Goal: Information Seeking & Learning: Find specific fact

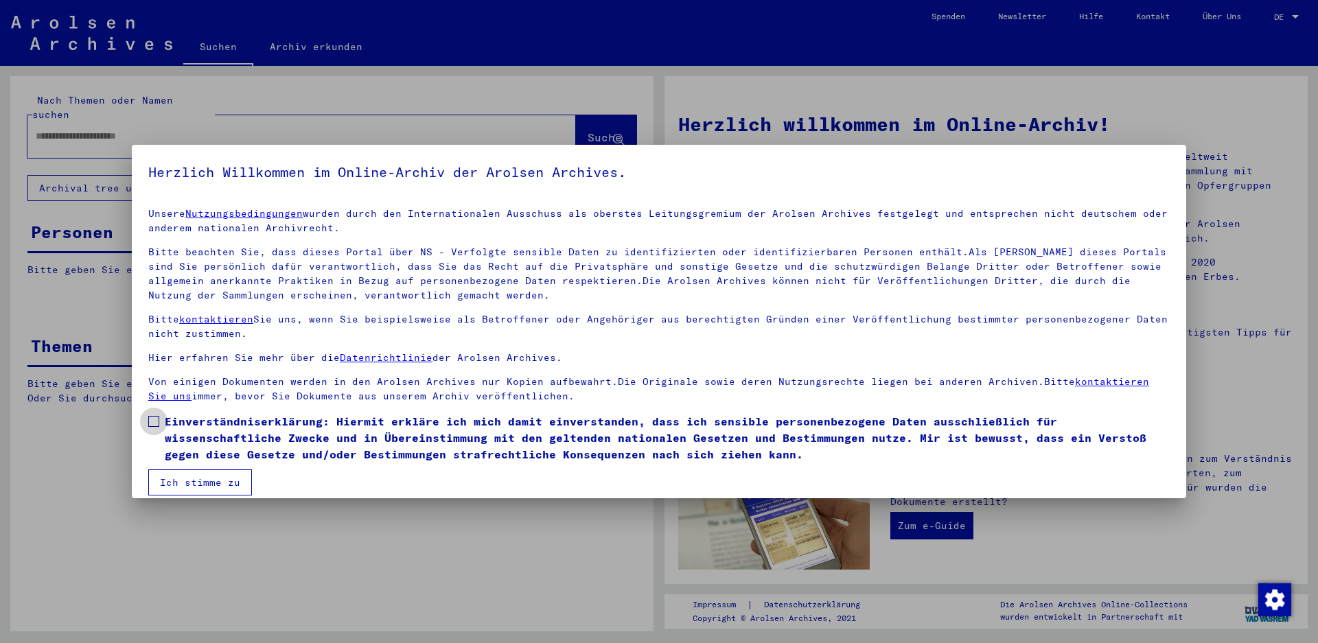
click at [160, 424] on label "Einverständniserklärung: Hiermit erkläre ich mich damit einverstanden, dass ich…" at bounding box center [659, 437] width 1022 height 49
click at [190, 480] on button "Ich stimme zu" at bounding box center [200, 483] width 104 height 26
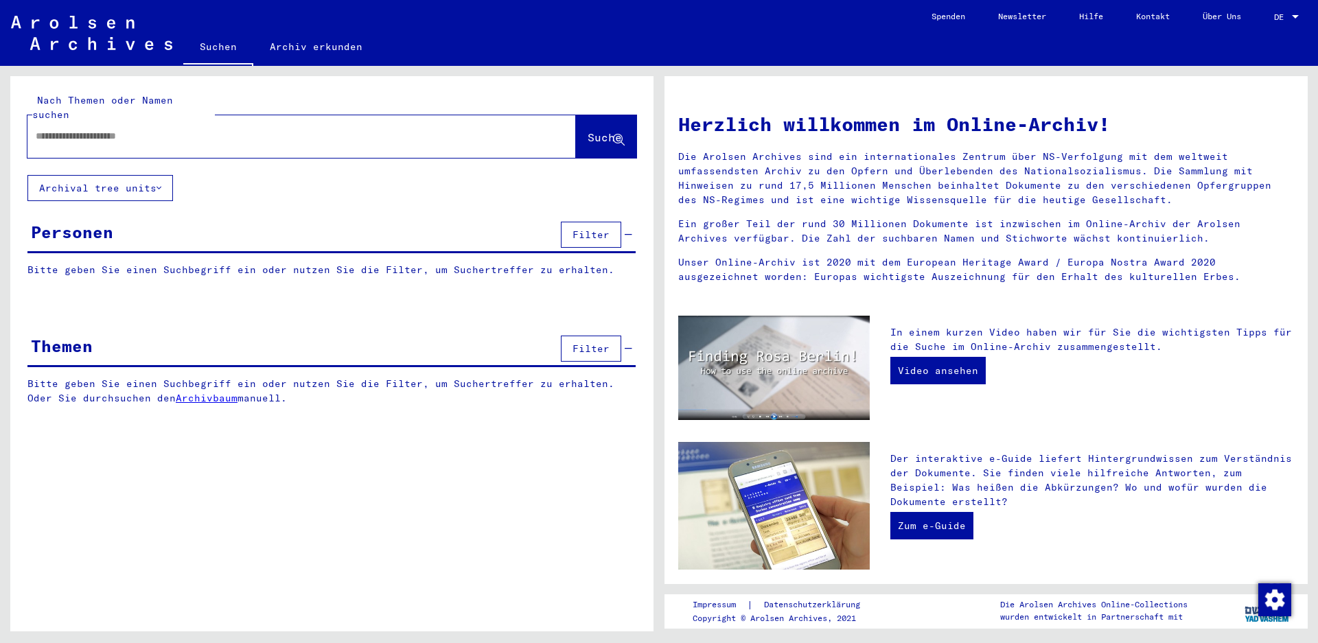
click at [105, 129] on input "text" at bounding box center [285, 136] width 499 height 14
type input "*******"
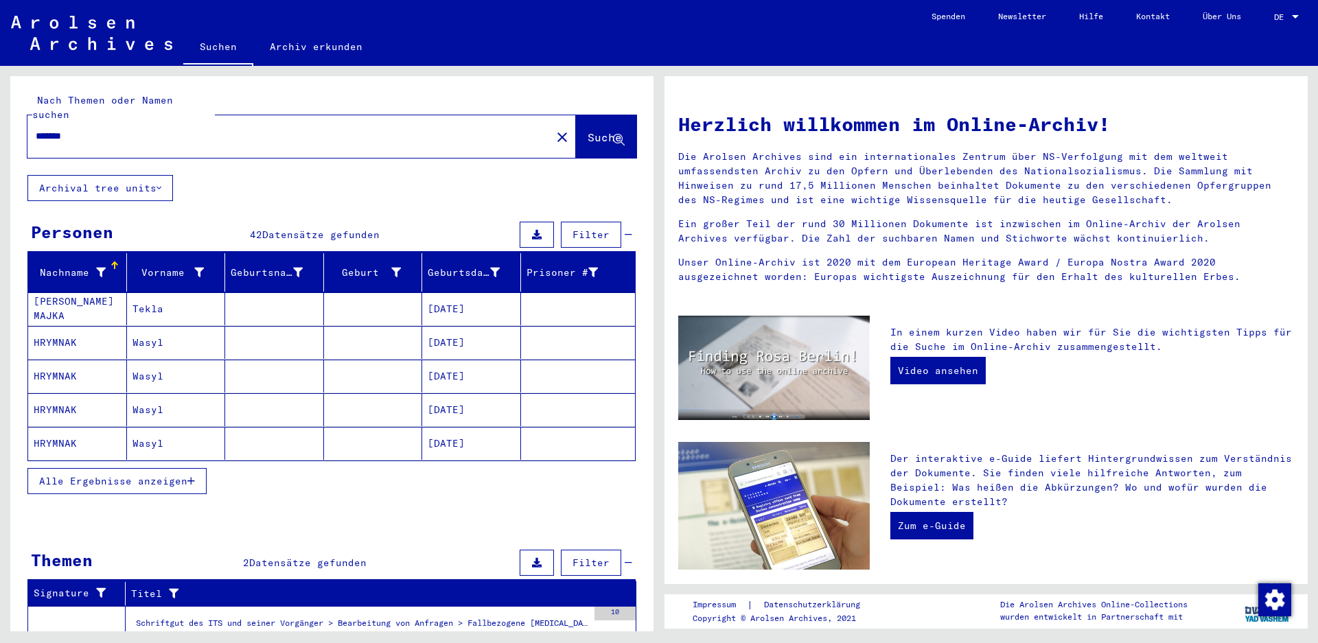
click at [89, 475] on span "Alle Ergebnisse anzeigen" at bounding box center [113, 481] width 148 height 12
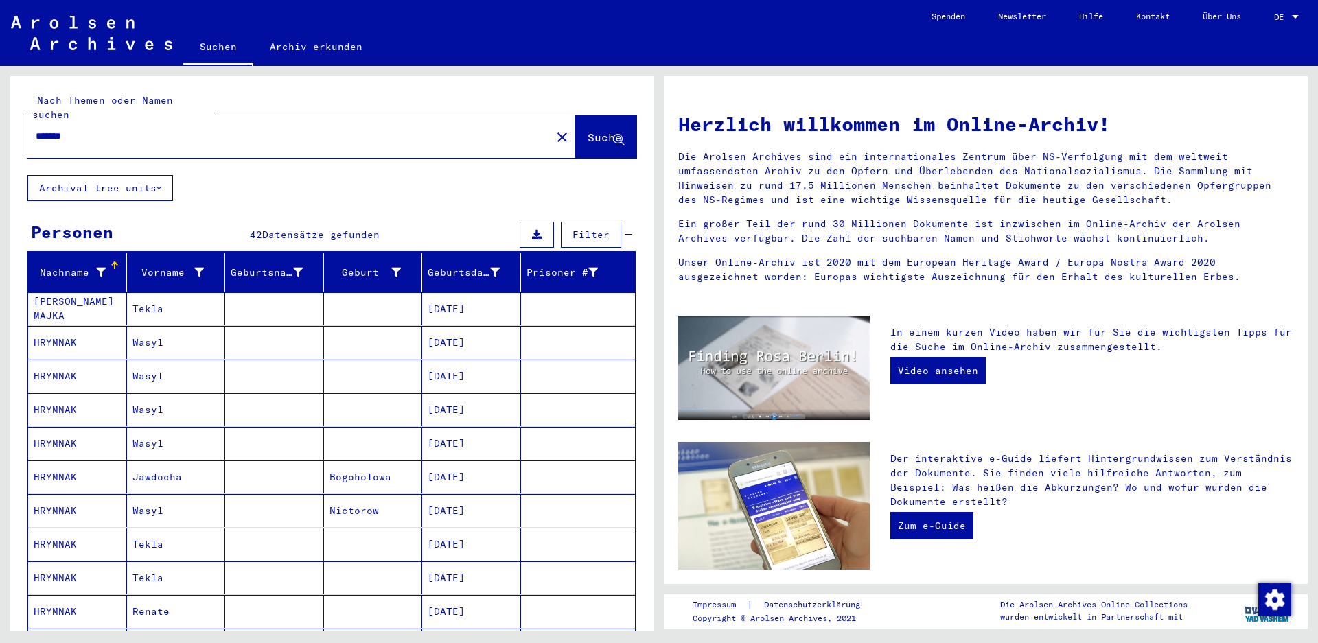
click at [74, 299] on mat-cell "[PERSON_NAME] MAJKA" at bounding box center [77, 308] width 99 height 33
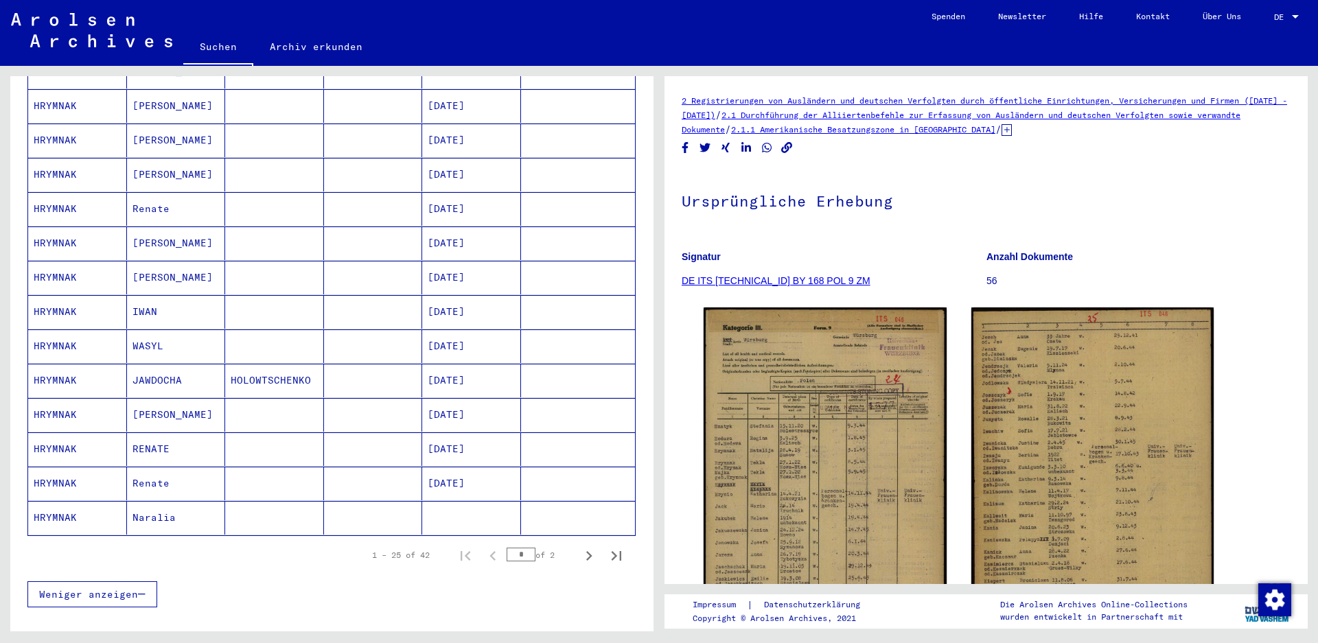
scroll to position [616, 0]
click at [196, 295] on mat-cell "IWAN" at bounding box center [176, 312] width 99 height 34
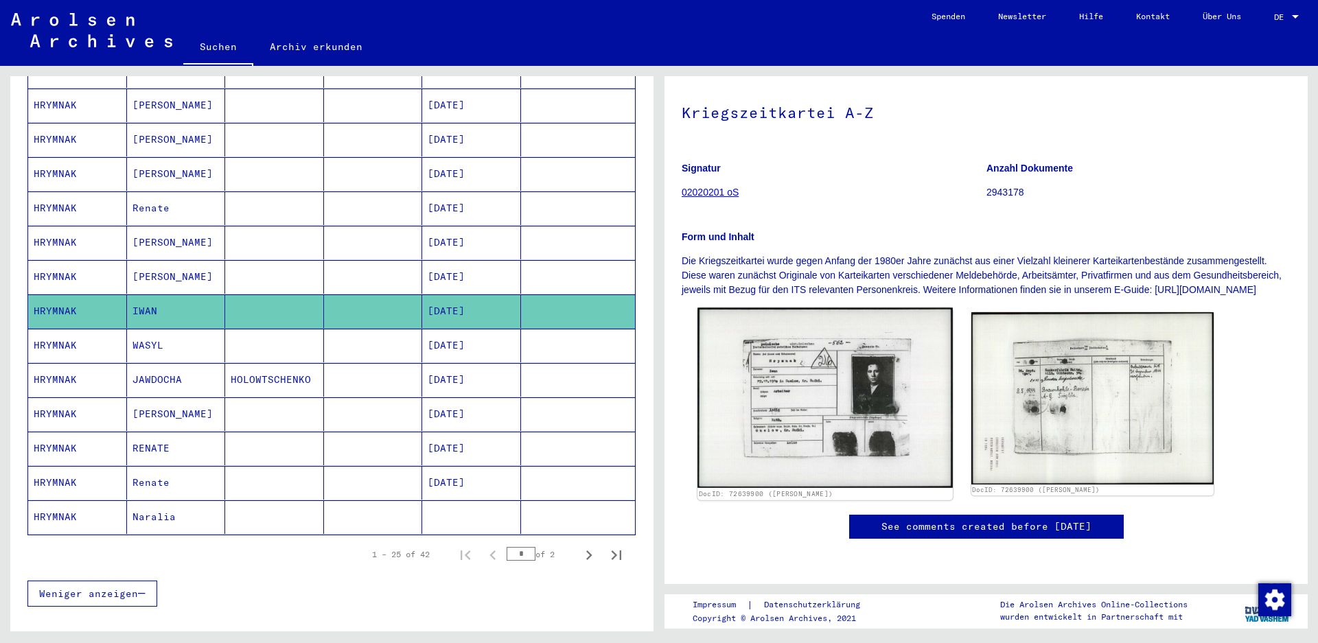
scroll to position [205, 0]
click at [804, 308] on img at bounding box center [825, 398] width 255 height 181
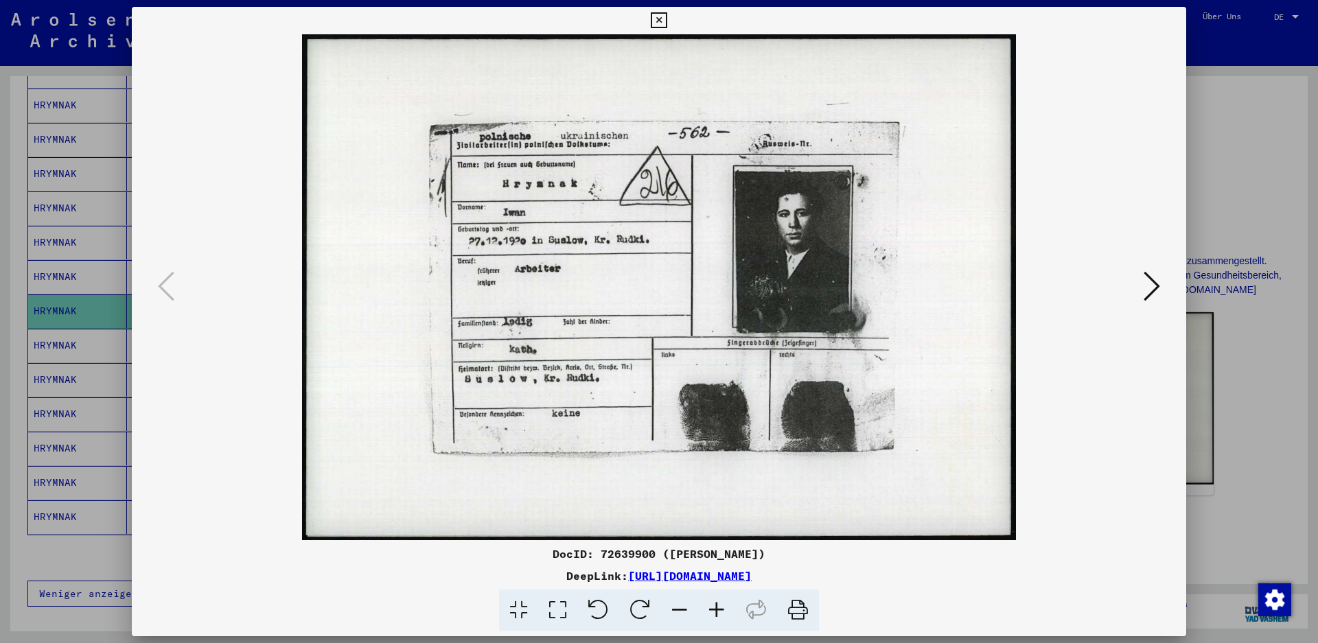
click at [1155, 280] on icon at bounding box center [1152, 286] width 16 height 33
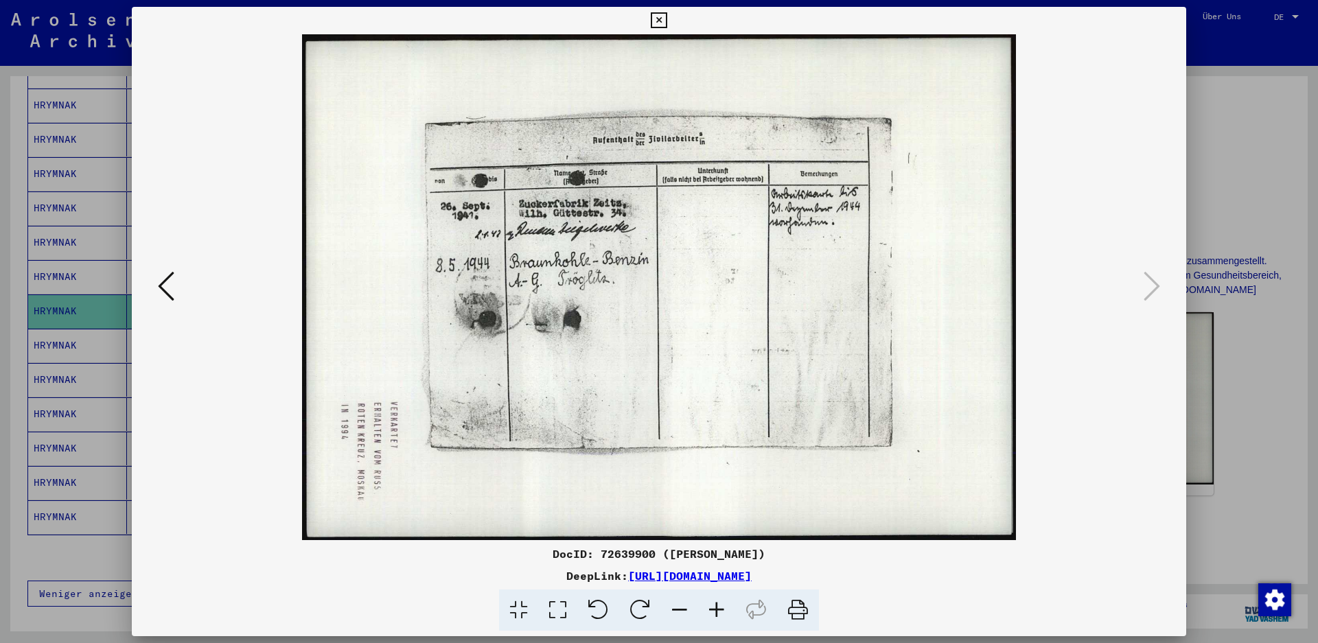
click at [1246, 204] on div at bounding box center [659, 321] width 1318 height 643
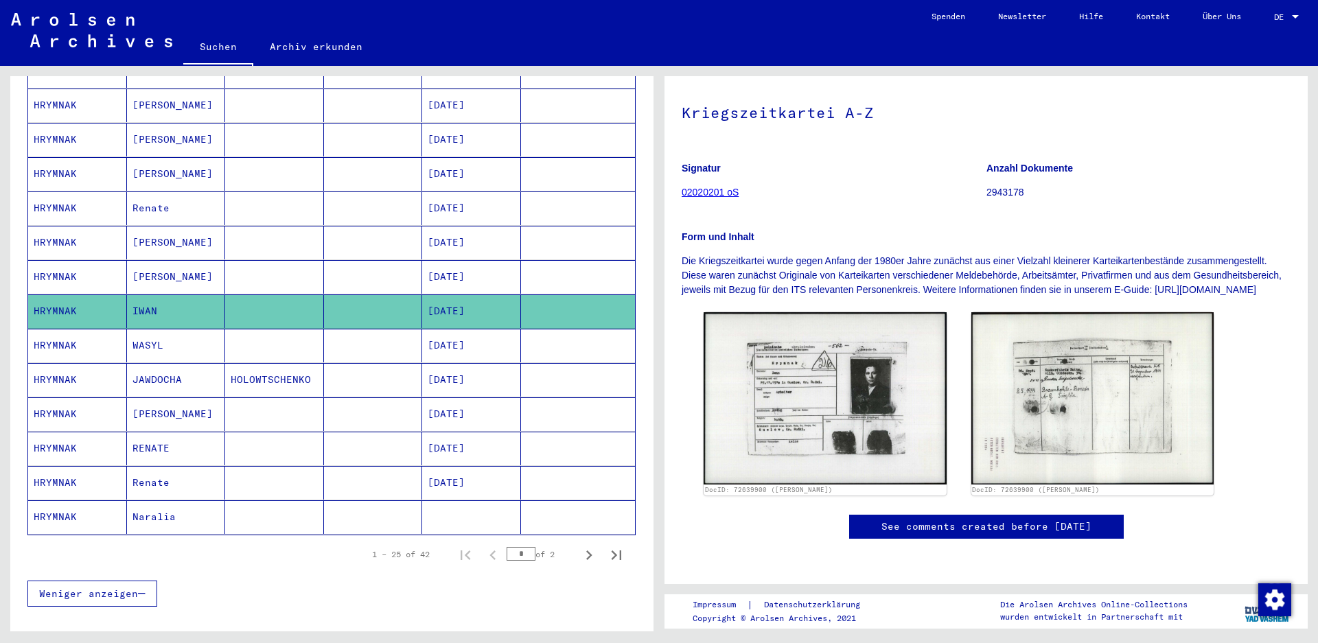
click at [230, 226] on mat-cell at bounding box center [274, 243] width 99 height 34
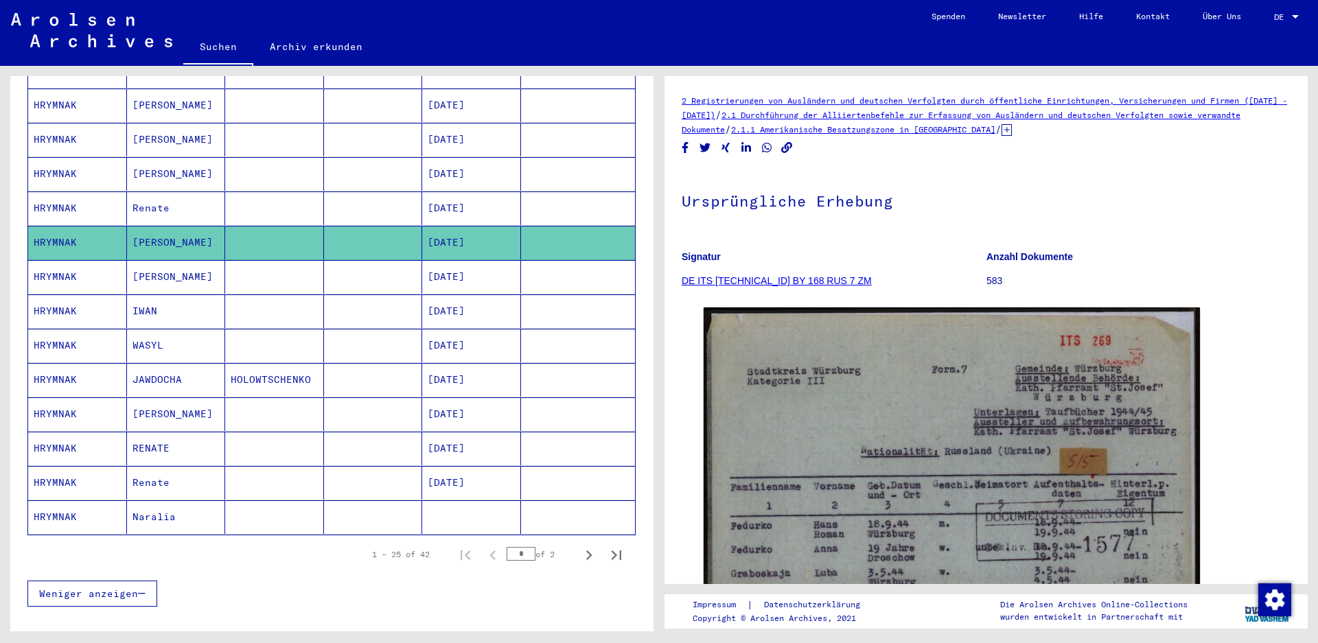
click at [235, 192] on mat-cell at bounding box center [274, 209] width 99 height 34
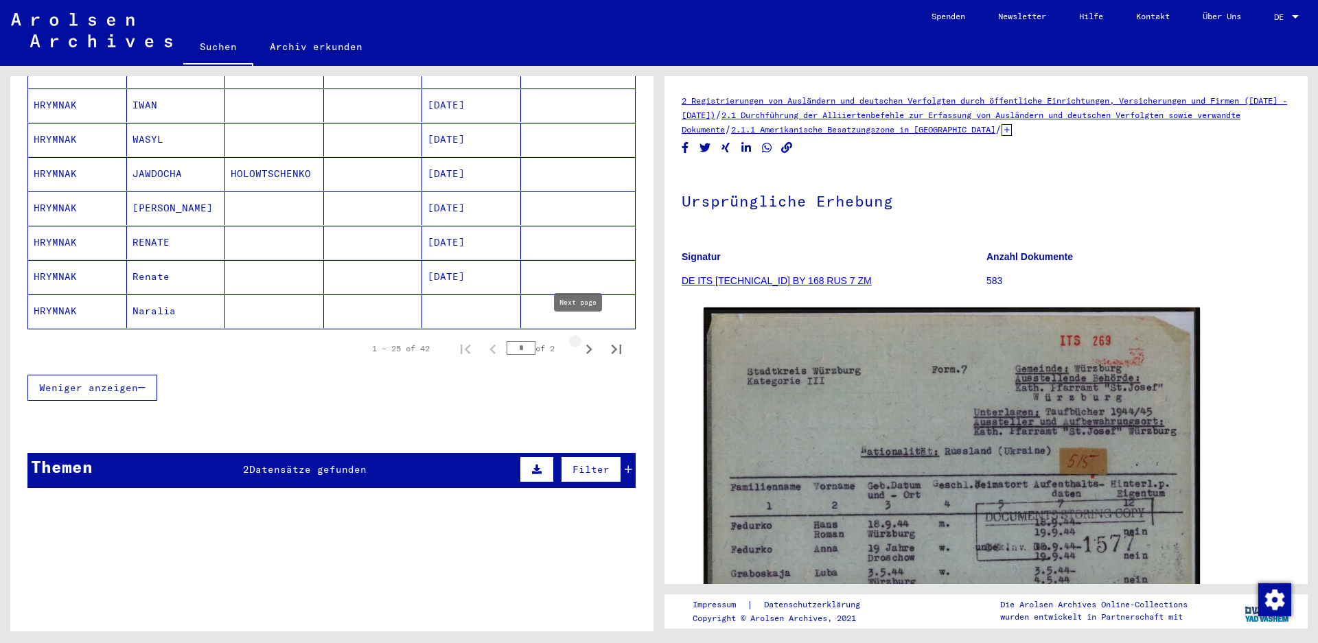
click at [579, 340] on icon "Next page" at bounding box center [588, 349] width 19 height 19
type input "*"
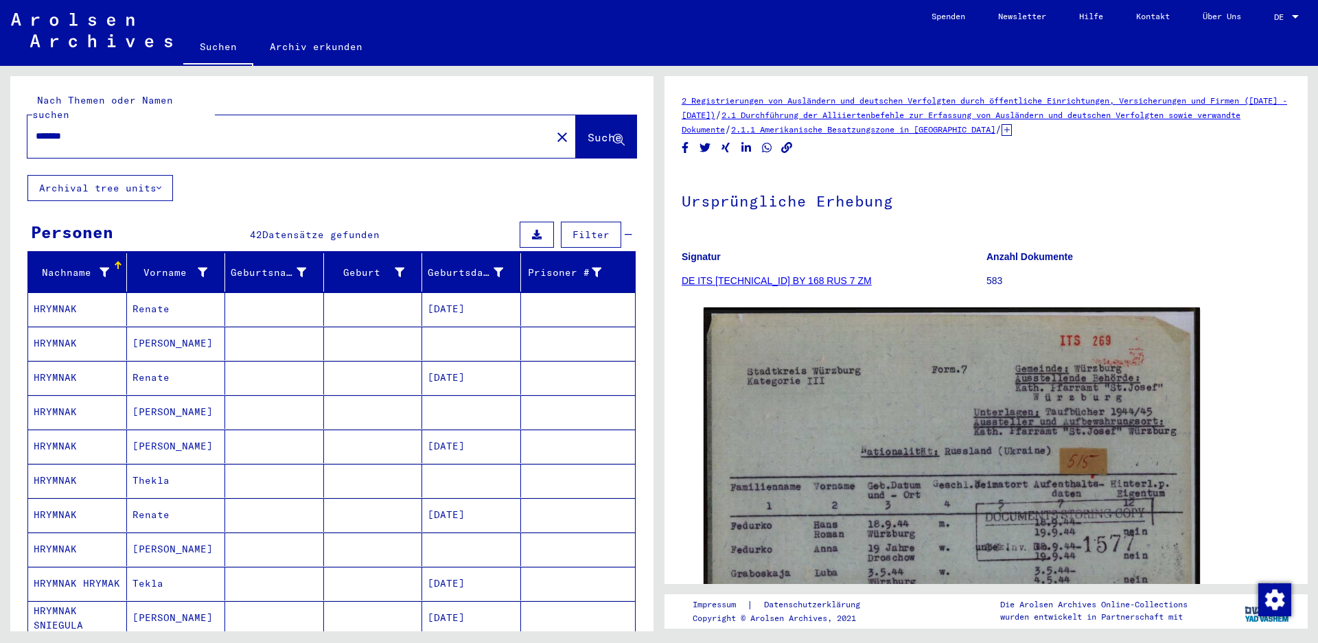
click at [324, 433] on mat-cell at bounding box center [373, 447] width 99 height 34
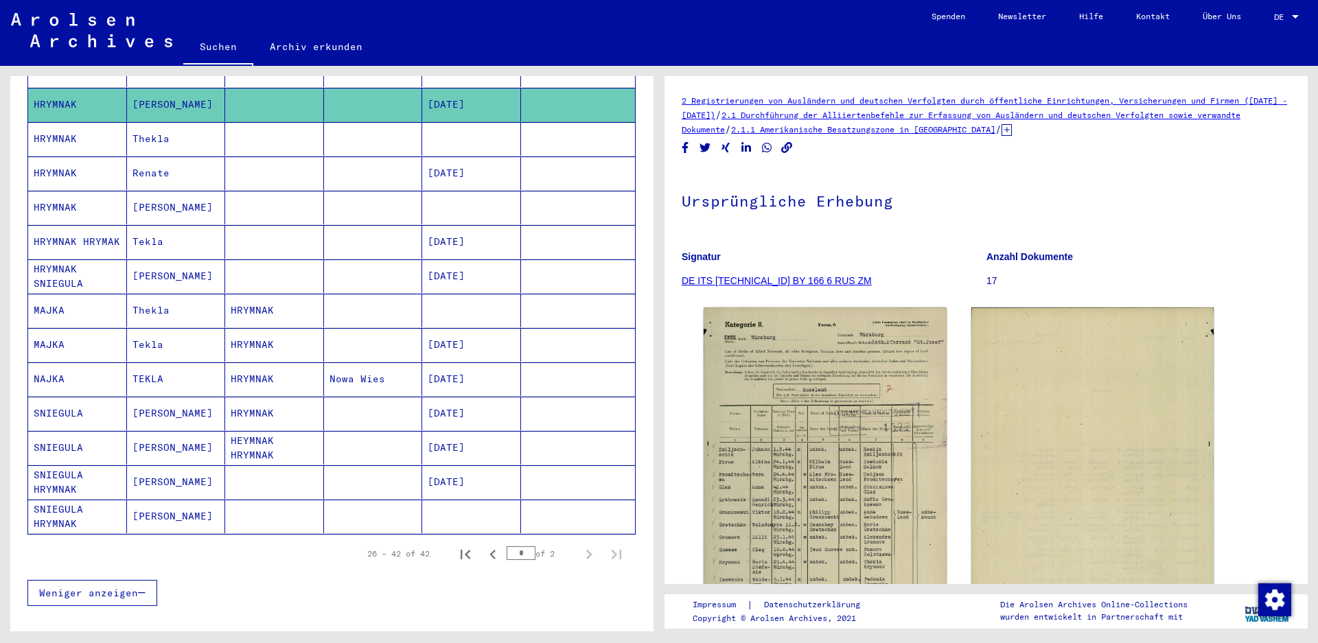
scroll to position [343, 0]
click at [279, 362] on mat-cell "HRYMNAK" at bounding box center [274, 379] width 99 height 34
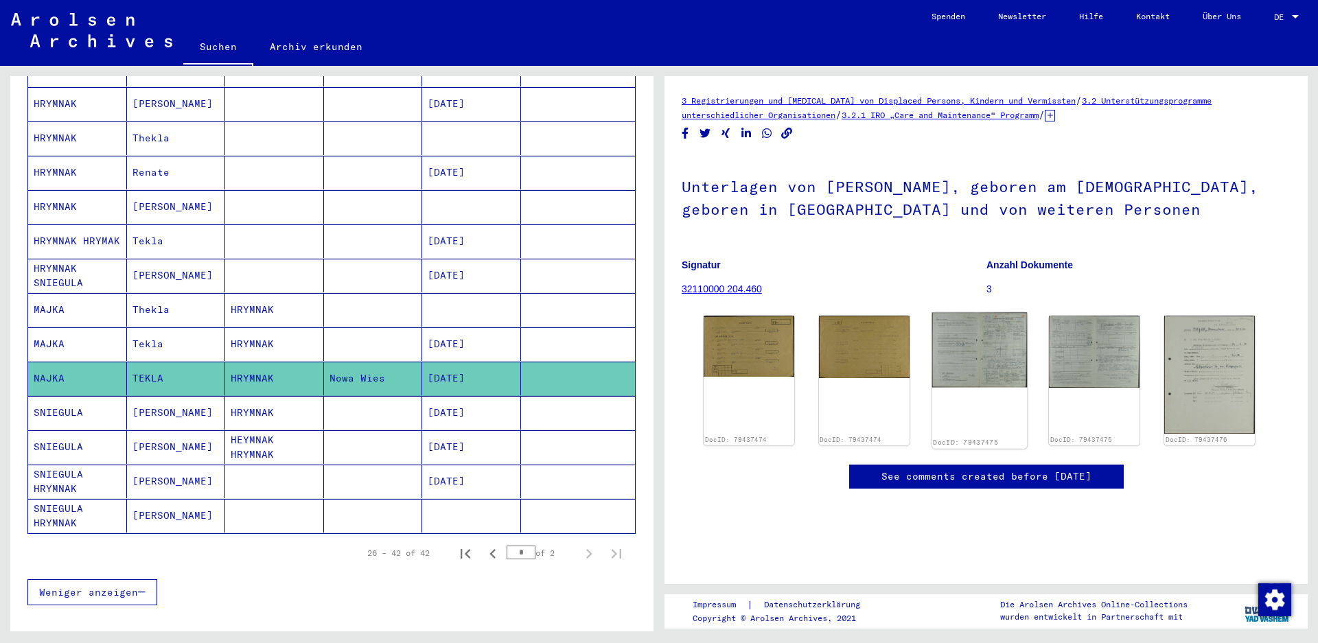
click at [968, 347] on img at bounding box center [979, 349] width 95 height 75
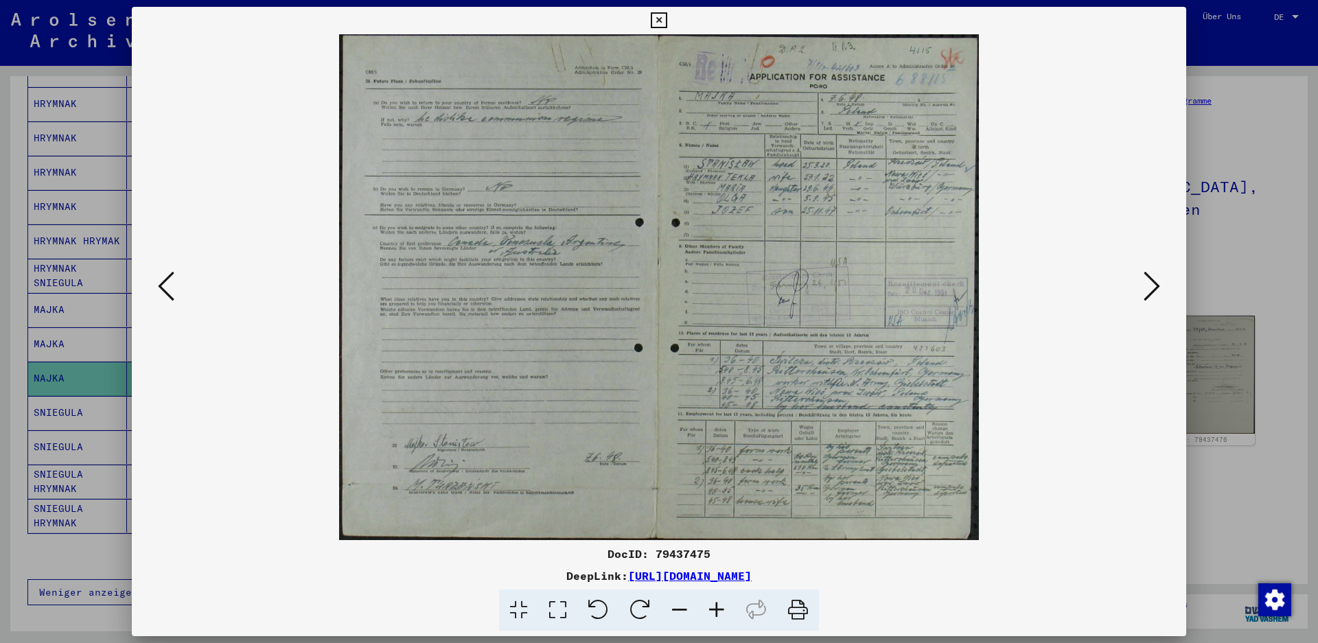
click at [1245, 69] on div at bounding box center [659, 321] width 1318 height 643
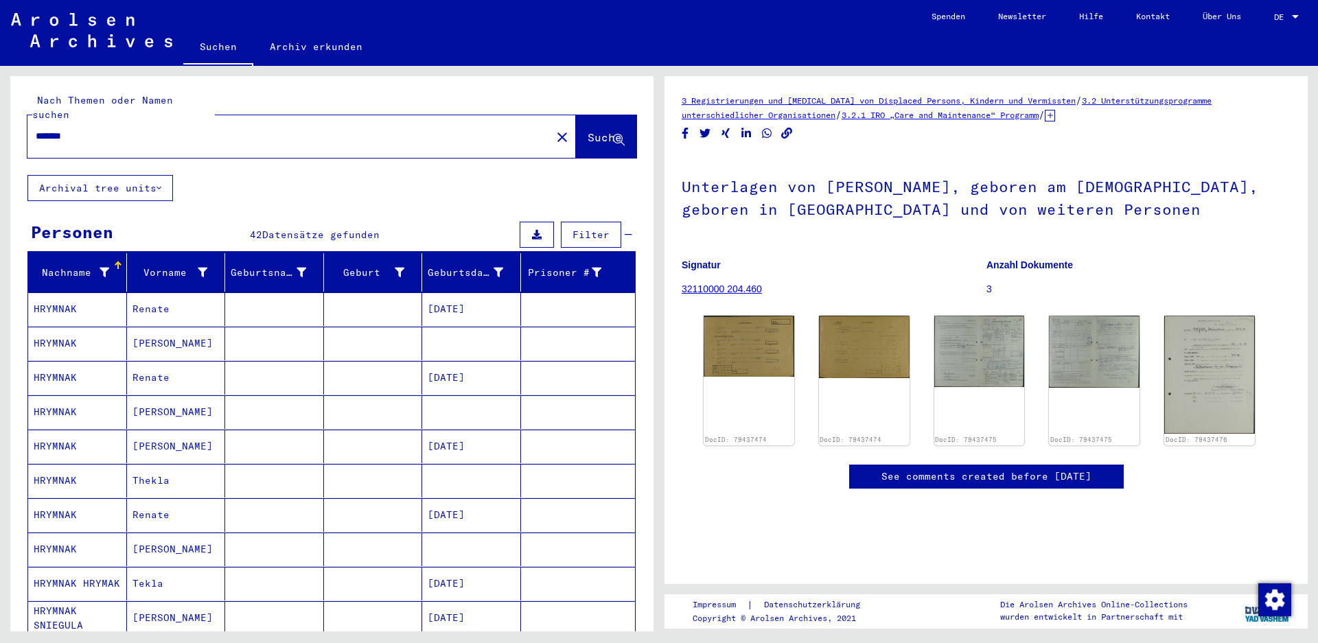
click at [63, 129] on input "*******" at bounding box center [289, 136] width 507 height 14
type input "******"
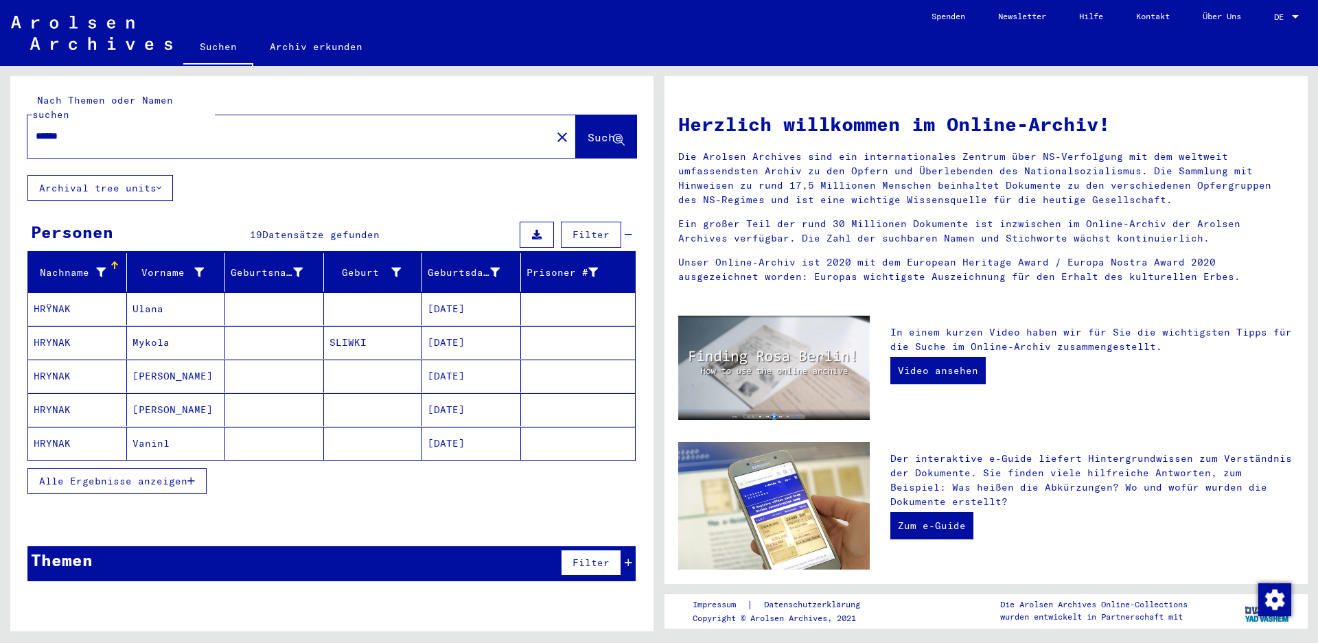
click at [159, 468] on button "Alle Ergebnisse anzeigen" at bounding box center [116, 481] width 179 height 26
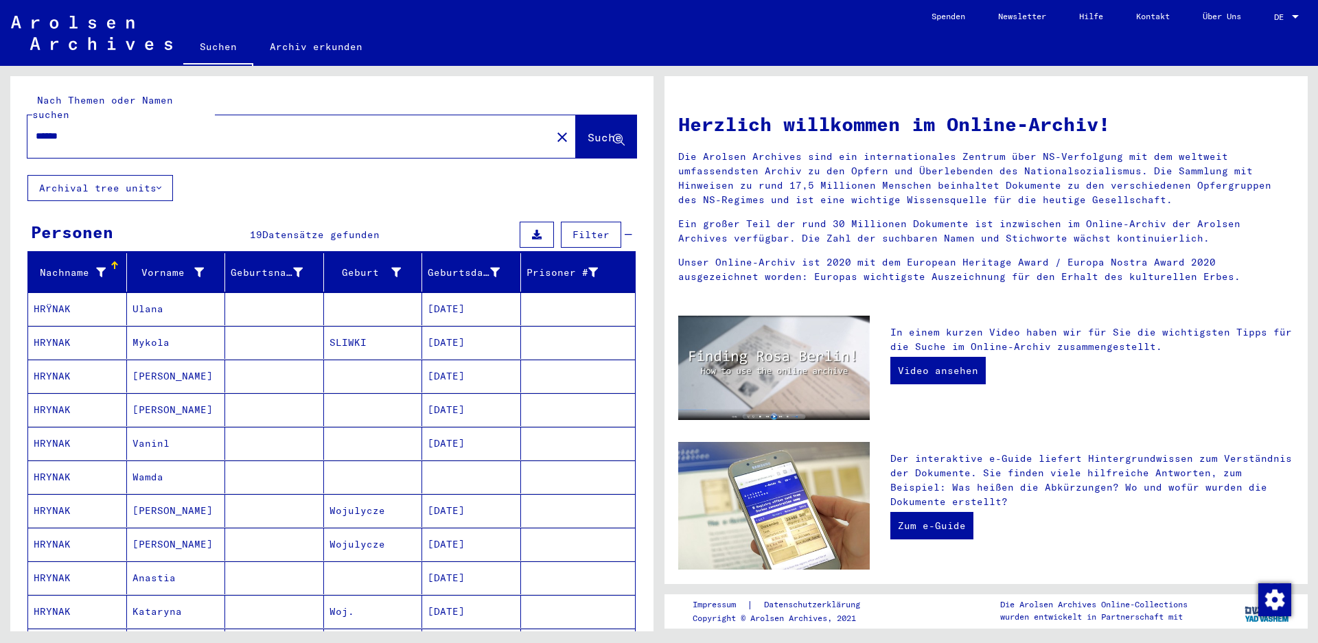
click at [165, 461] on mat-cell "Wamda" at bounding box center [176, 477] width 99 height 33
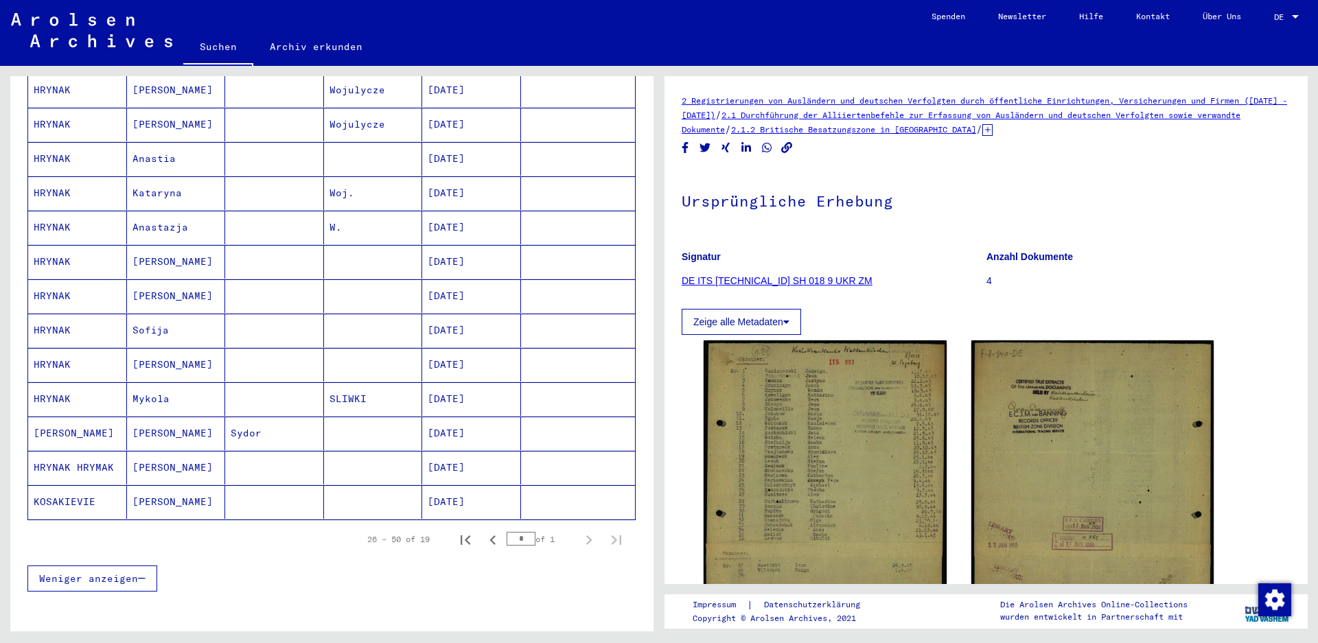
scroll to position [473, 0]
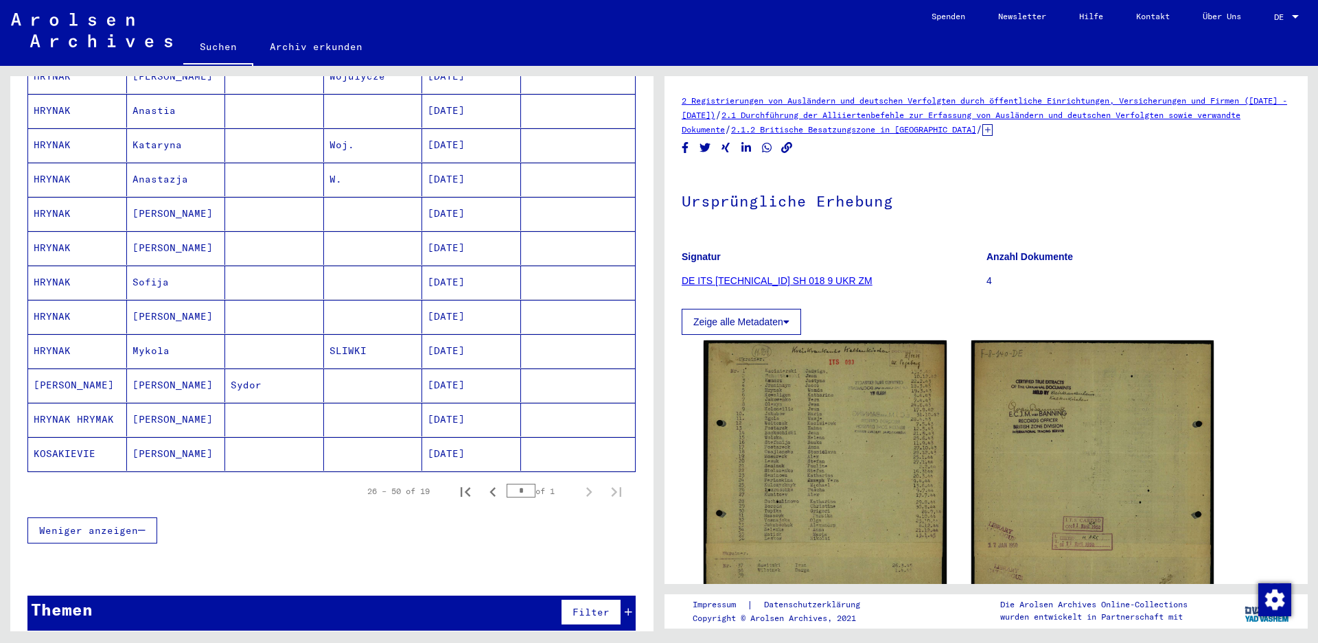
click at [181, 410] on mat-cell "[PERSON_NAME]" at bounding box center [176, 420] width 99 height 34
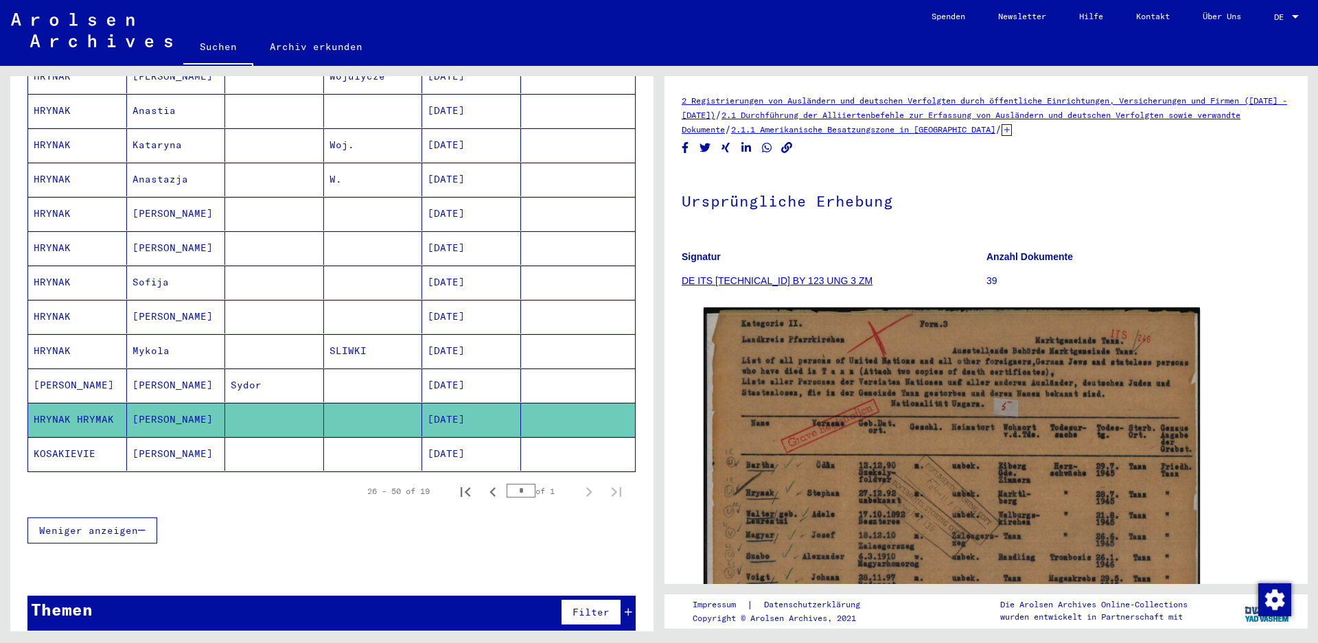
click at [306, 369] on mat-cell "Sydor" at bounding box center [274, 386] width 99 height 34
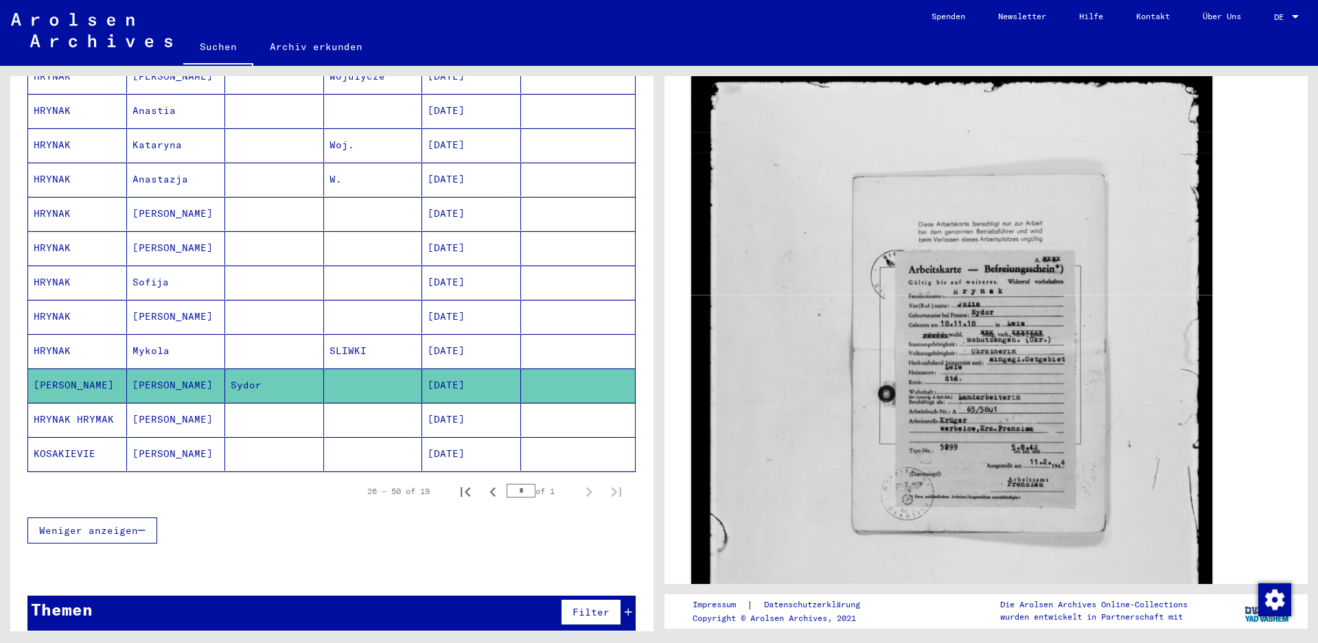
scroll to position [205, 0]
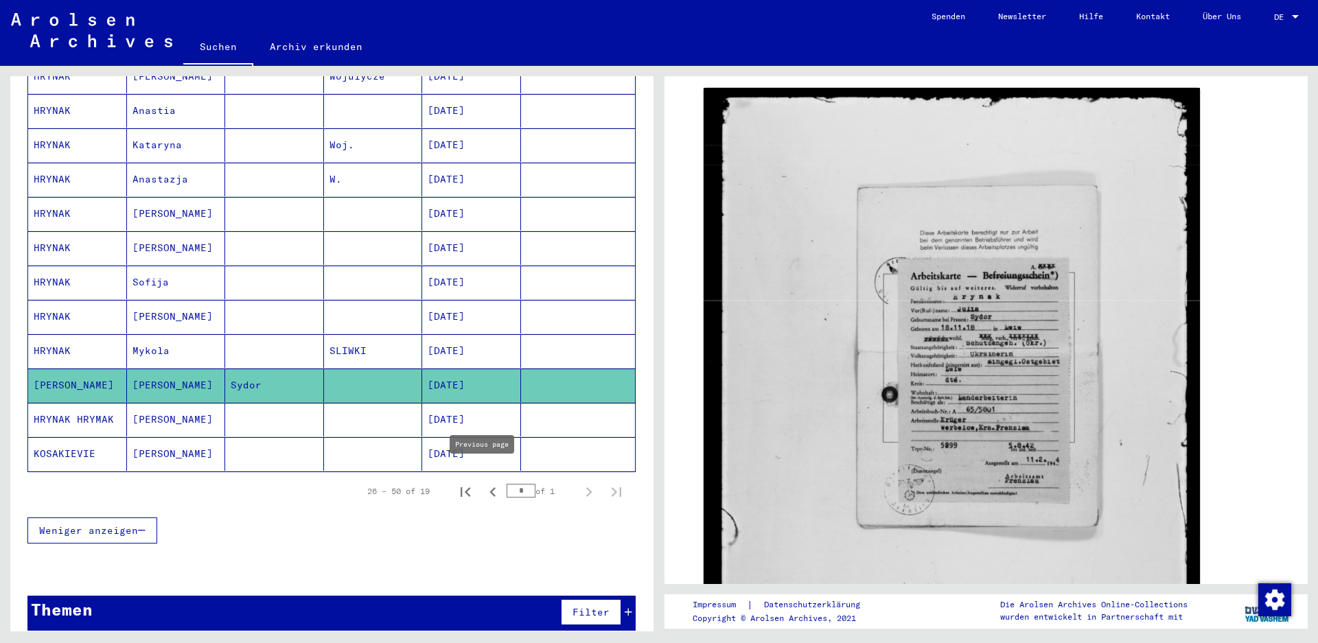
click at [483, 483] on icon "Previous page" at bounding box center [492, 492] width 19 height 19
type input "*"
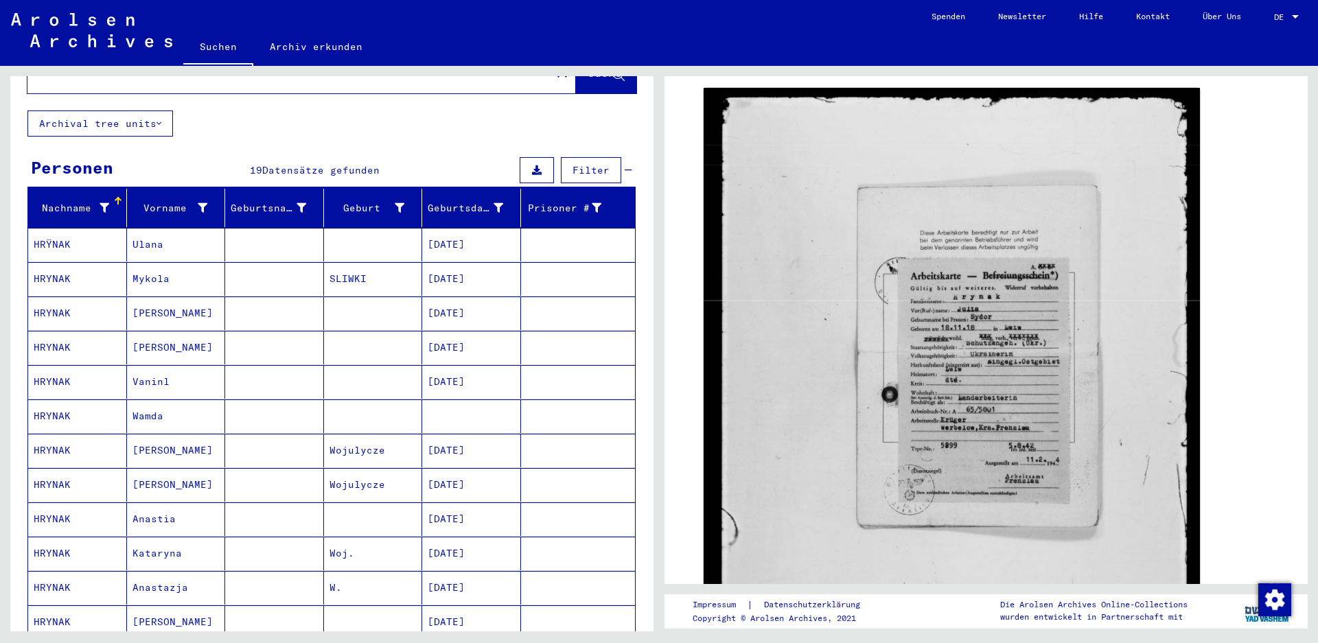
scroll to position [62, 0]
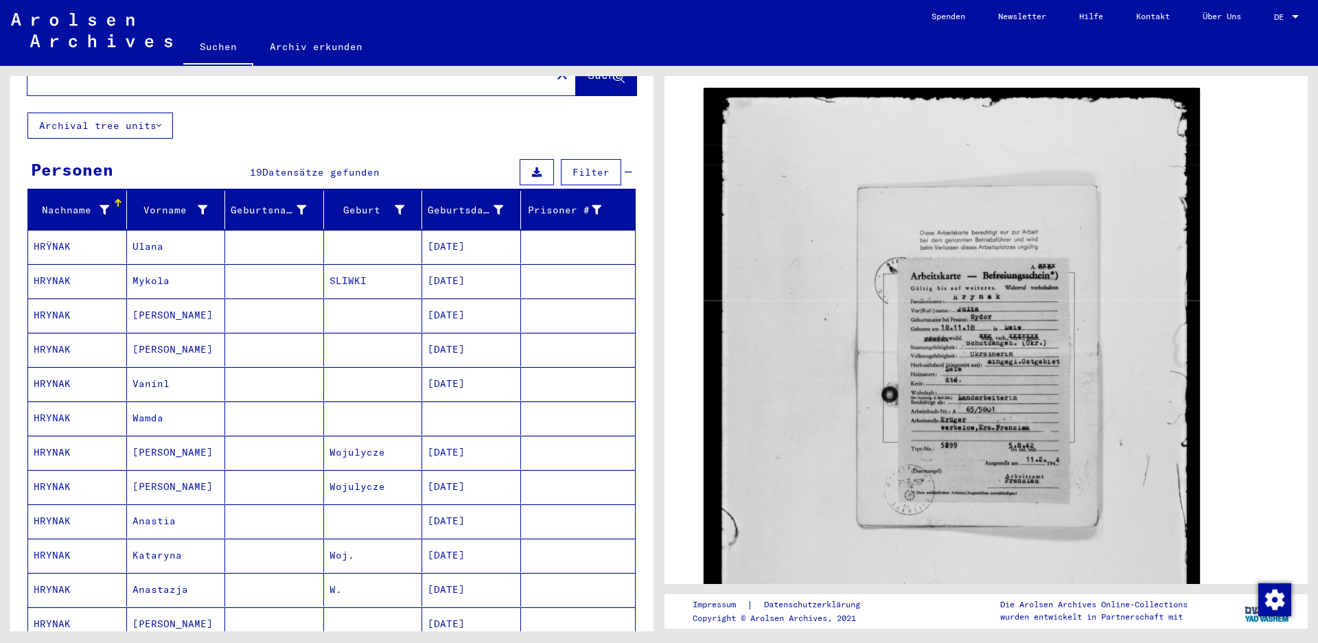
click at [163, 306] on mat-cell "[PERSON_NAME]" at bounding box center [176, 316] width 99 height 34
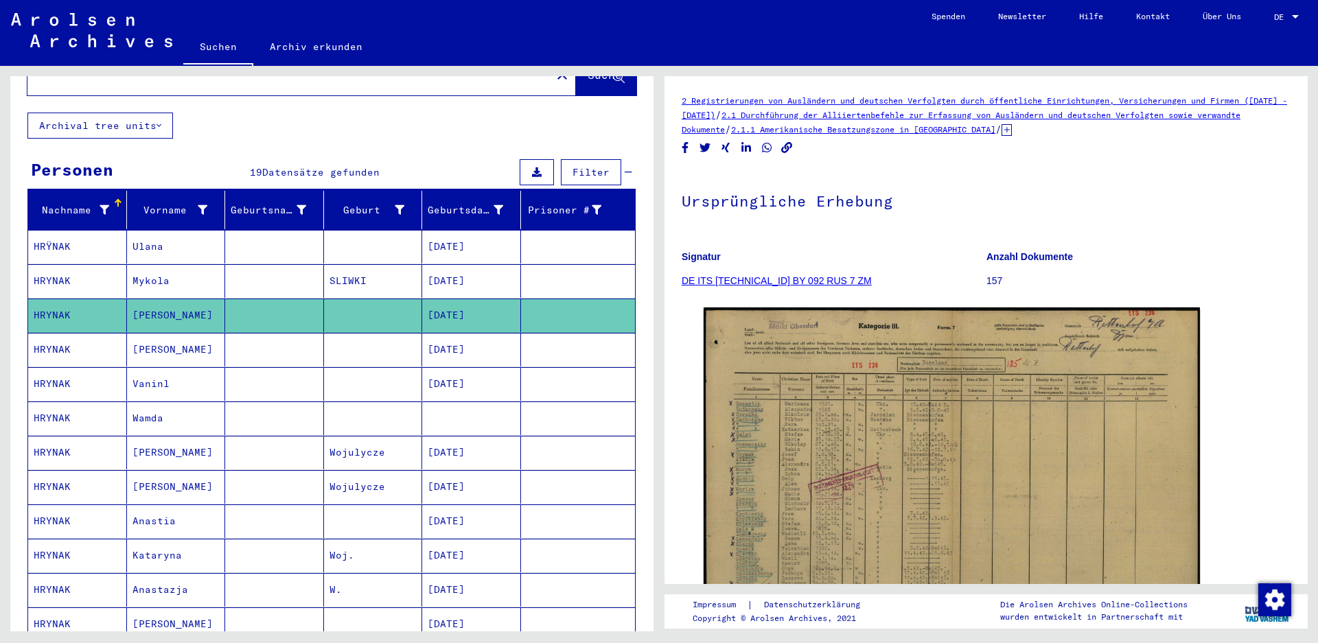
click at [198, 505] on mat-cell "Anastia" at bounding box center [176, 522] width 99 height 34
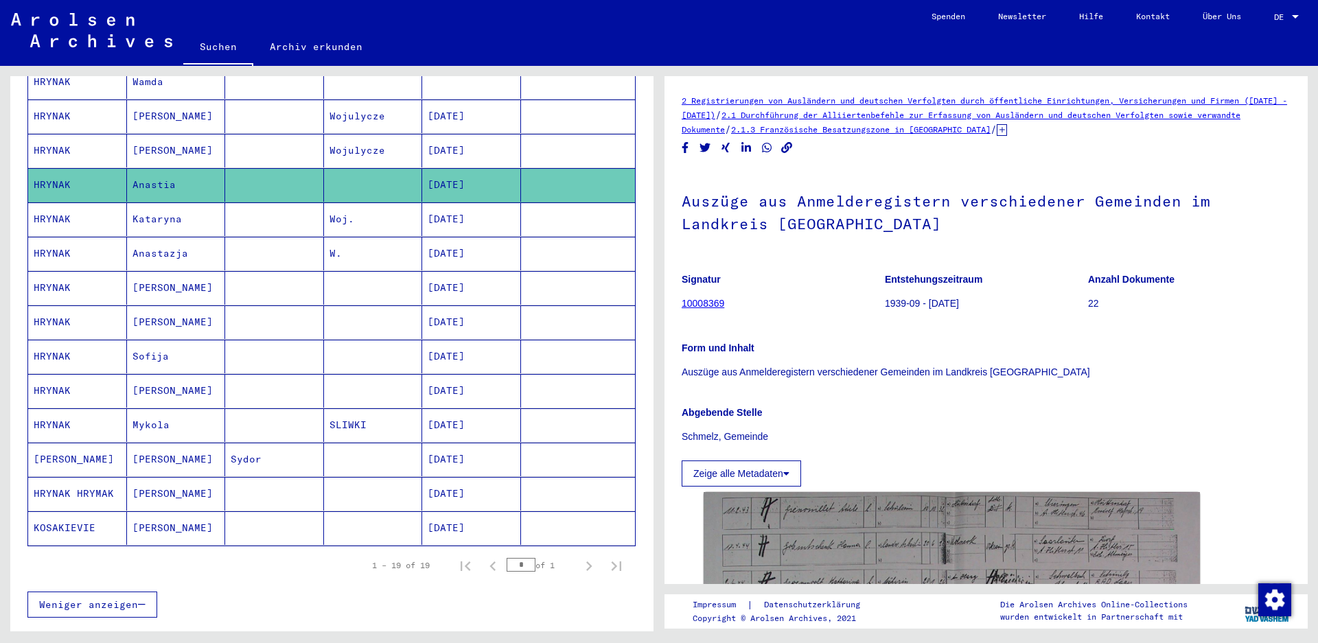
scroll to position [473, 0]
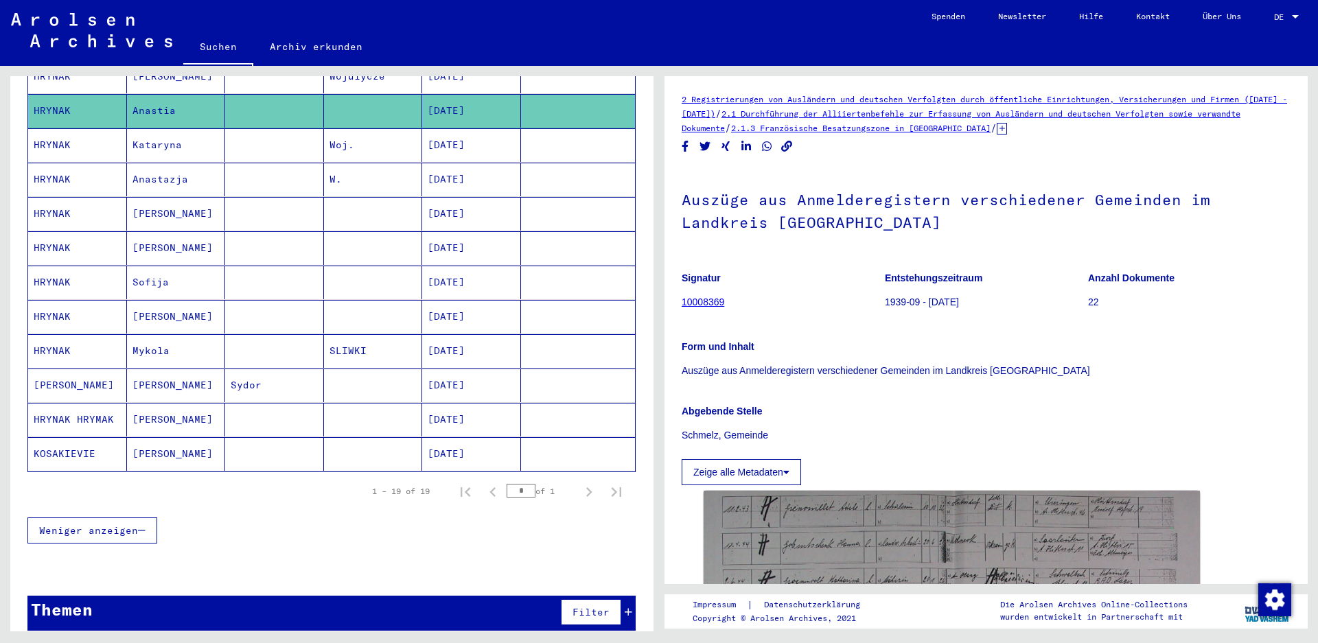
click at [1022, 452] on div "Signatur 10008369 Entstehungszeitraum 1939-09 - [DATE] Anzahl Dokumente 22 Form…" at bounding box center [986, 374] width 609 height 224
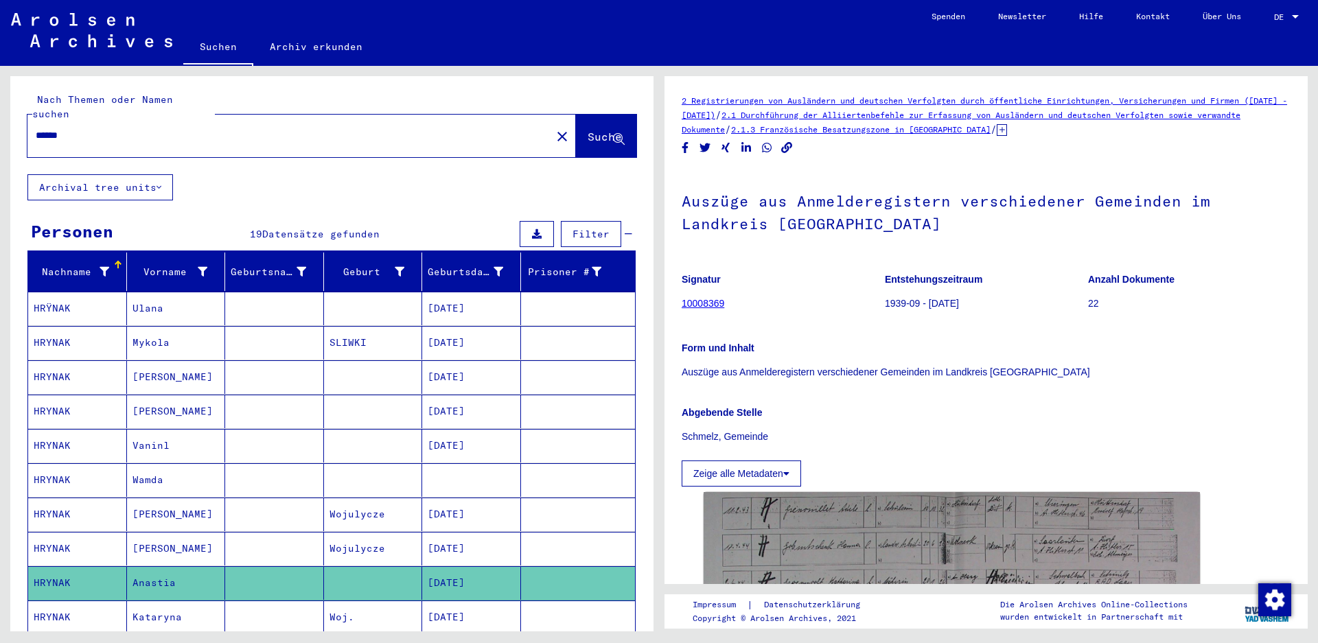
scroll to position [0, 0]
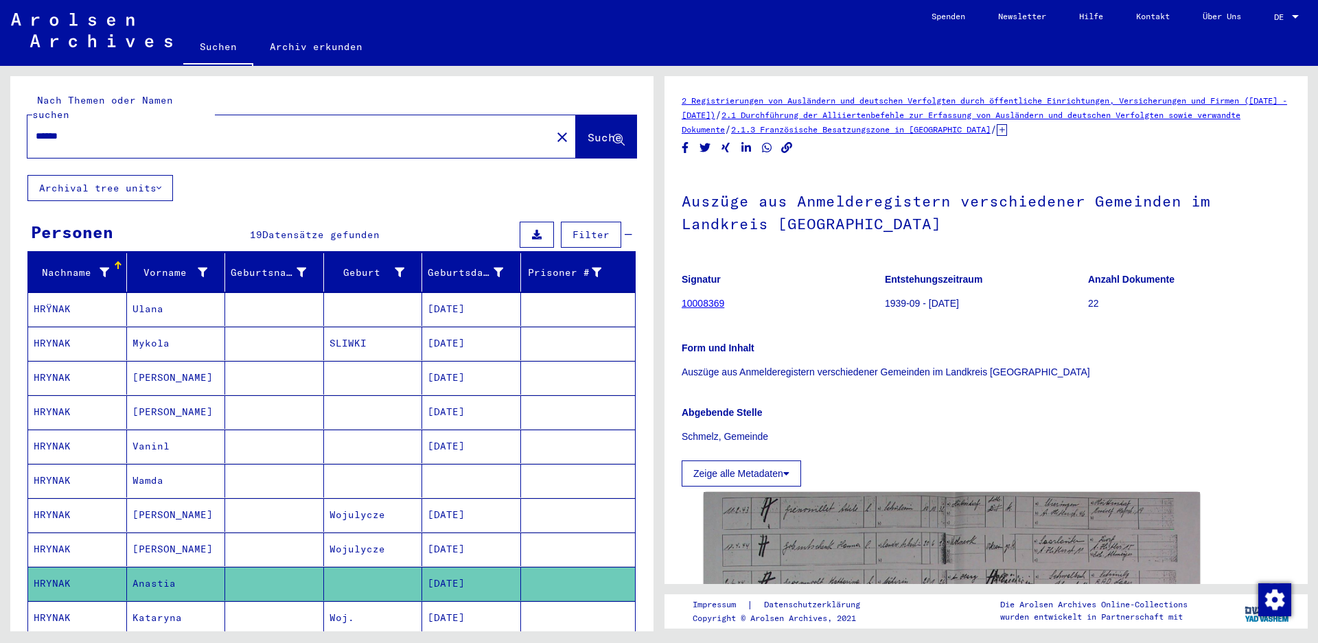
drag, startPoint x: 115, startPoint y: 126, endPoint x: -51, endPoint y: 121, distance: 166.2
click at [0, 121] on html "Suchen Archiv erkunden Spenden Newsletter Hilfe Kontakt Über Uns Suchen Archiv …" at bounding box center [659, 321] width 1318 height 643
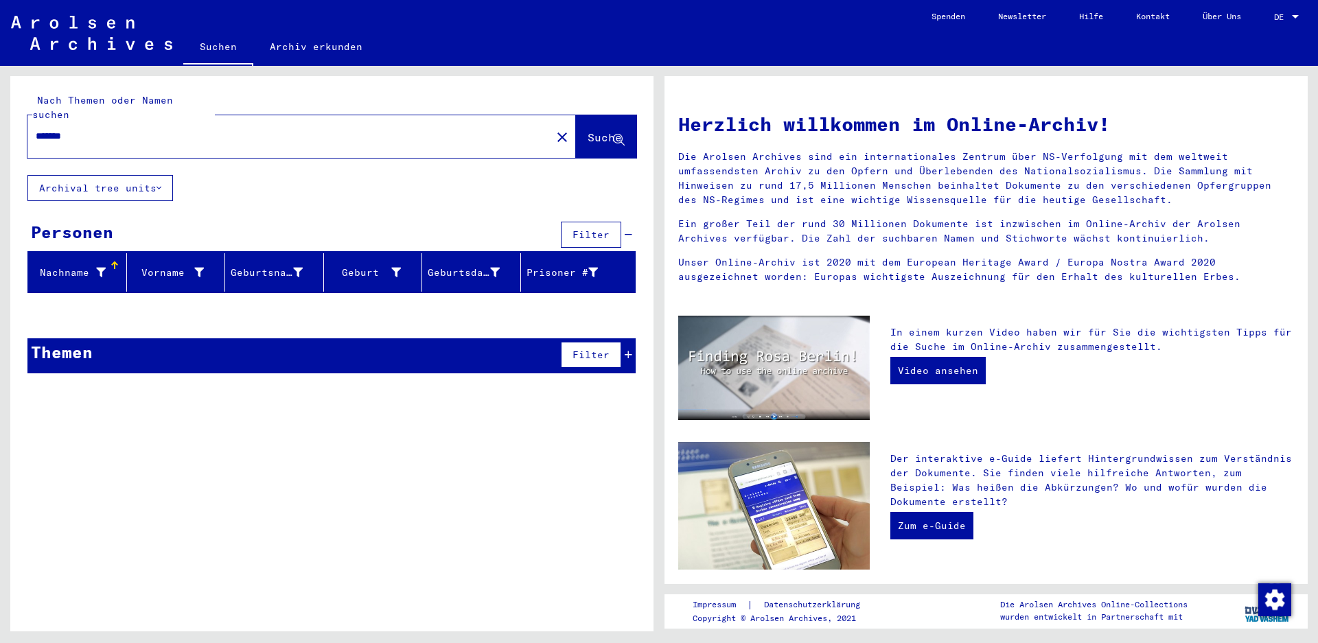
click at [132, 129] on input "*******" at bounding box center [285, 136] width 499 height 14
type input "*"
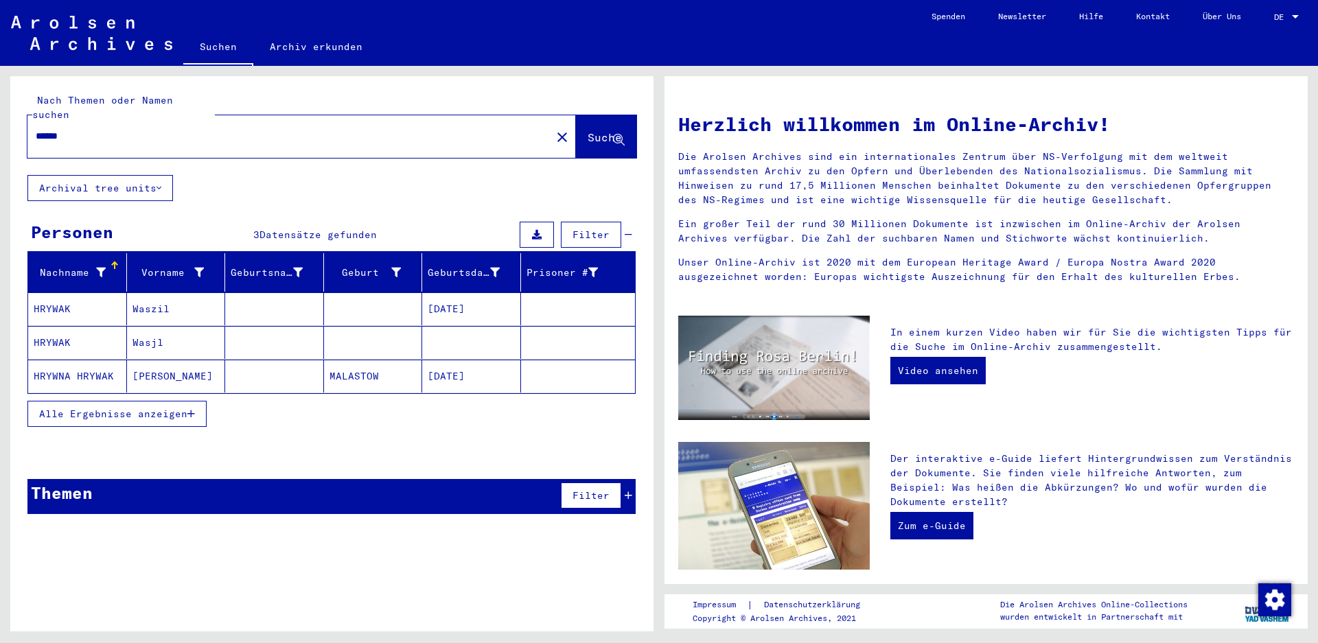
click at [172, 360] on mat-cell "[PERSON_NAME]" at bounding box center [176, 376] width 99 height 33
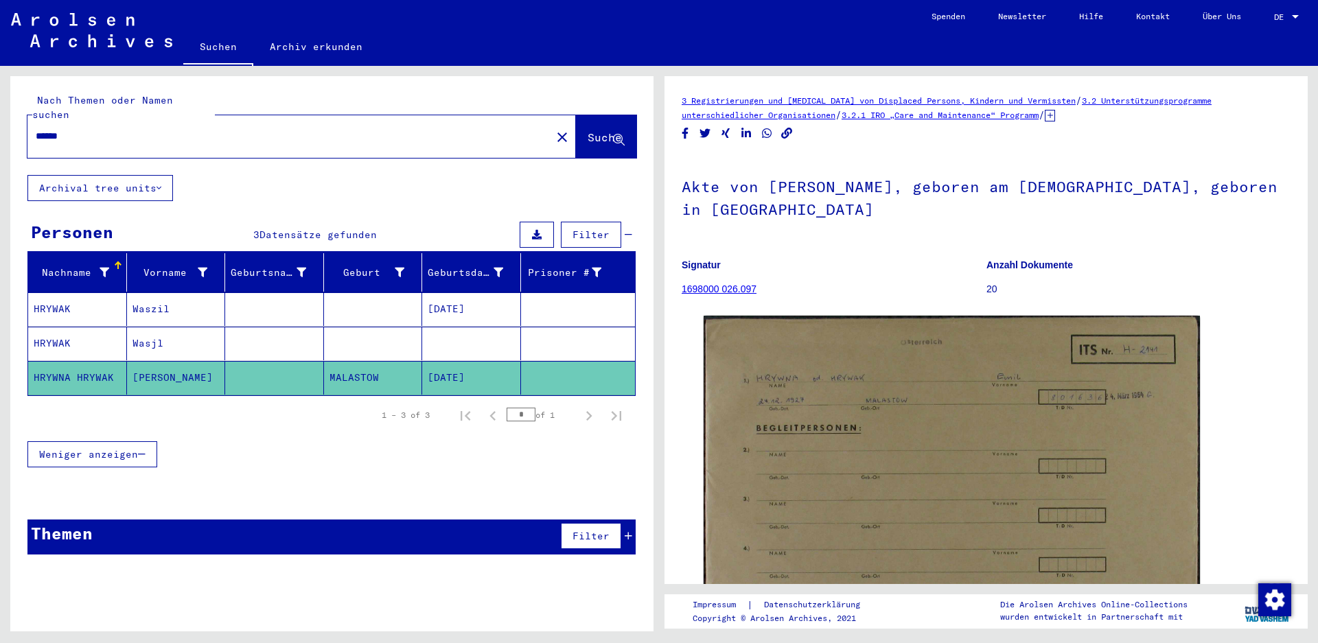
click at [165, 327] on mat-cell "Wasjl" at bounding box center [176, 344] width 99 height 34
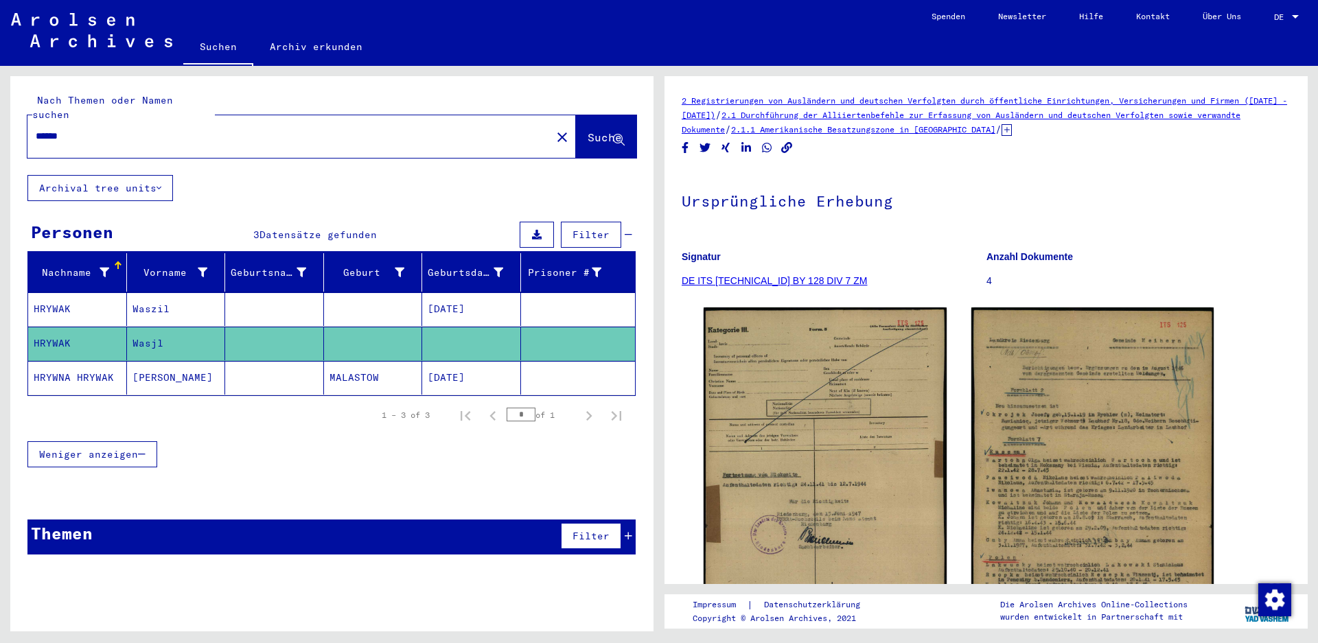
click at [163, 292] on mat-cell "Waszil" at bounding box center [176, 309] width 99 height 34
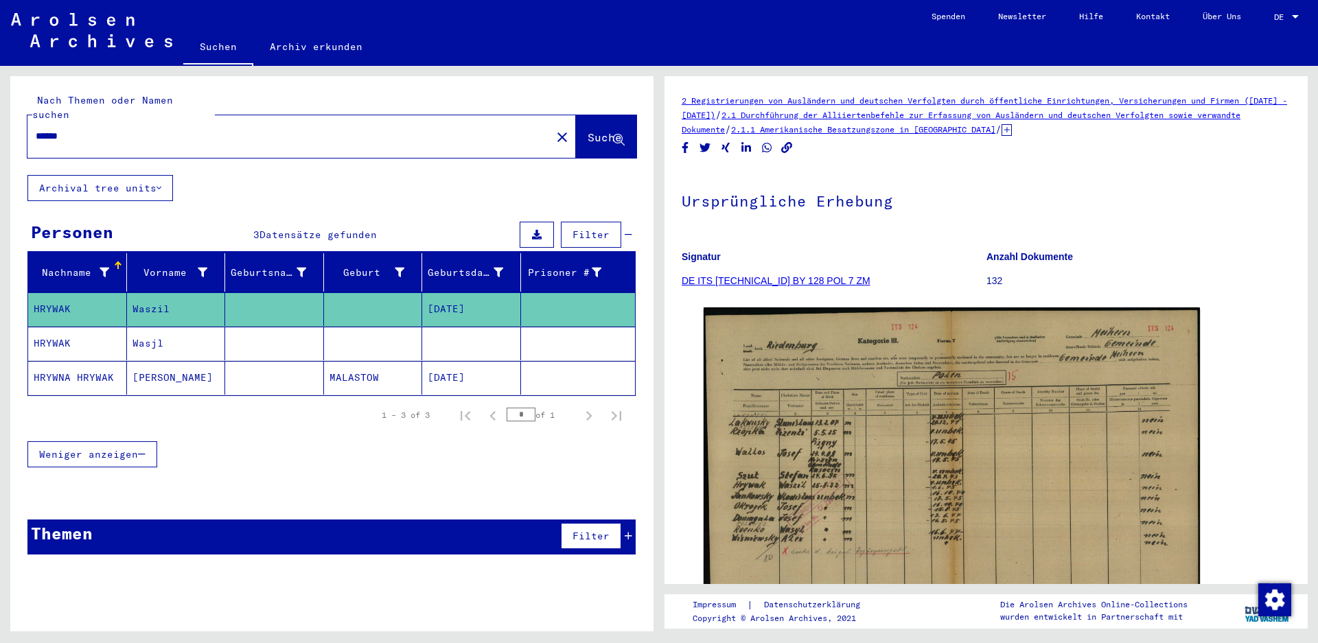
click at [58, 129] on input "******" at bounding box center [289, 136] width 507 height 14
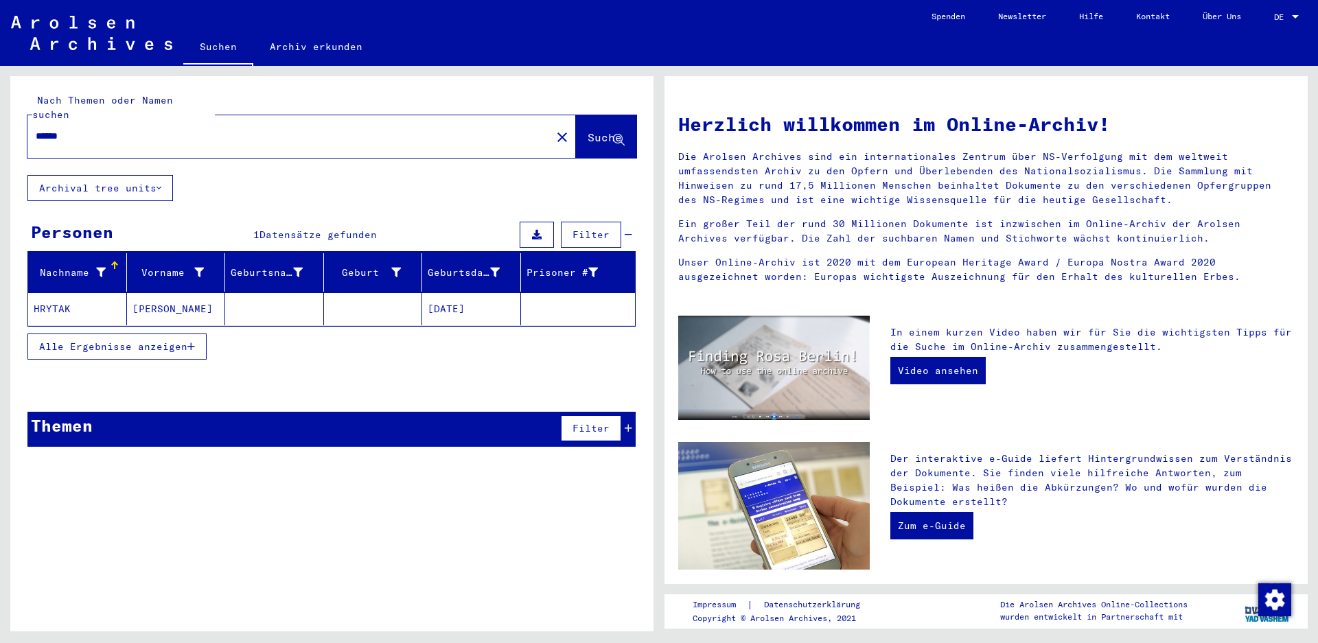
click at [70, 295] on mat-cell "HRYTAK" at bounding box center [77, 308] width 99 height 33
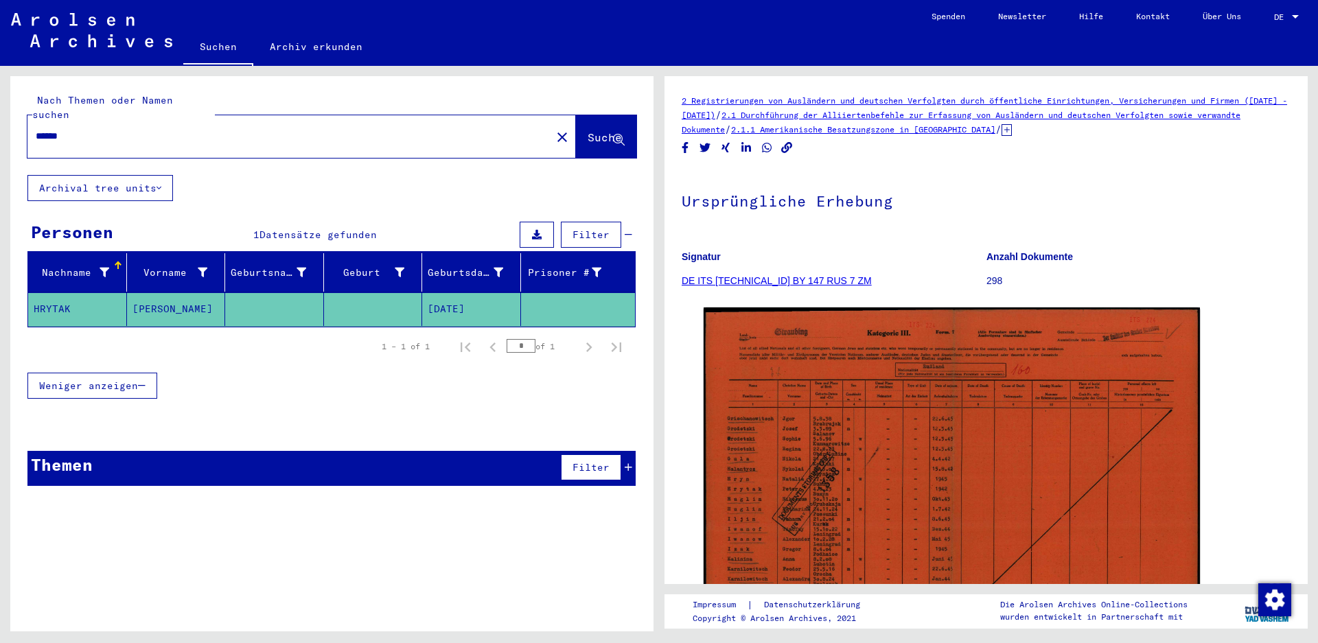
drag, startPoint x: 58, startPoint y: 120, endPoint x: 71, endPoint y: 122, distance: 13.2
click at [58, 129] on input "******" at bounding box center [289, 136] width 507 height 14
click at [603, 131] on button "Suche" at bounding box center [606, 136] width 60 height 43
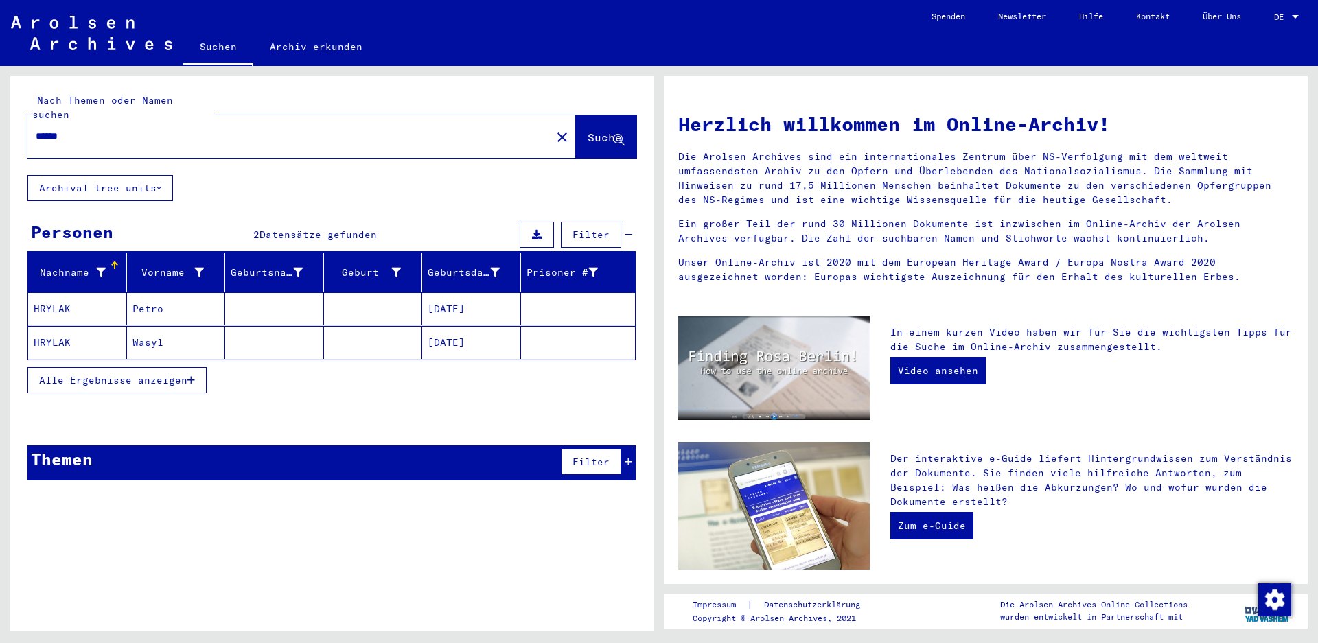
click at [359, 295] on mat-cell at bounding box center [373, 308] width 99 height 33
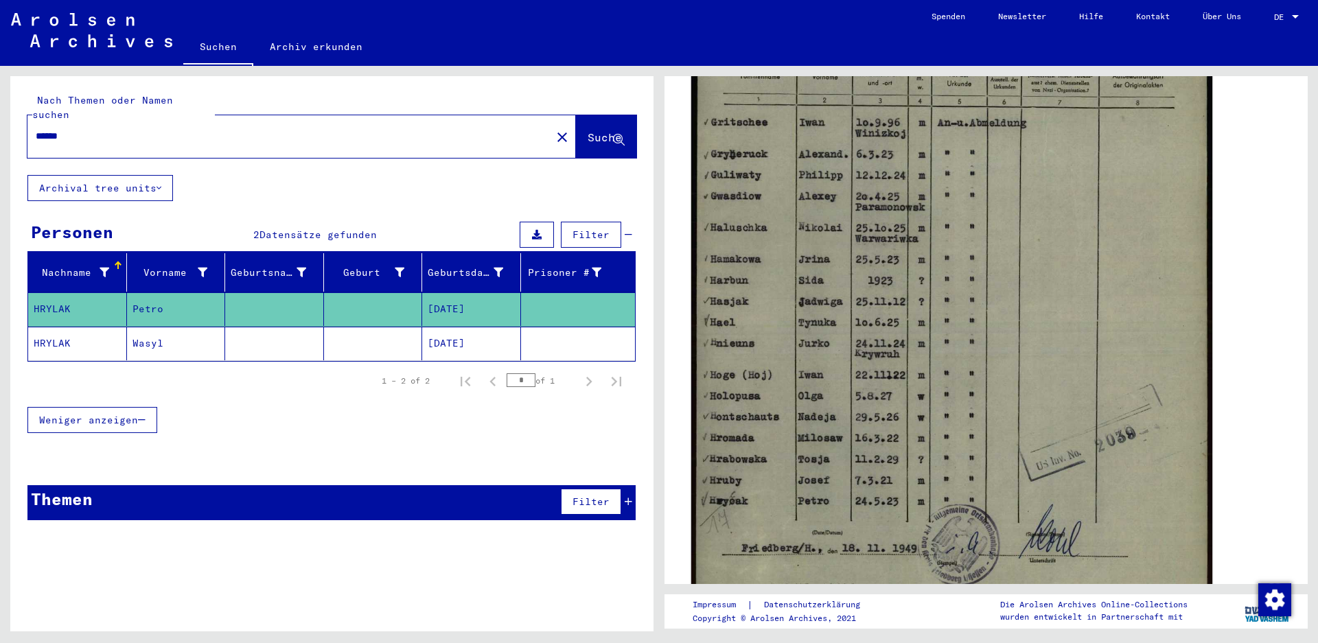
scroll to position [411, 0]
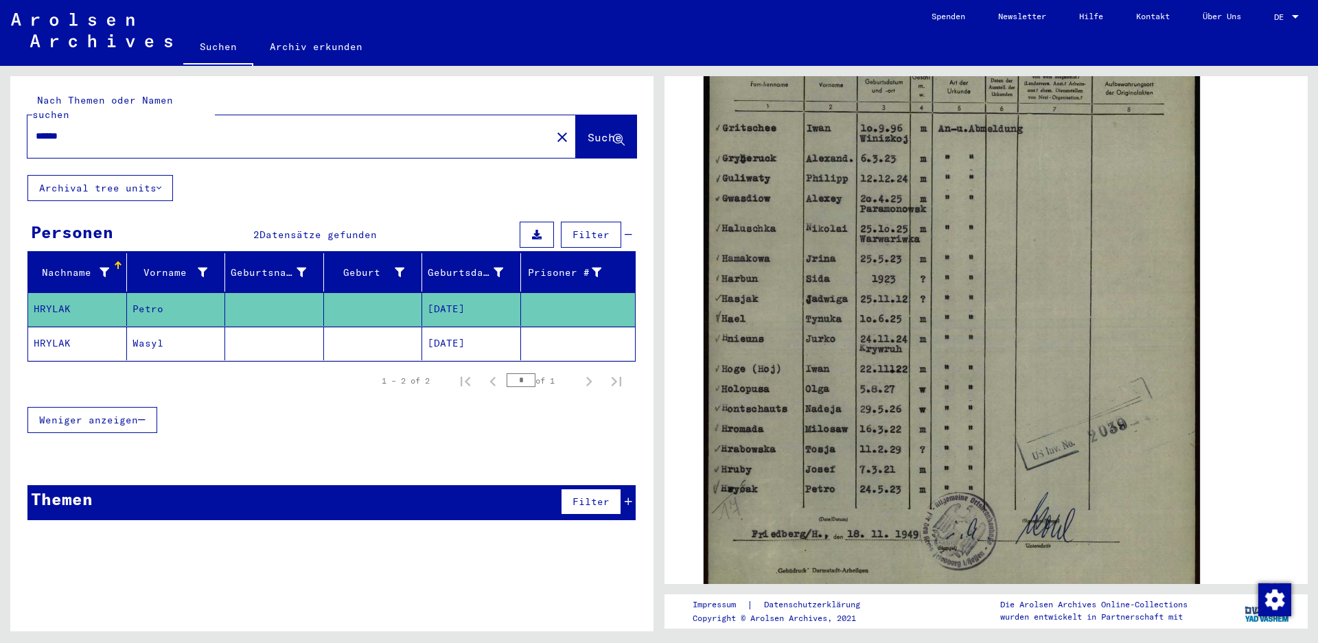
click at [56, 129] on input "******" at bounding box center [289, 136] width 507 height 14
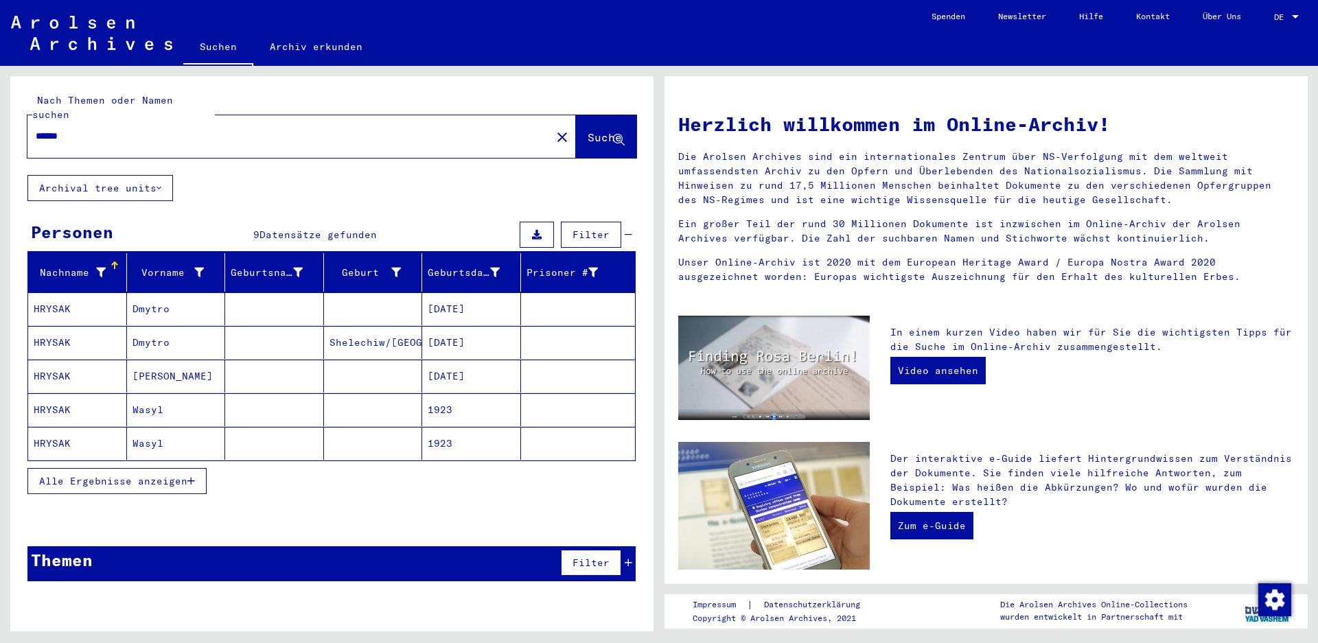
click at [165, 475] on span "Alle Ergebnisse anzeigen" at bounding box center [113, 481] width 148 height 12
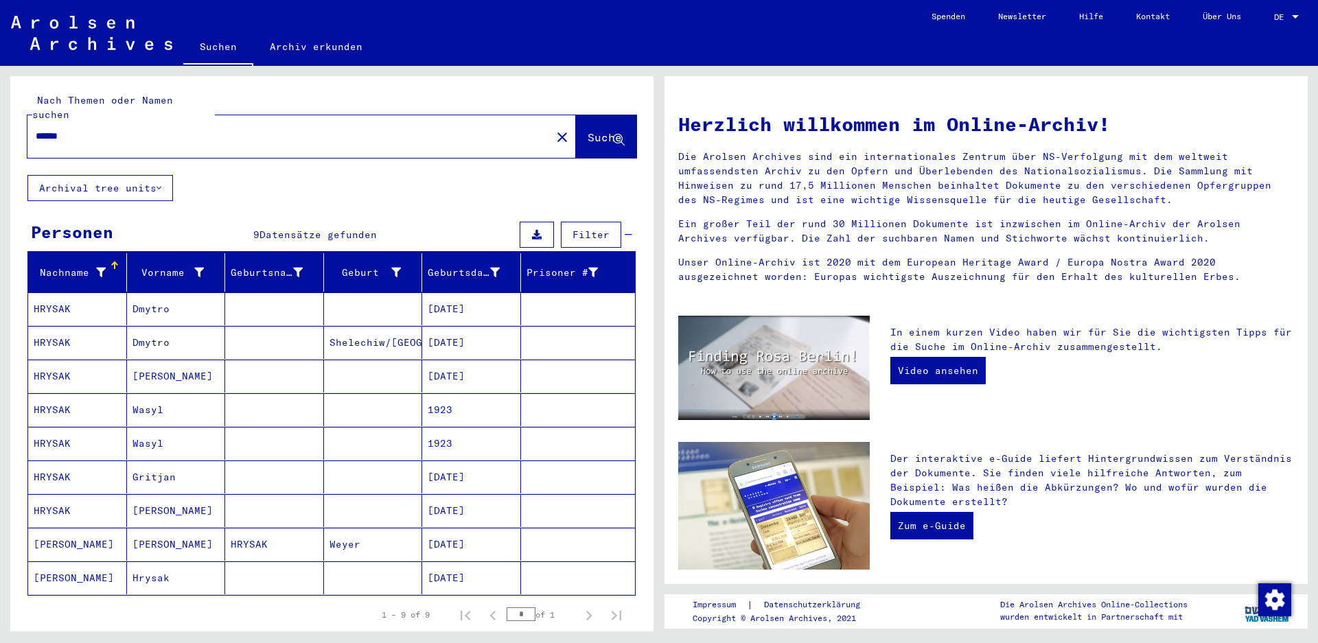
drag, startPoint x: 82, startPoint y: 121, endPoint x: -55, endPoint y: 114, distance: 137.5
click at [0, 114] on html "Suchen Archiv erkunden Spenden Newsletter Hilfe Kontakt Über Uns Suchen Archiv …" at bounding box center [659, 321] width 1318 height 643
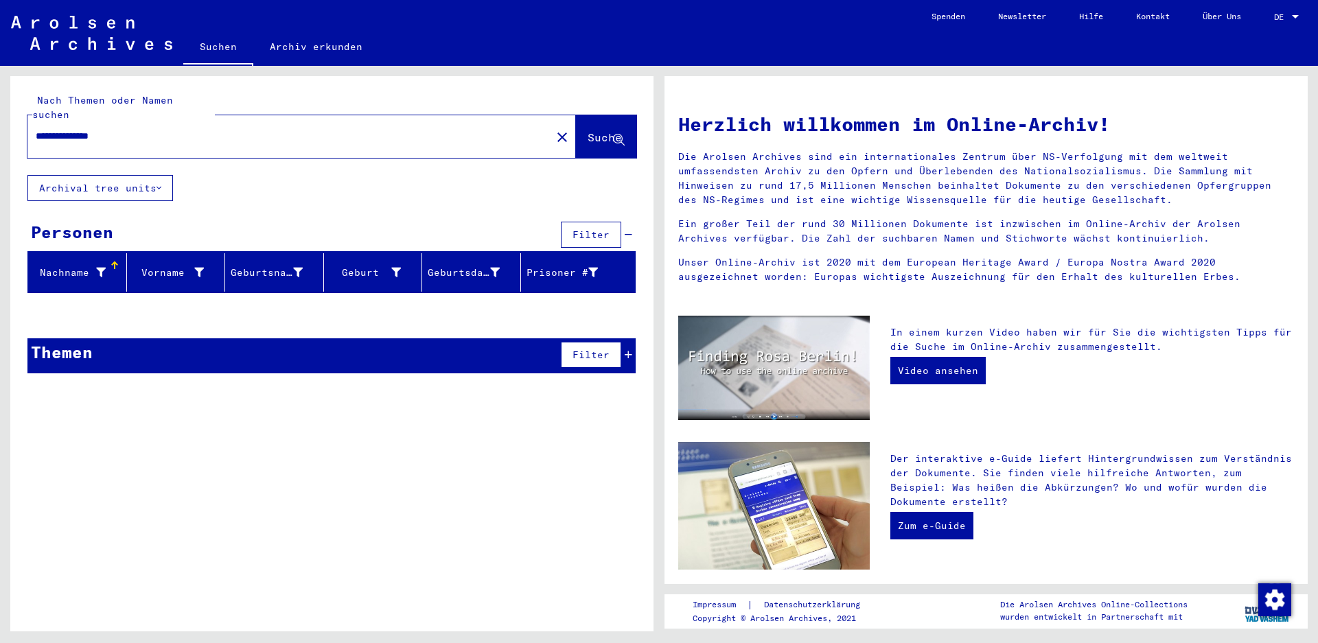
click at [69, 129] on input "**********" at bounding box center [285, 136] width 499 height 14
click at [67, 129] on input "**********" at bounding box center [285, 136] width 499 height 14
type input "**********"
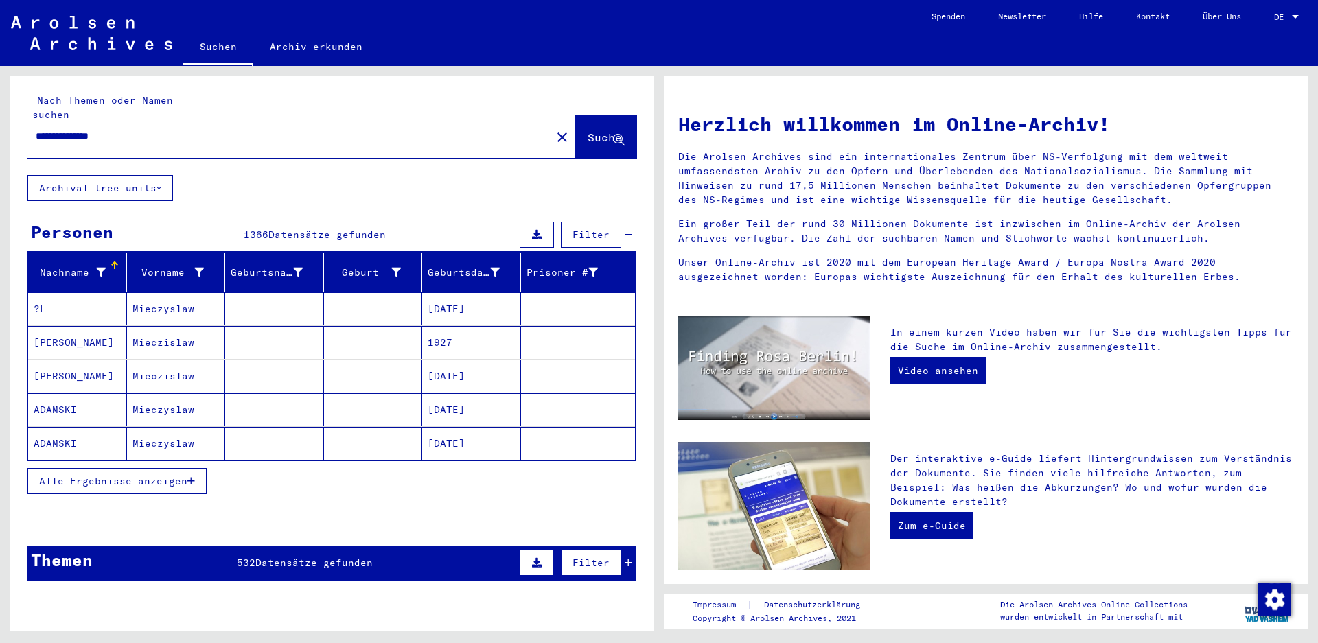
click at [177, 476] on button "Alle Ergebnisse anzeigen" at bounding box center [116, 481] width 179 height 26
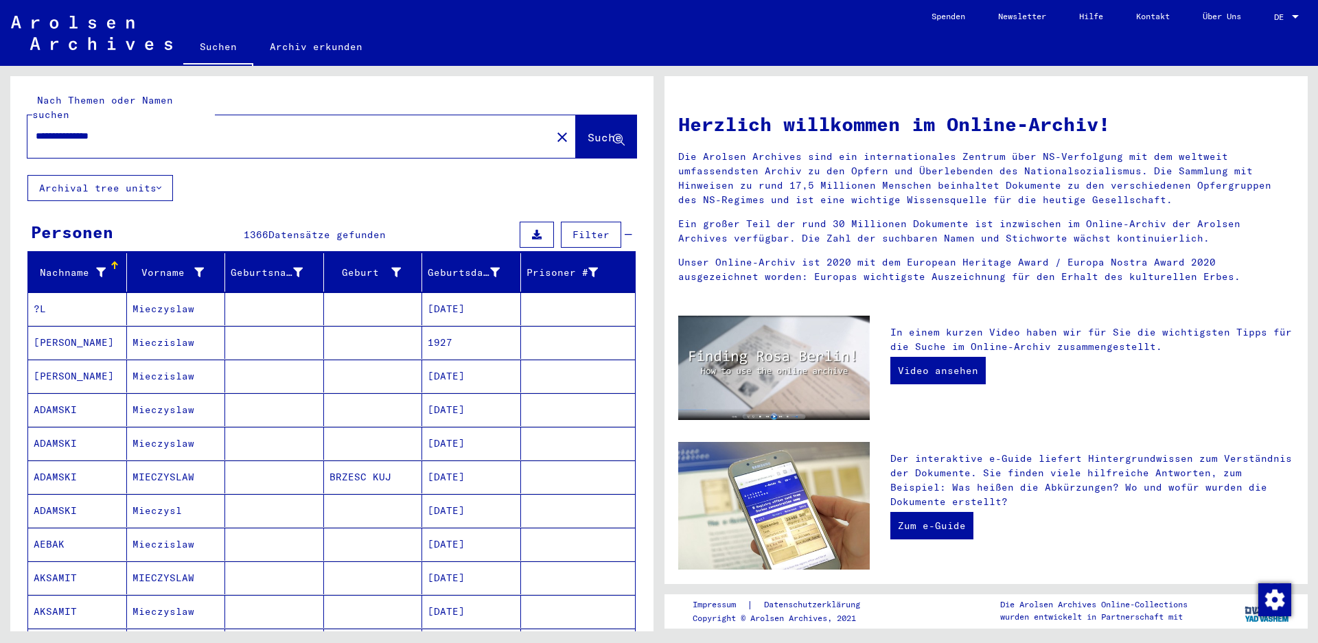
click at [100, 268] on icon at bounding box center [101, 273] width 10 height 10
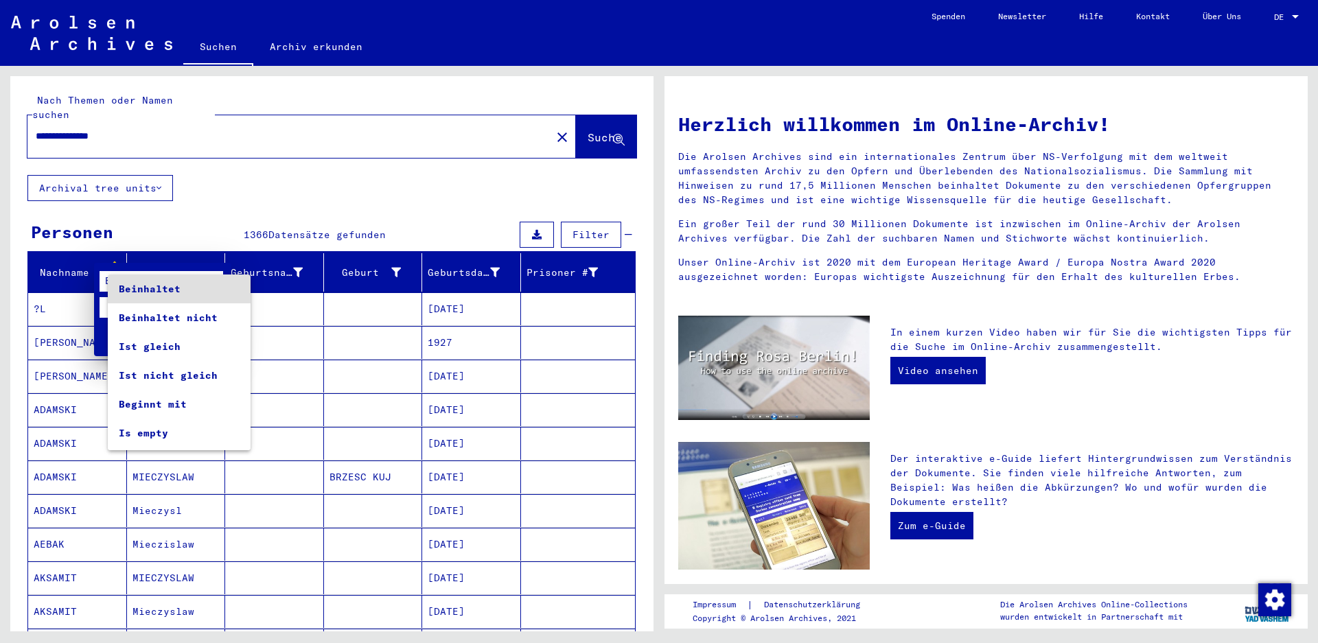
click at [141, 298] on span "Beinhaltet" at bounding box center [179, 289] width 121 height 29
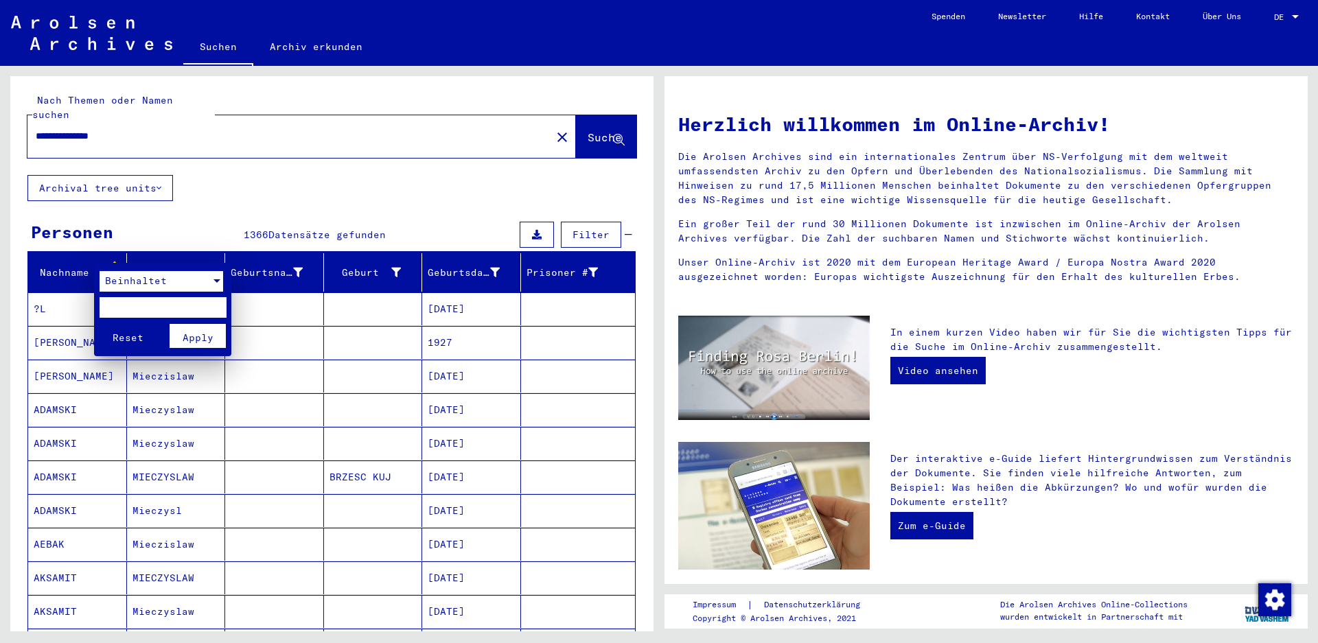
click at [160, 273] on div "Beinhaltet" at bounding box center [155, 281] width 111 height 21
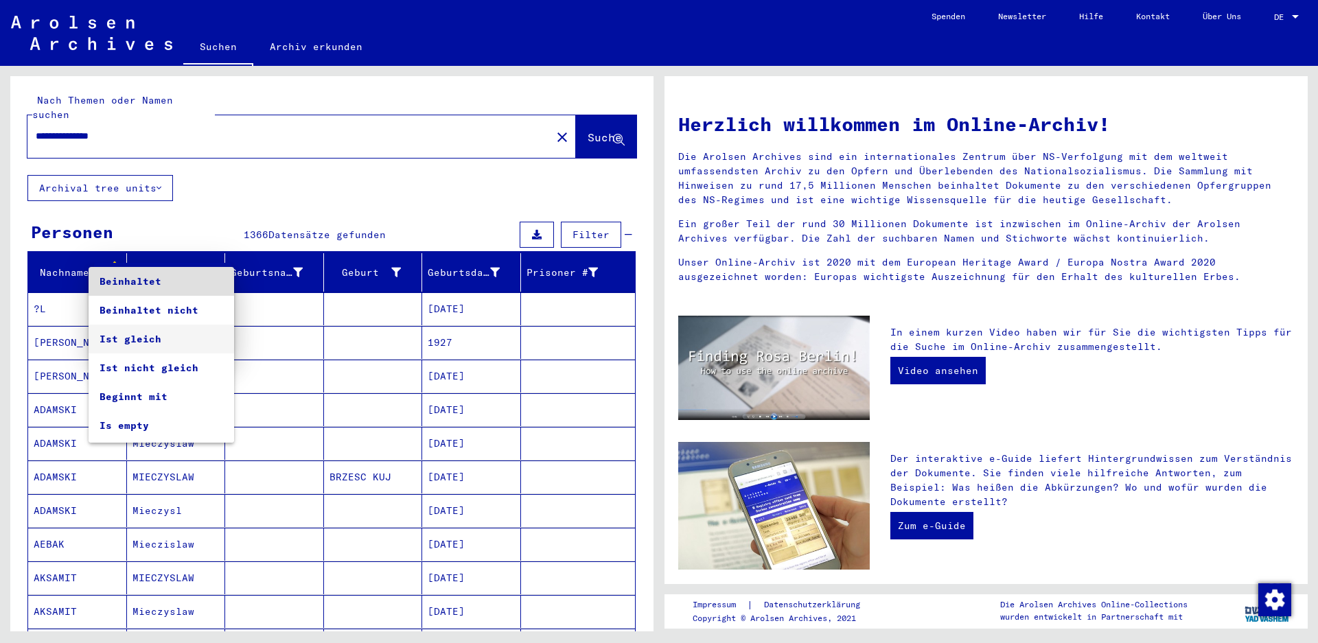
scroll to position [26, 0]
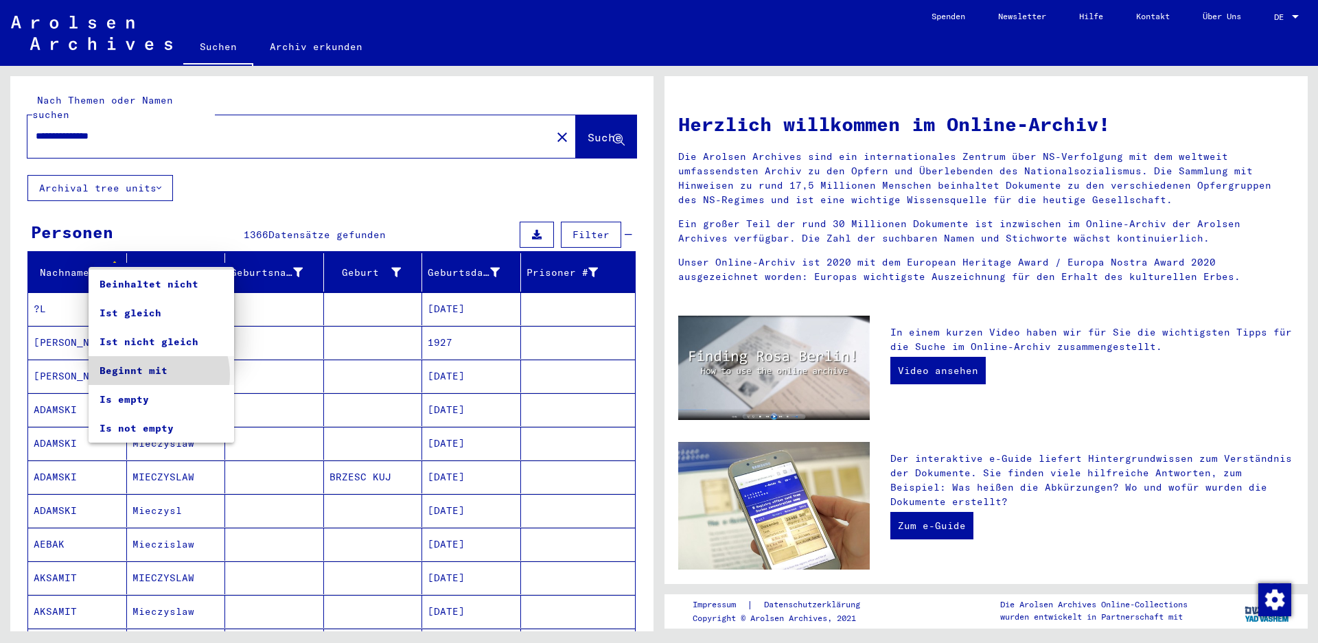
click at [156, 375] on span "Beginnt mit" at bounding box center [162, 370] width 124 height 29
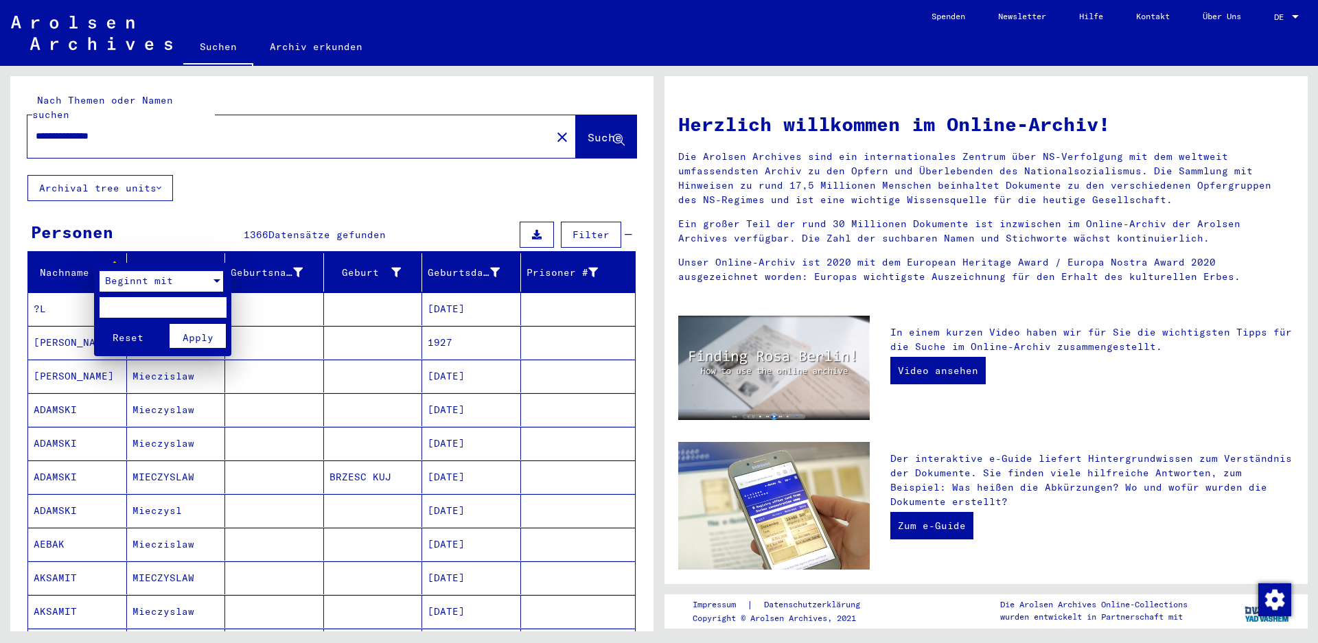
click at [123, 308] on input "text" at bounding box center [163, 307] width 127 height 21
type input "***"
click at [188, 341] on span "Apply" at bounding box center [198, 338] width 31 height 12
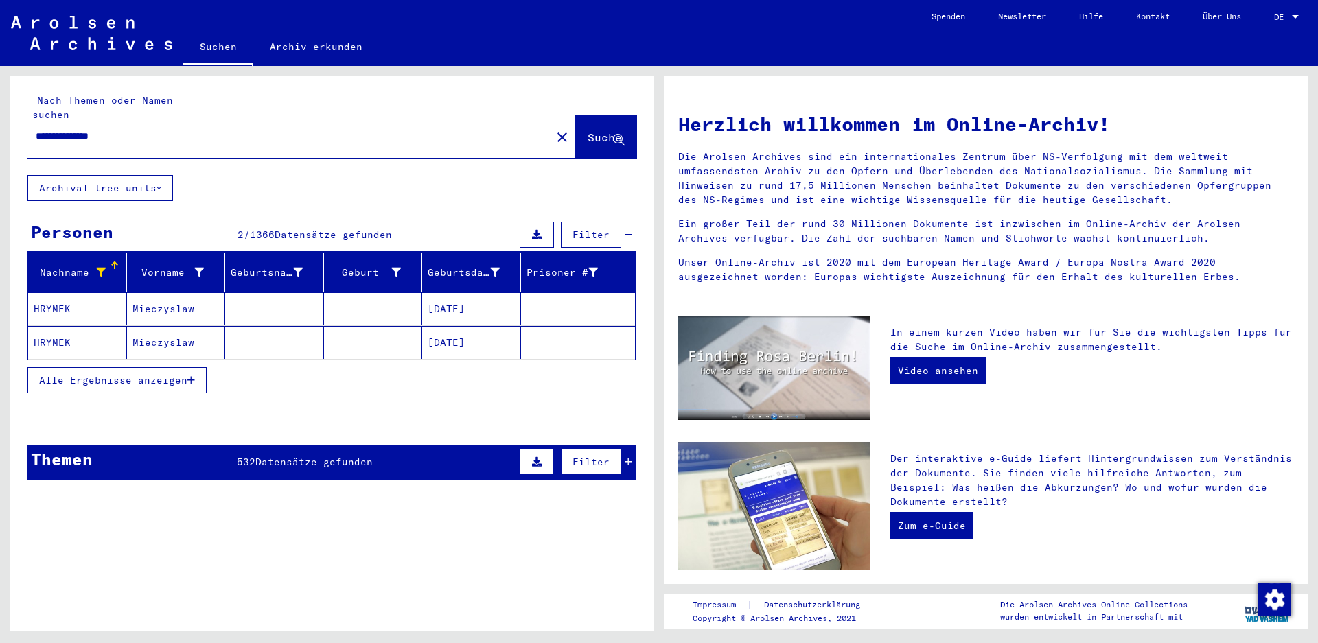
click at [159, 297] on mat-cell "Mieczyslaw" at bounding box center [176, 308] width 99 height 33
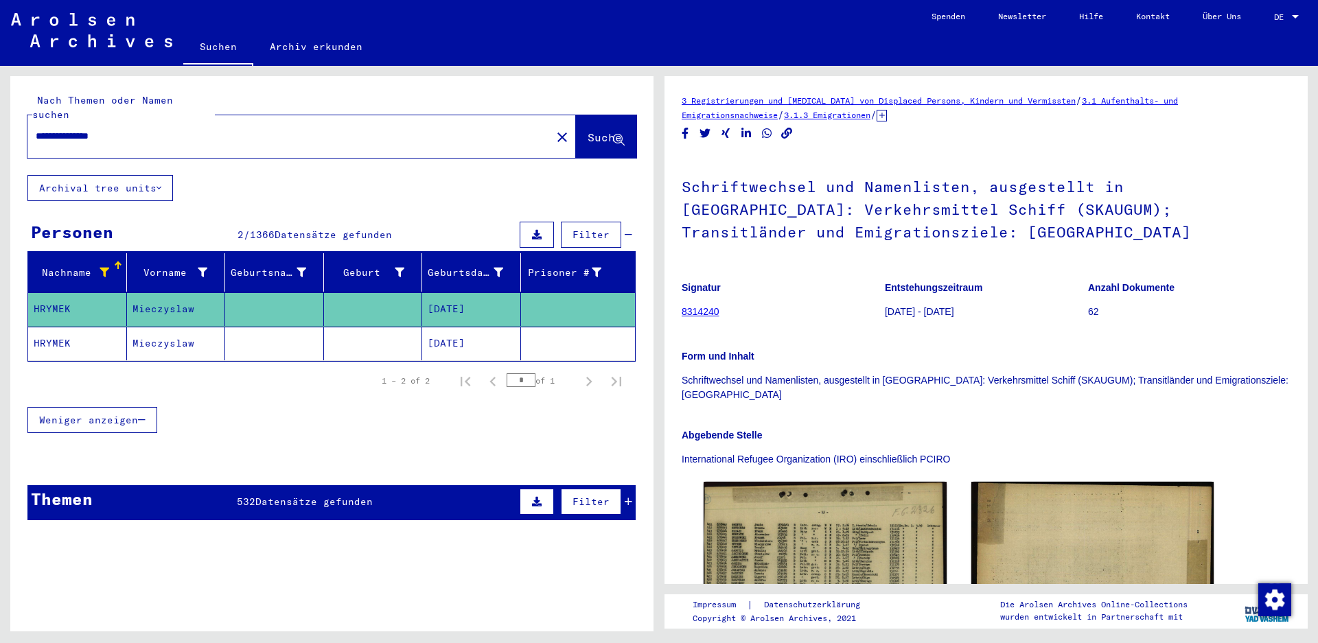
click at [168, 327] on mat-cell "Mieczyslaw" at bounding box center [176, 344] width 99 height 34
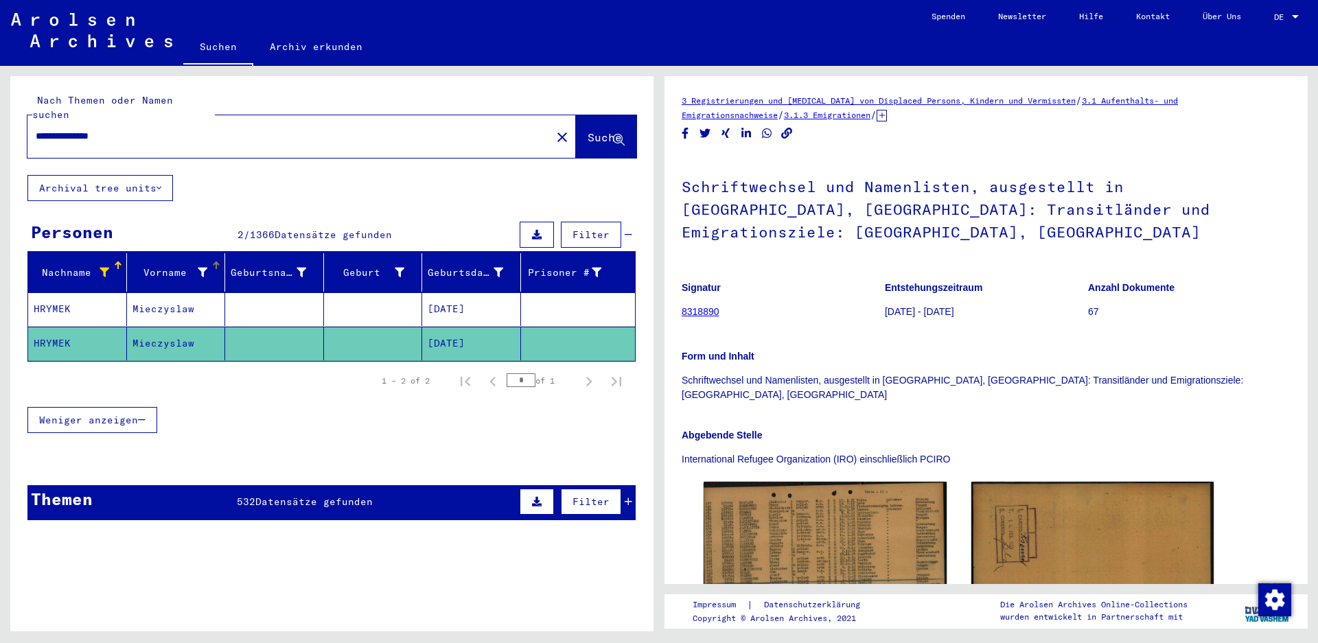
click at [199, 268] on icon at bounding box center [203, 273] width 10 height 10
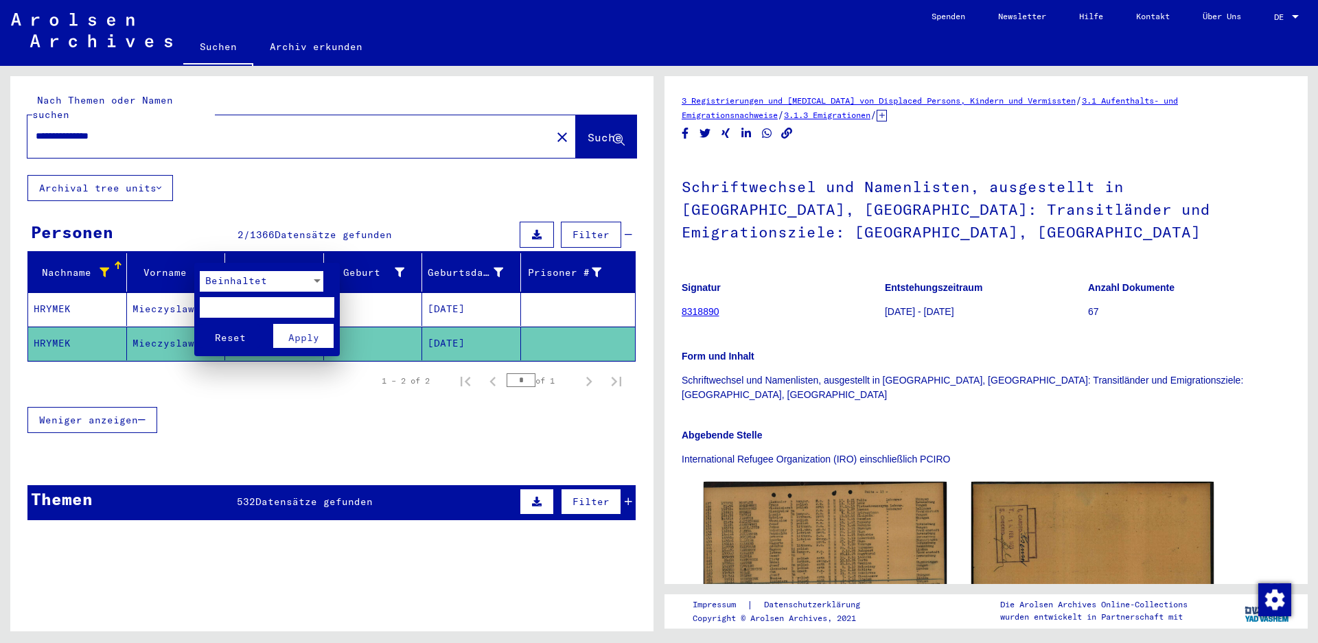
click at [221, 286] on span "Beinhaltet" at bounding box center [236, 281] width 62 height 12
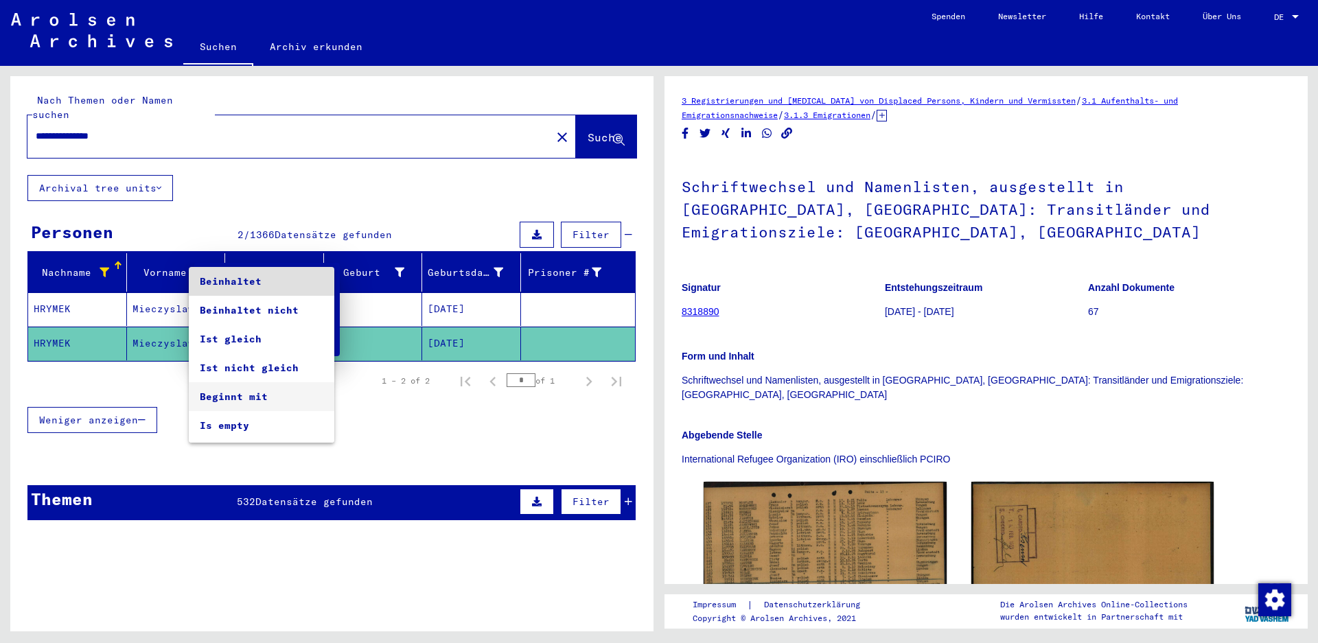
click at [238, 395] on span "Beginnt mit" at bounding box center [262, 396] width 124 height 29
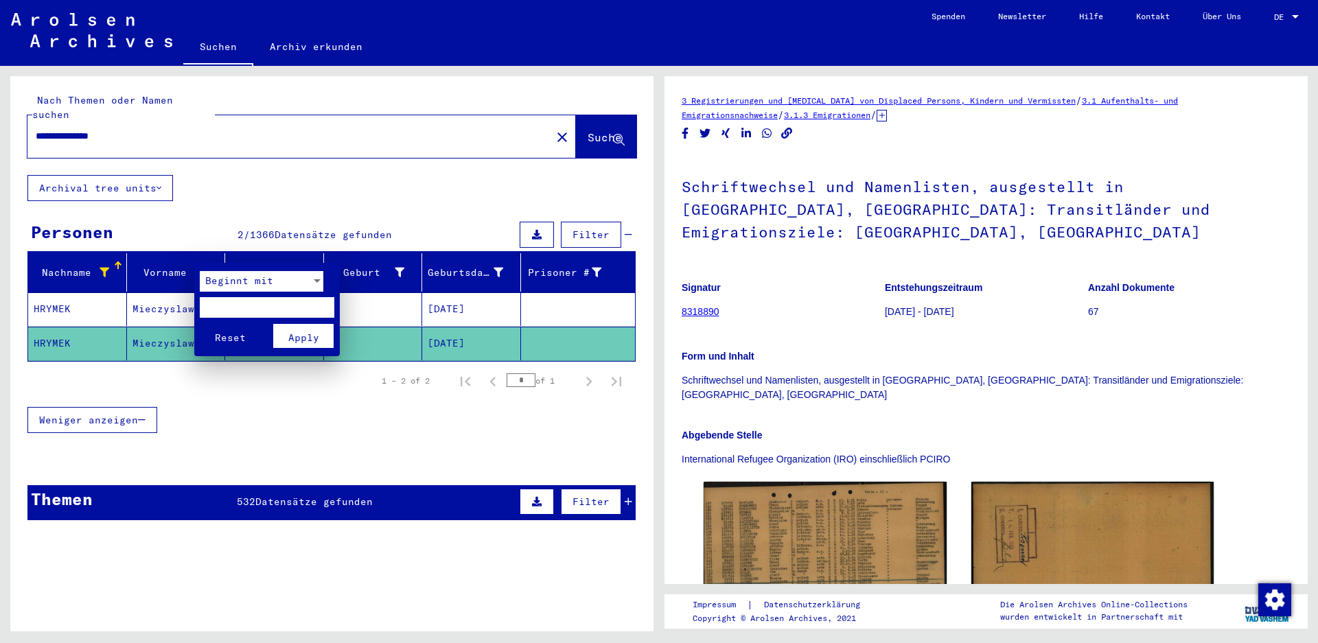
click at [218, 305] on input "text" at bounding box center [267, 307] width 135 height 21
type input "***"
click at [294, 338] on span "Apply" at bounding box center [303, 338] width 31 height 12
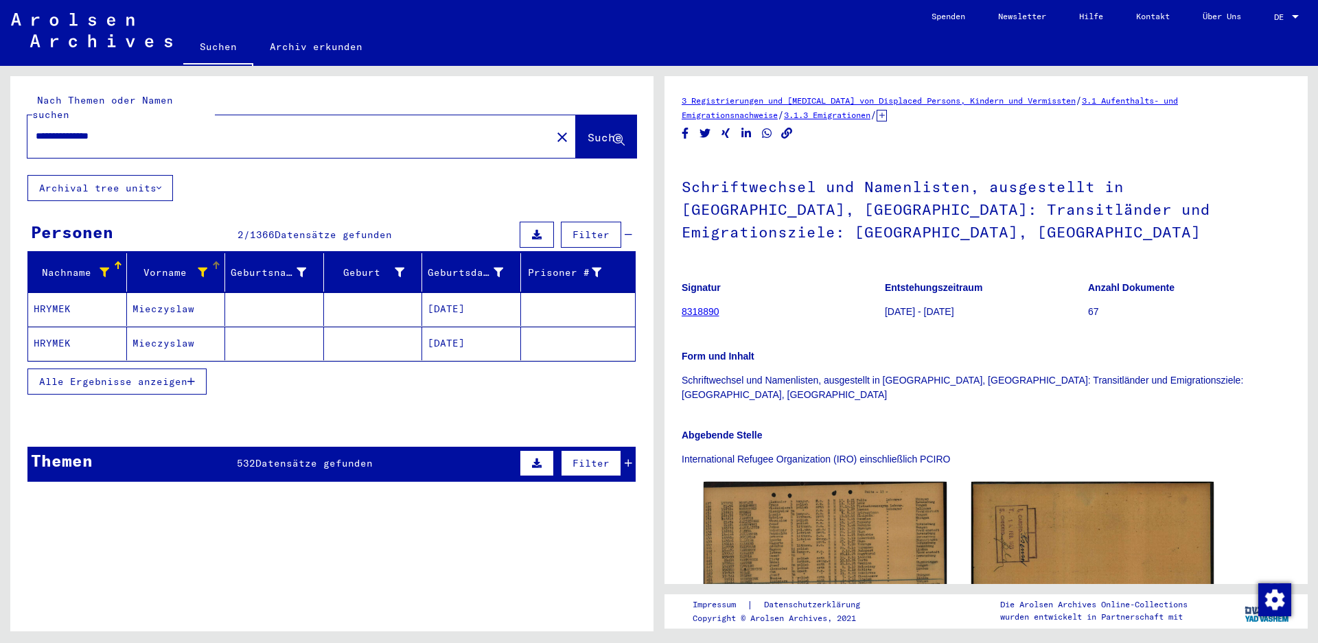
click at [143, 129] on input "**********" at bounding box center [289, 136] width 507 height 14
type input "**********"
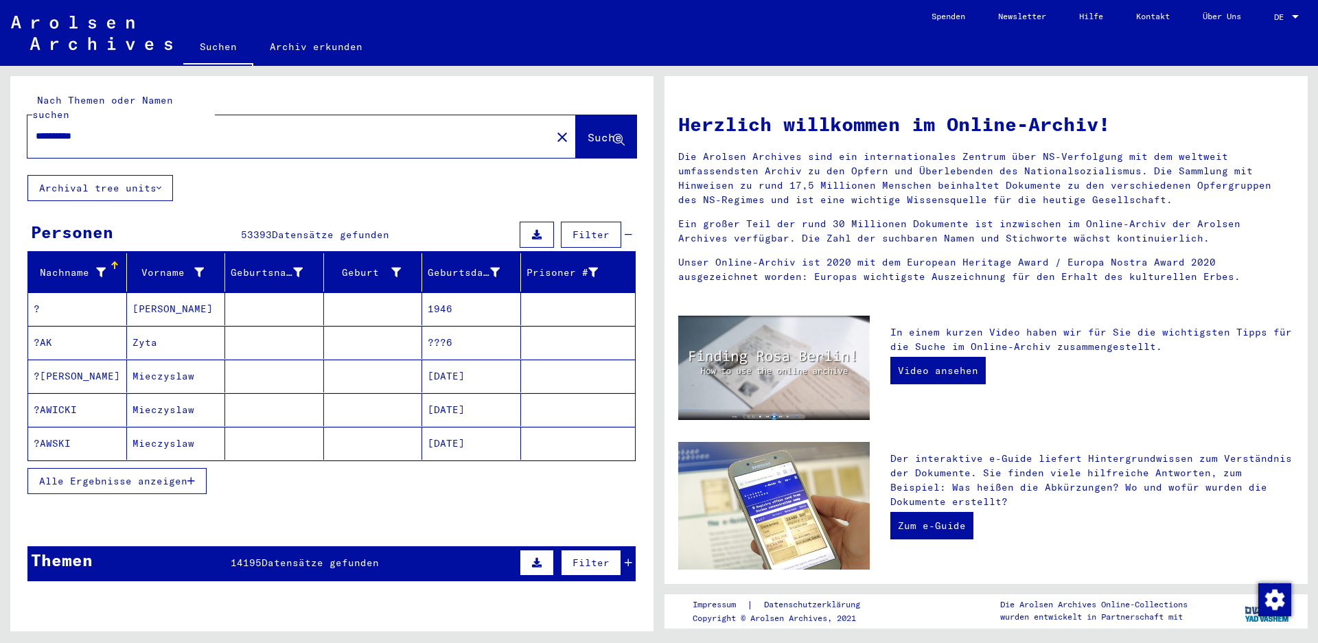
click at [100, 268] on icon at bounding box center [101, 273] width 10 height 10
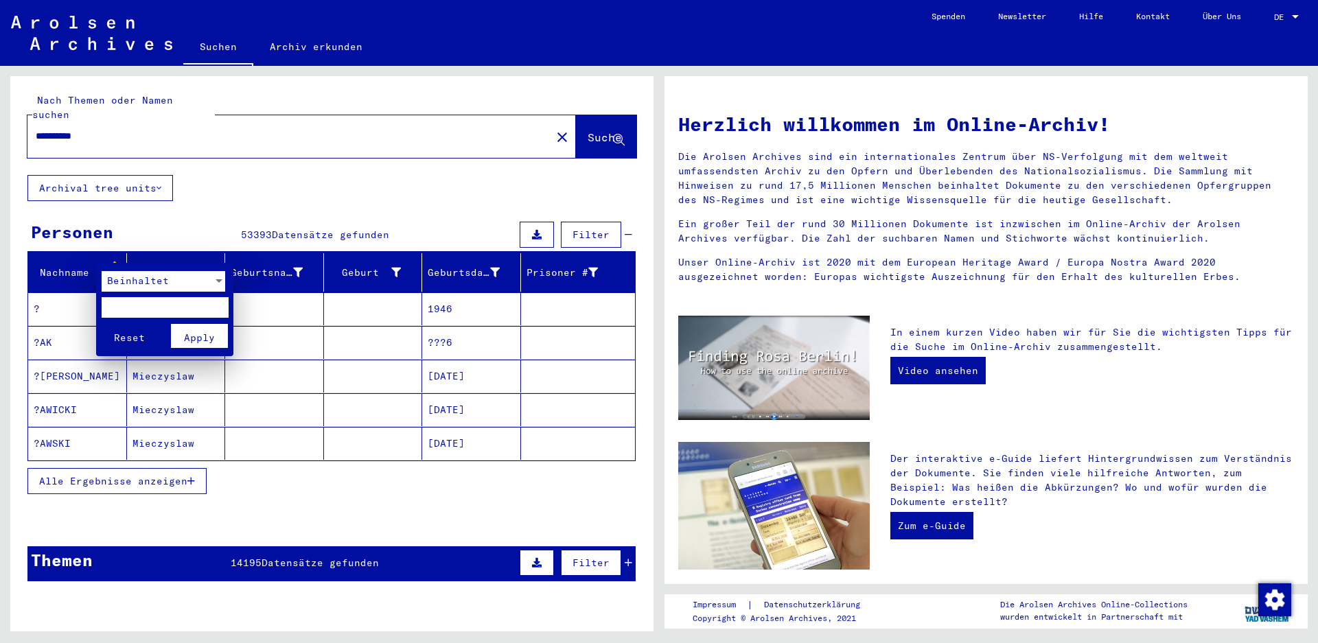
click at [136, 289] on div "Beinhaltet" at bounding box center [157, 281] width 111 height 21
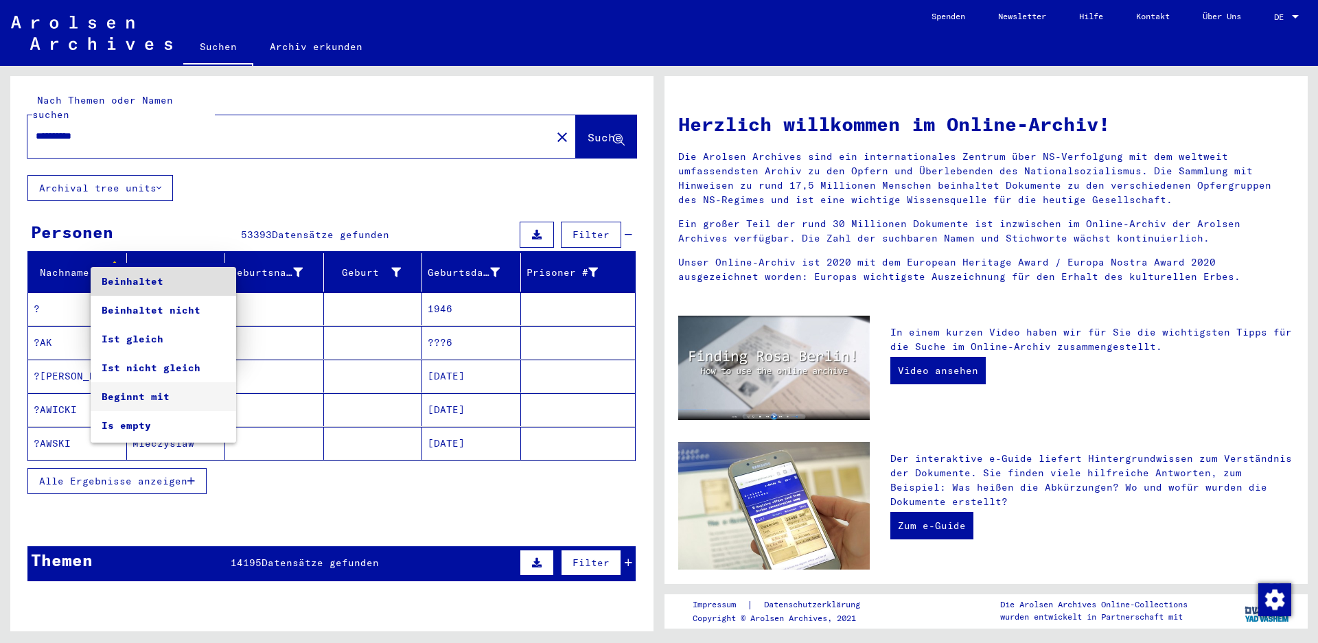
click at [146, 393] on span "Beginnt mit" at bounding box center [164, 396] width 124 height 29
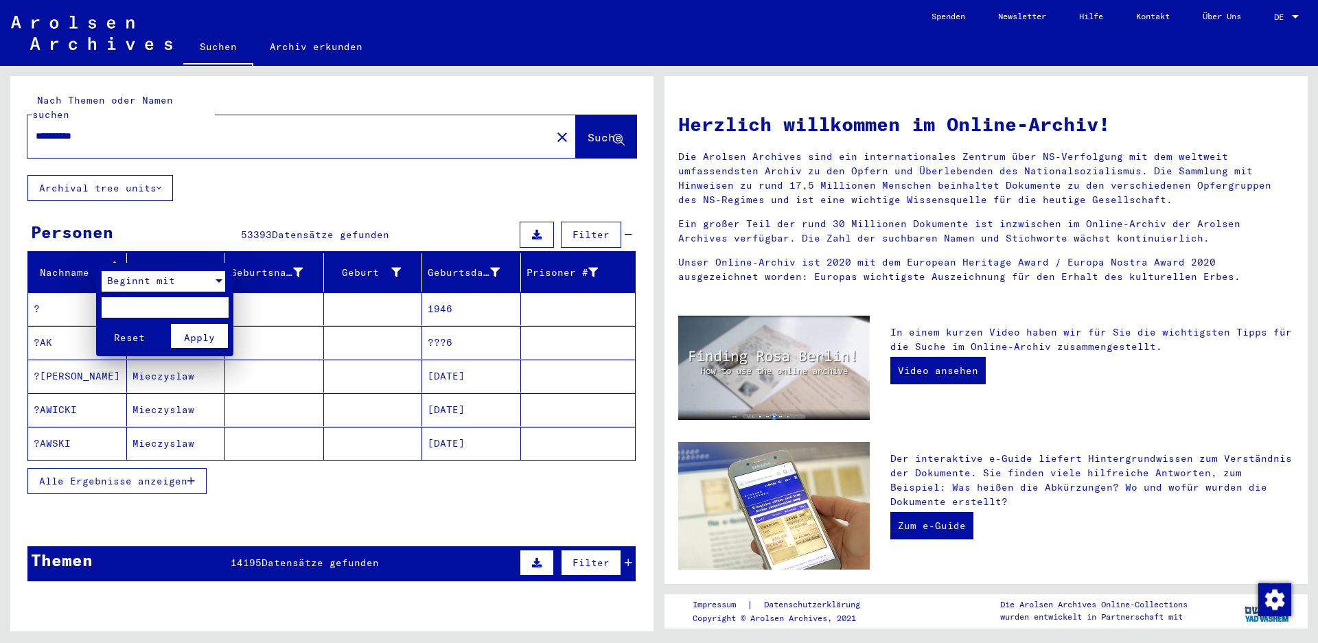
click at [135, 310] on input "text" at bounding box center [165, 307] width 127 height 21
type input "***"
click at [187, 343] on span "Apply" at bounding box center [199, 338] width 31 height 12
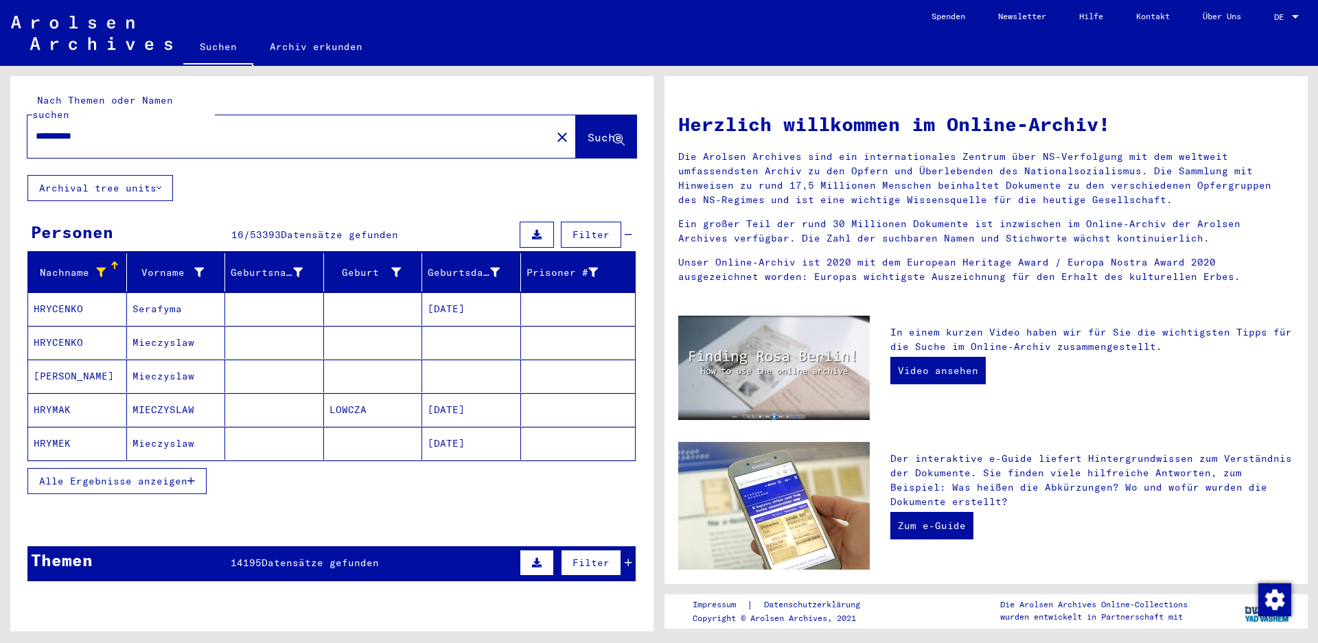
click at [169, 326] on mat-cell "Mieczyslaw" at bounding box center [176, 342] width 99 height 33
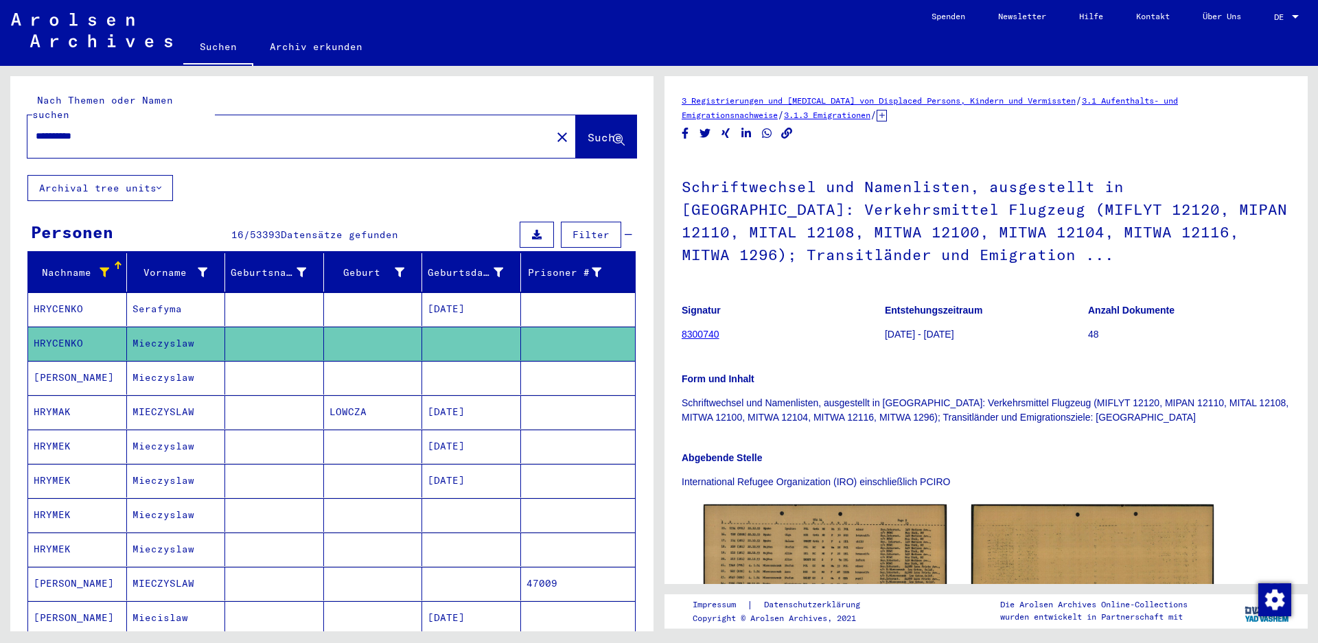
click at [167, 399] on mat-cell "MIECZYSLAW" at bounding box center [176, 412] width 99 height 34
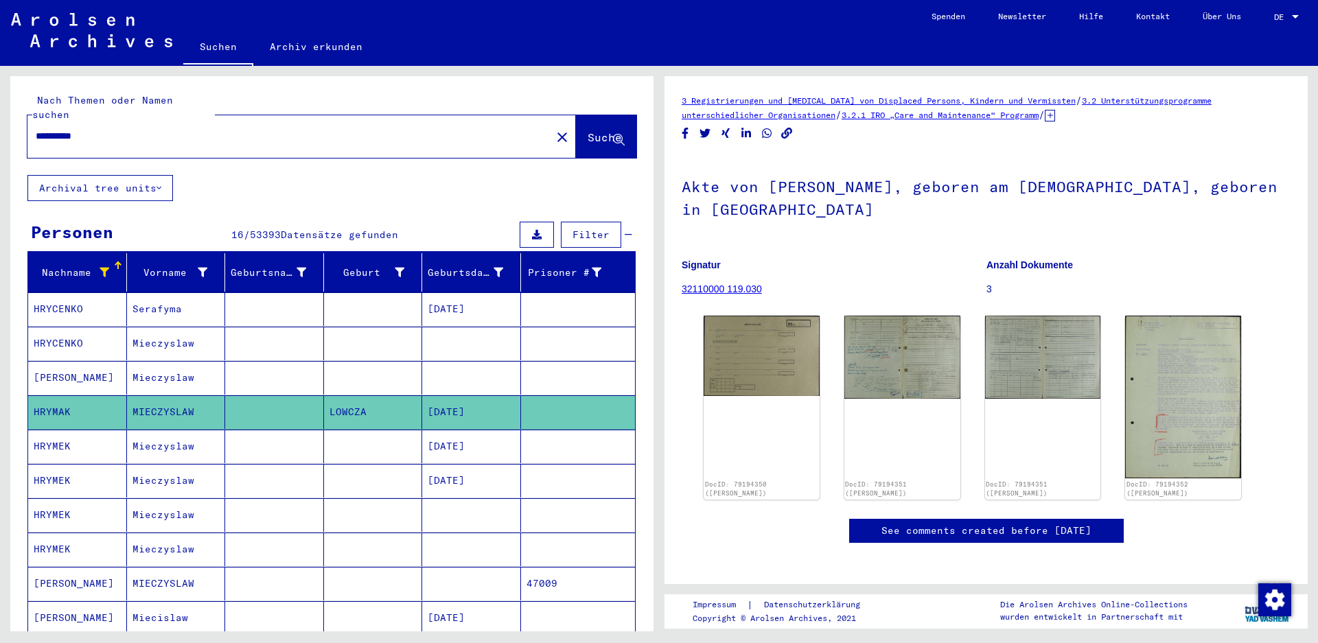
click at [178, 430] on mat-cell "Mieczyslaw" at bounding box center [176, 447] width 99 height 34
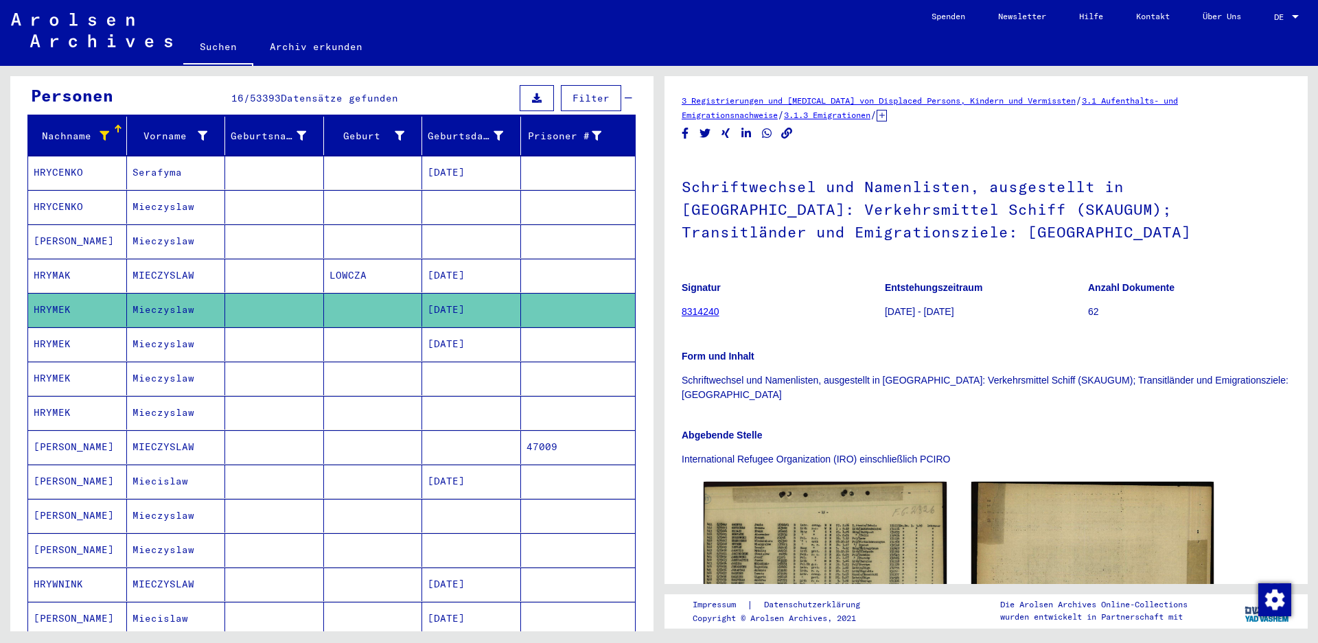
scroll to position [137, 0]
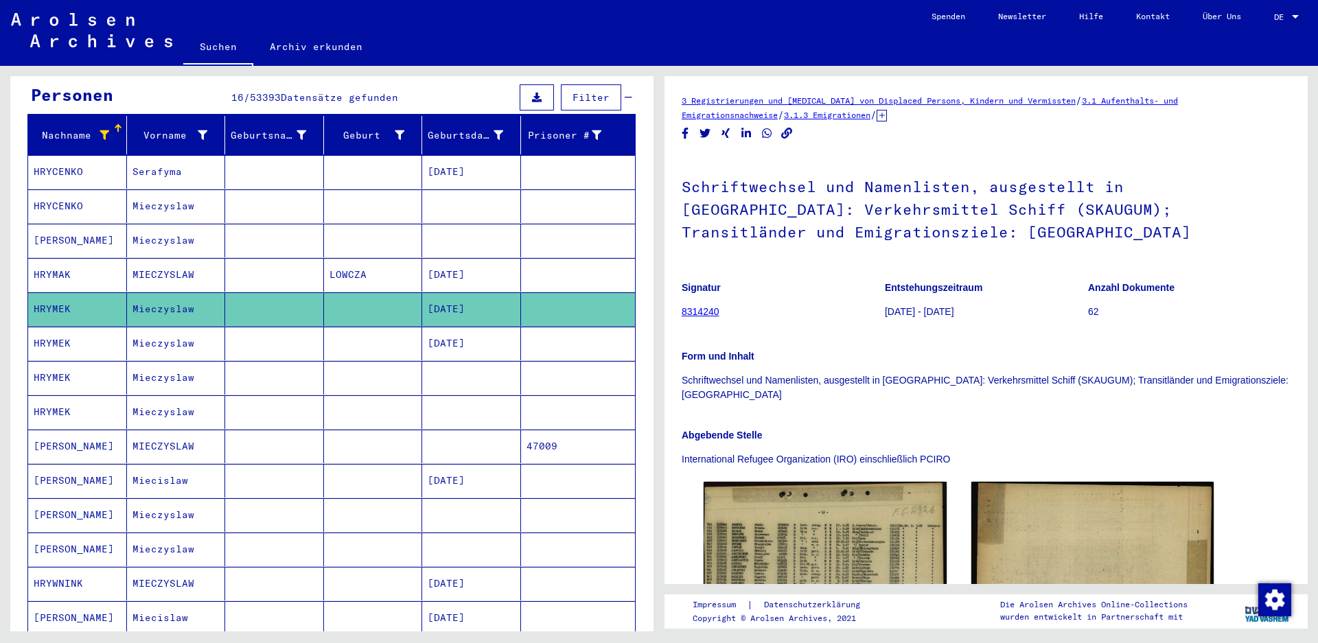
click at [191, 469] on mat-cell "Miecislaw" at bounding box center [176, 481] width 99 height 34
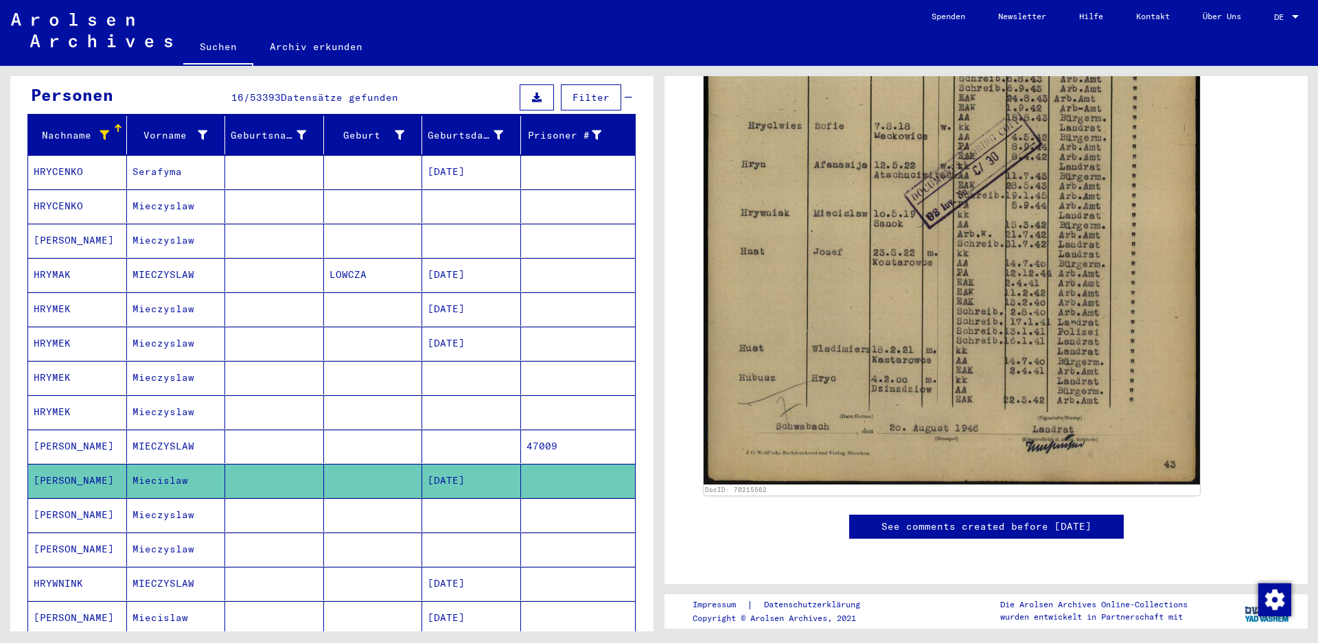
scroll to position [617, 0]
click at [324, 498] on mat-cell at bounding box center [373, 515] width 99 height 34
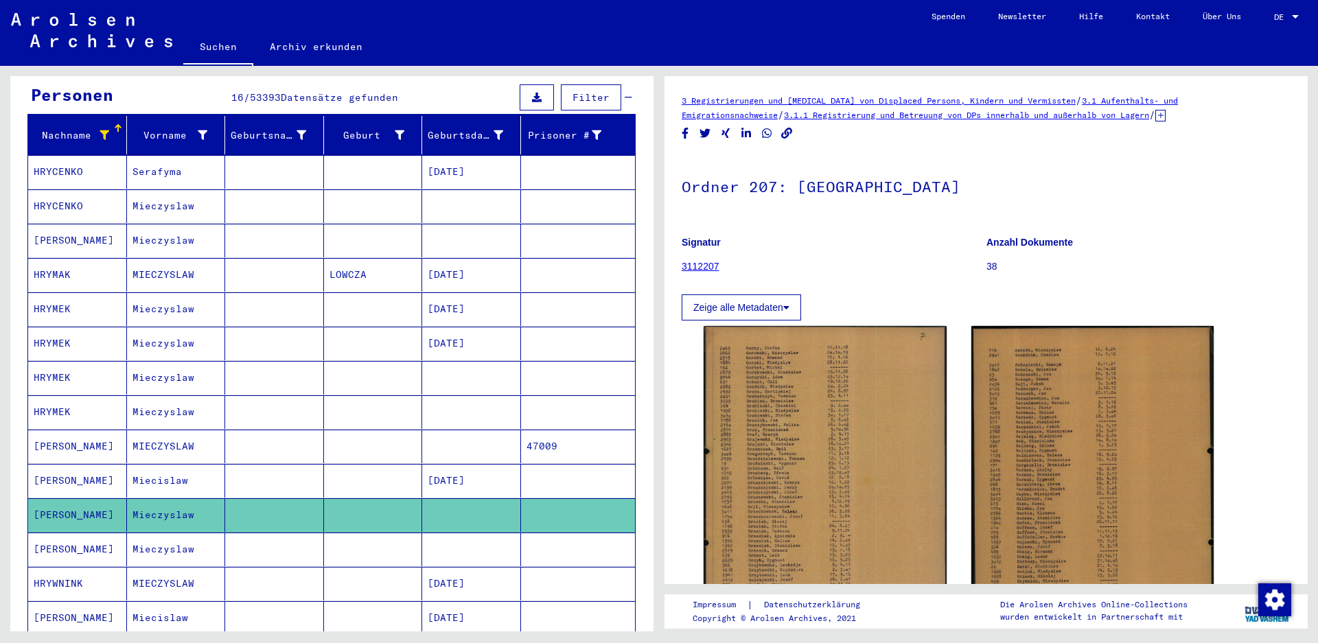
click at [324, 533] on mat-cell at bounding box center [373, 550] width 99 height 34
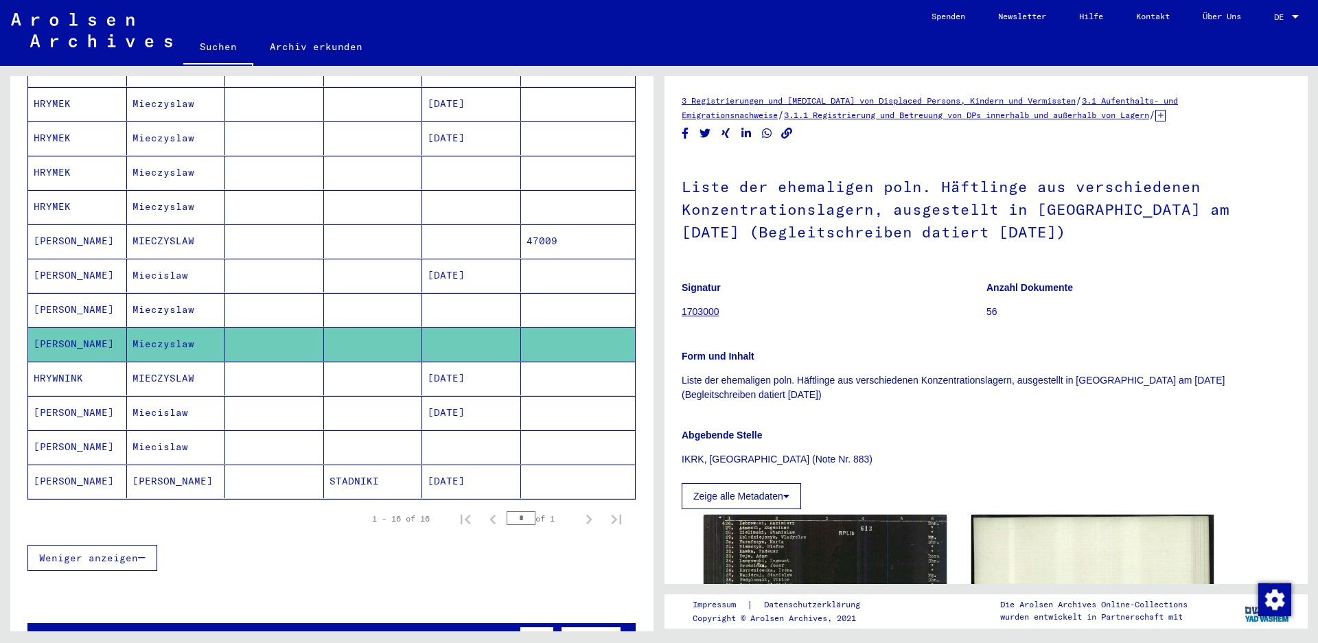
scroll to position [343, 0]
click at [201, 439] on mat-cell "Miecislaw" at bounding box center [176, 447] width 99 height 34
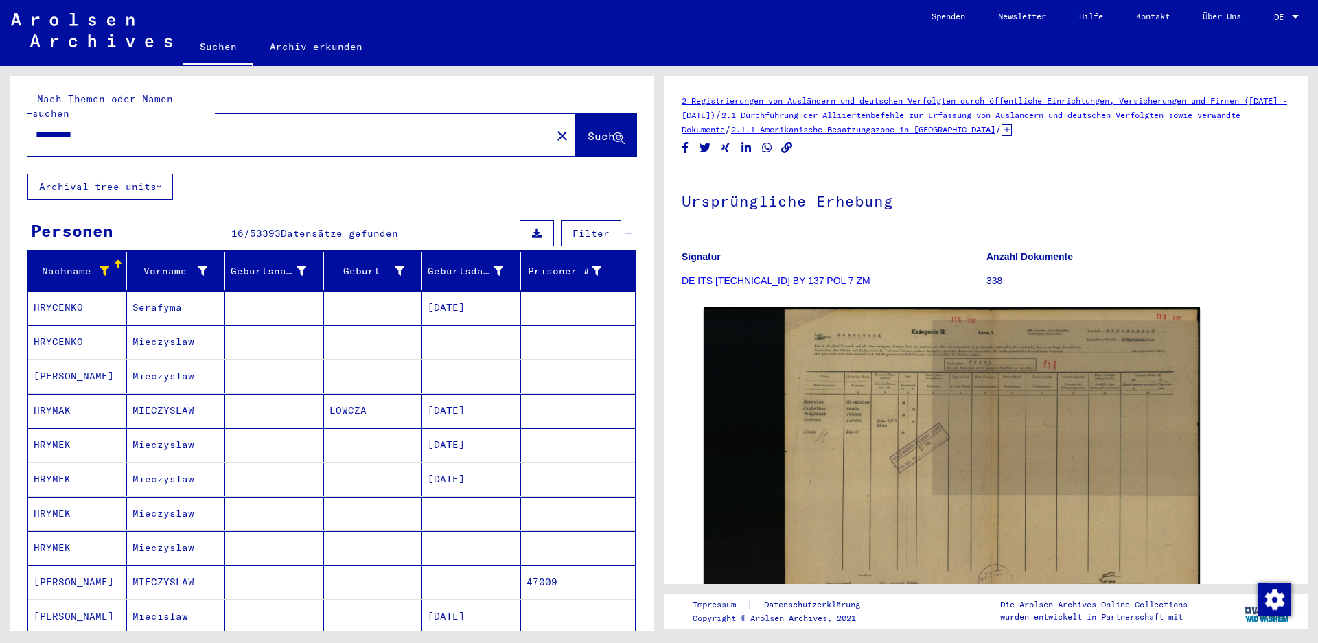
scroll to position [1, 0]
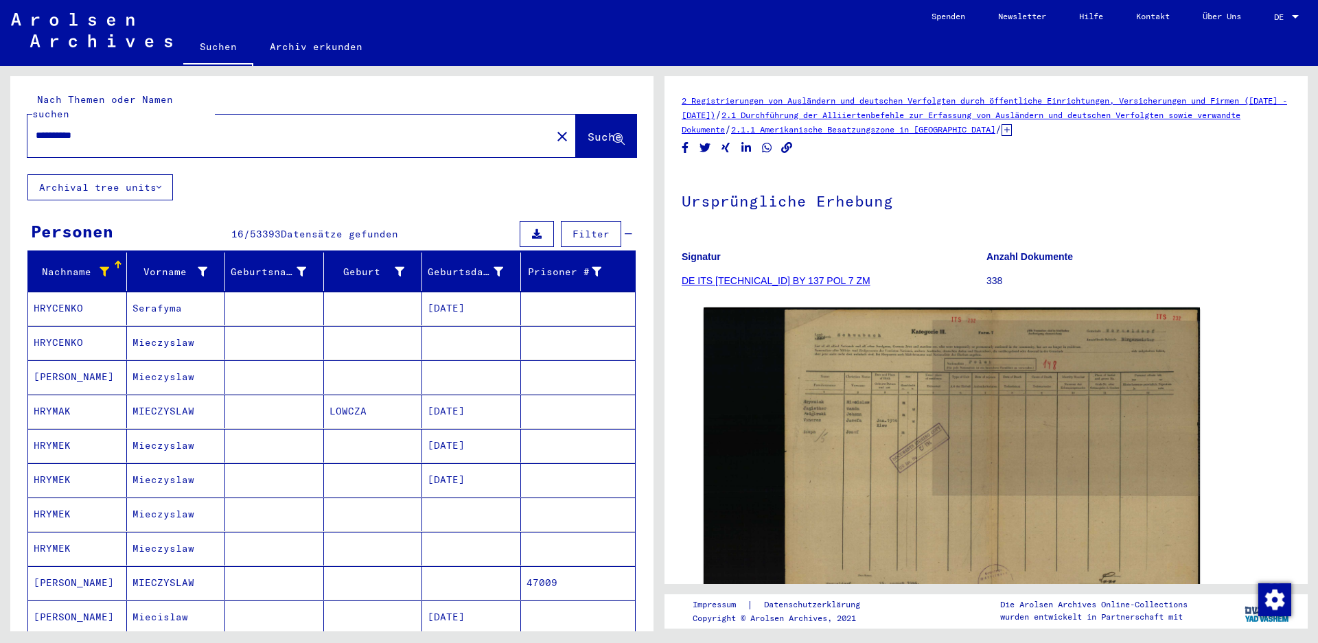
click at [172, 498] on mat-cell "Mieczyslaw" at bounding box center [176, 515] width 99 height 34
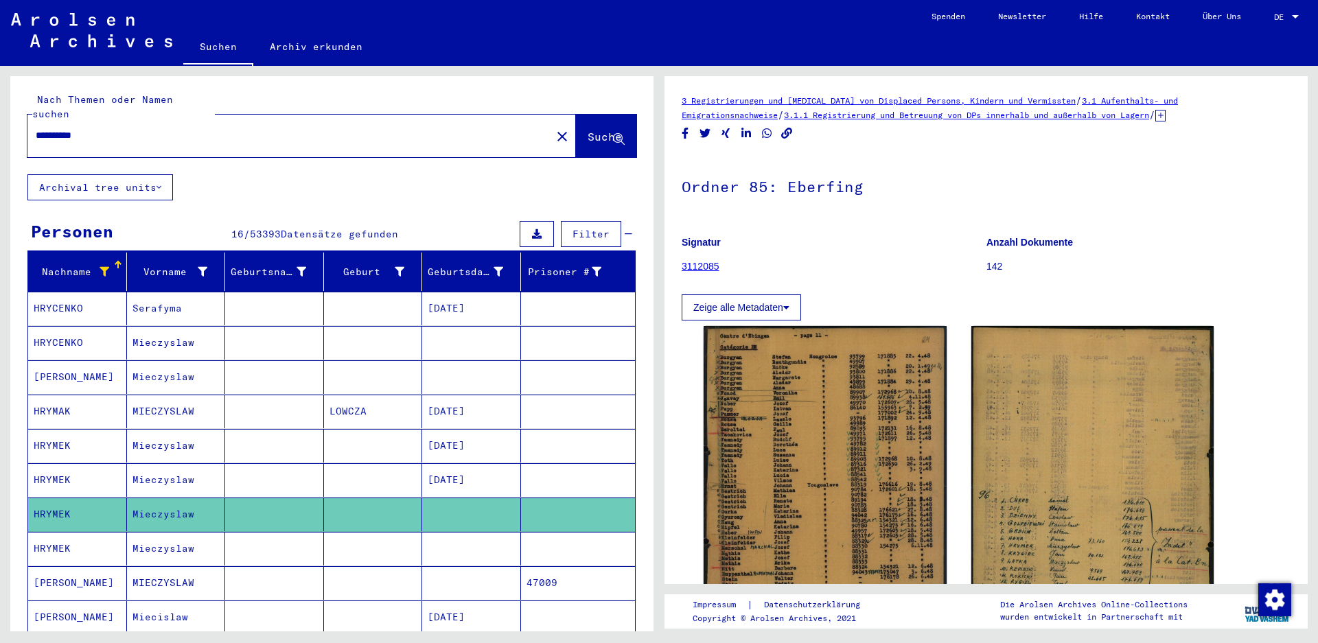
click at [174, 474] on mat-cell "Mieczyslaw" at bounding box center [176, 480] width 99 height 34
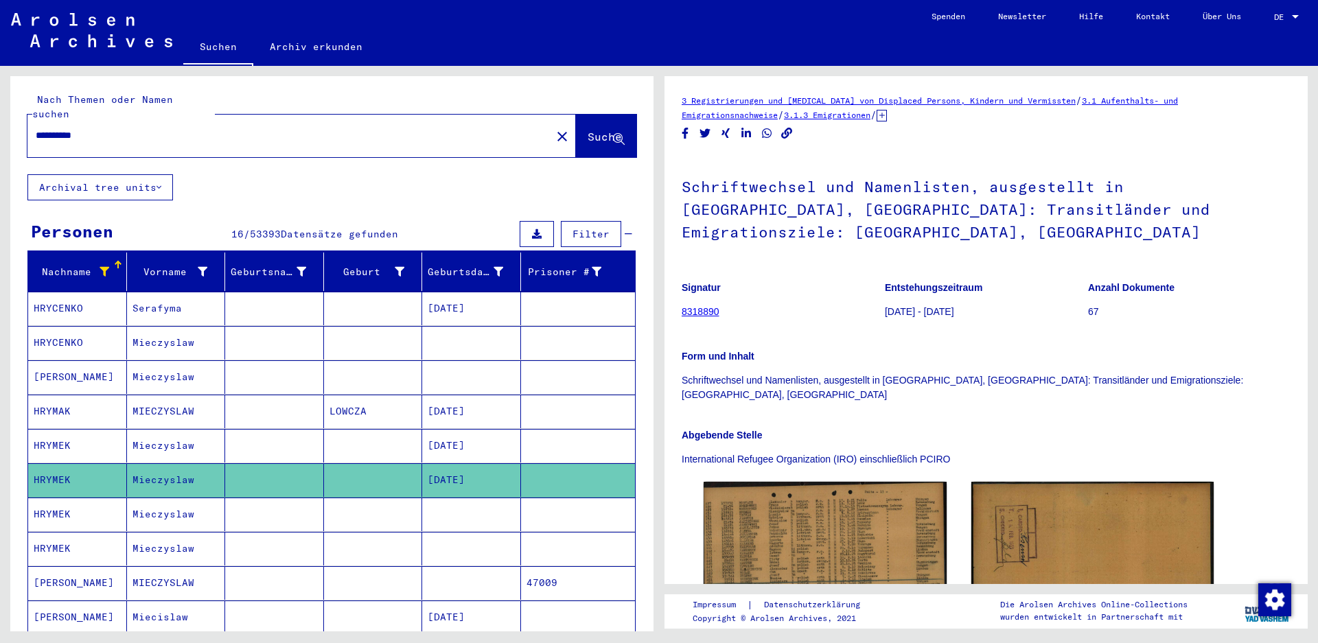
click at [181, 437] on mat-cell "Mieczyslaw" at bounding box center [176, 446] width 99 height 34
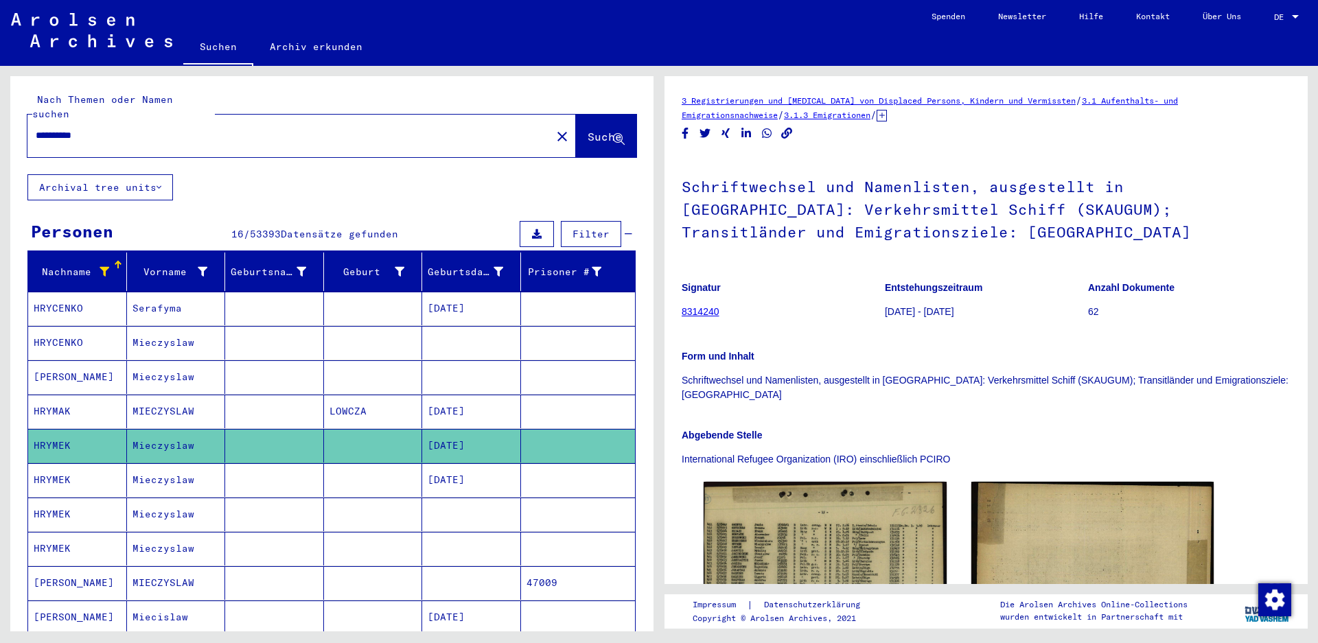
click at [181, 406] on mat-cell "MIECZYSLAW" at bounding box center [176, 412] width 99 height 34
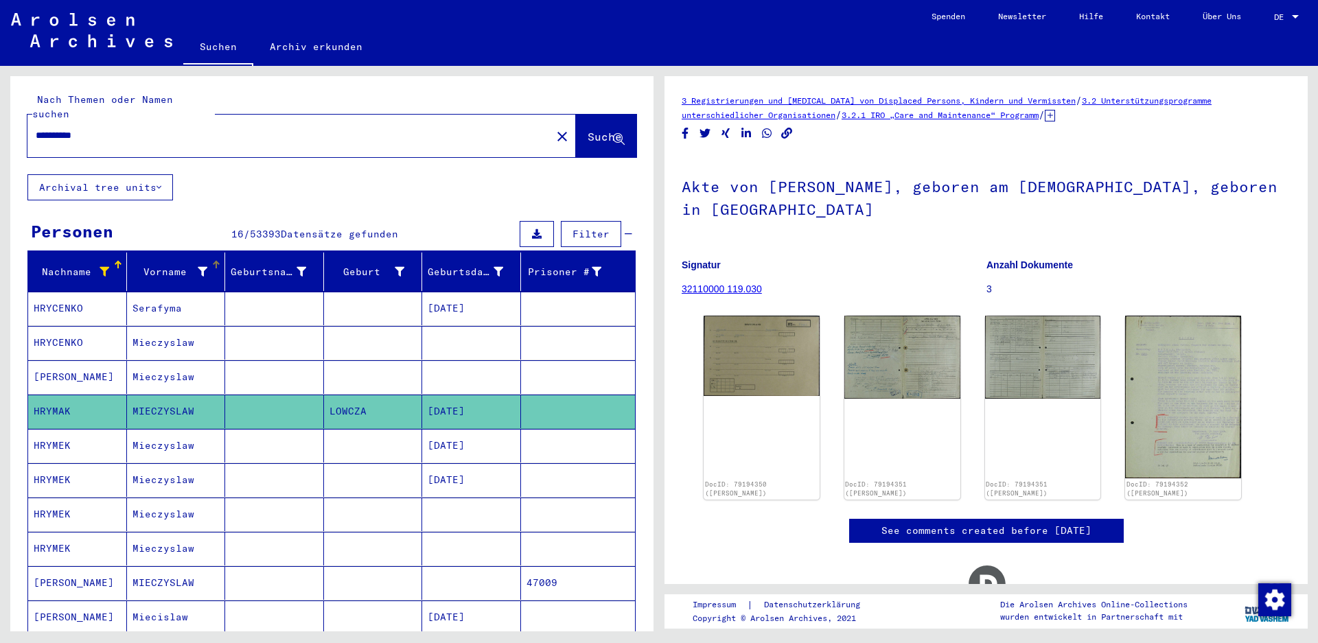
click at [198, 267] on icon at bounding box center [203, 272] width 10 height 10
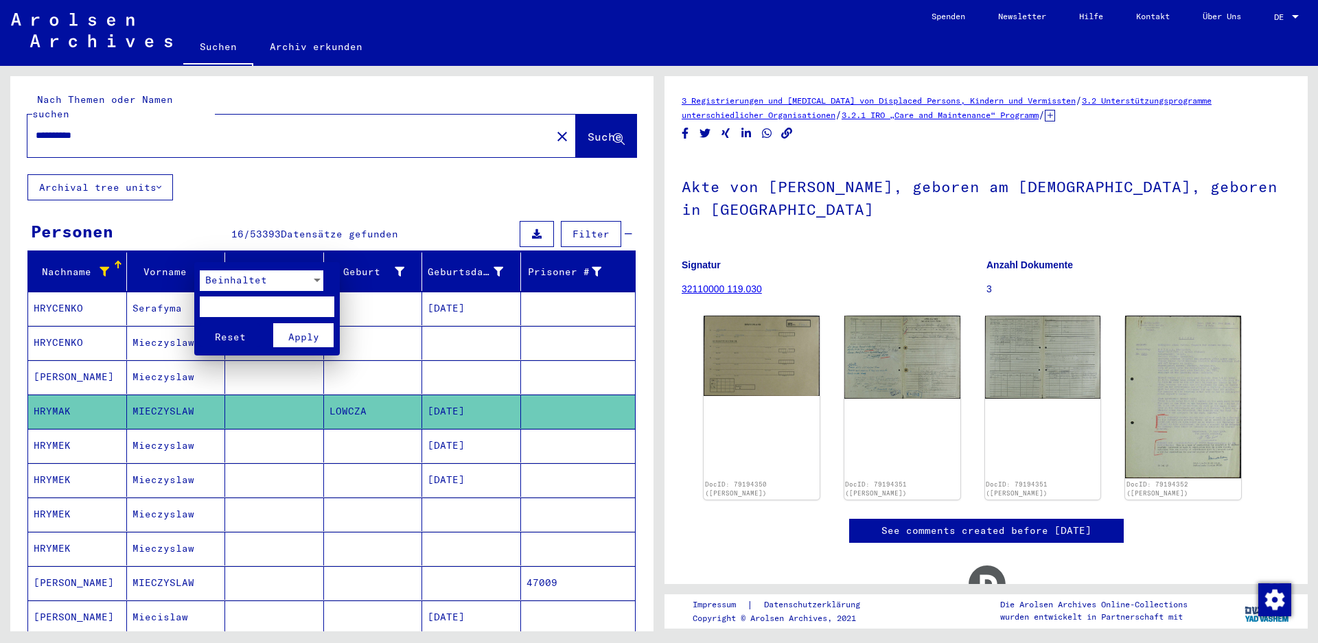
click at [161, 123] on div at bounding box center [659, 321] width 1318 height 643
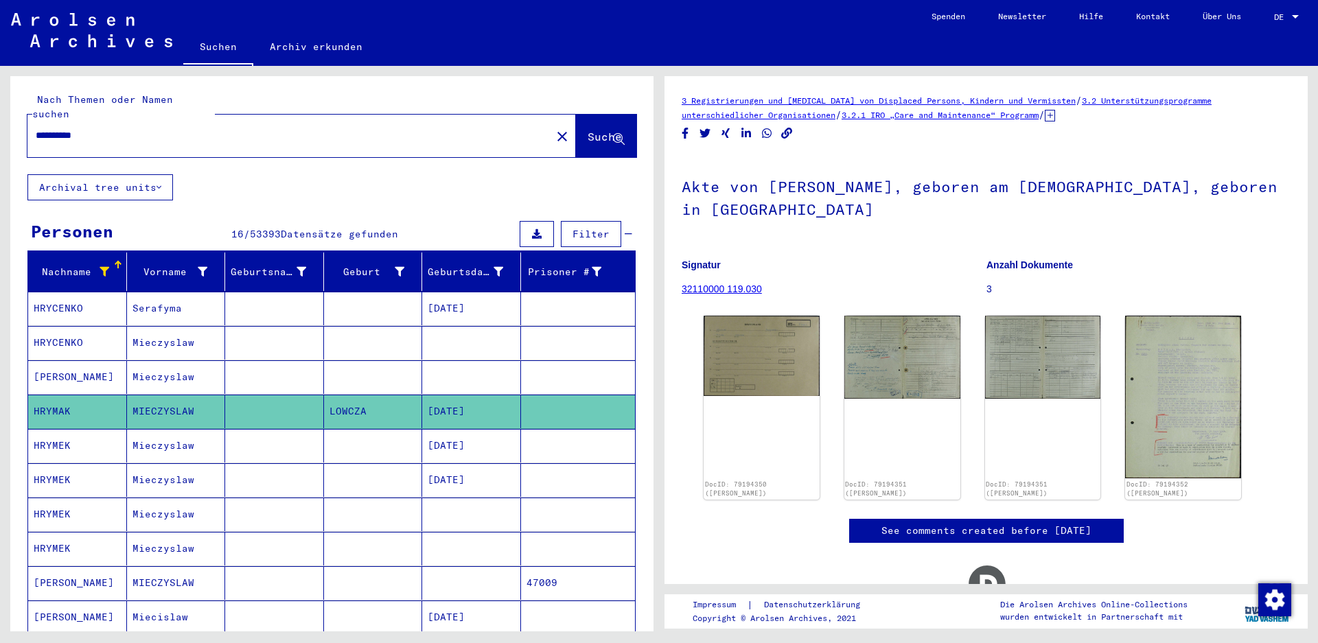
drag, startPoint x: 137, startPoint y: 119, endPoint x: -108, endPoint y: 104, distance: 245.6
click at [0, 104] on html "**********" at bounding box center [659, 321] width 1318 height 643
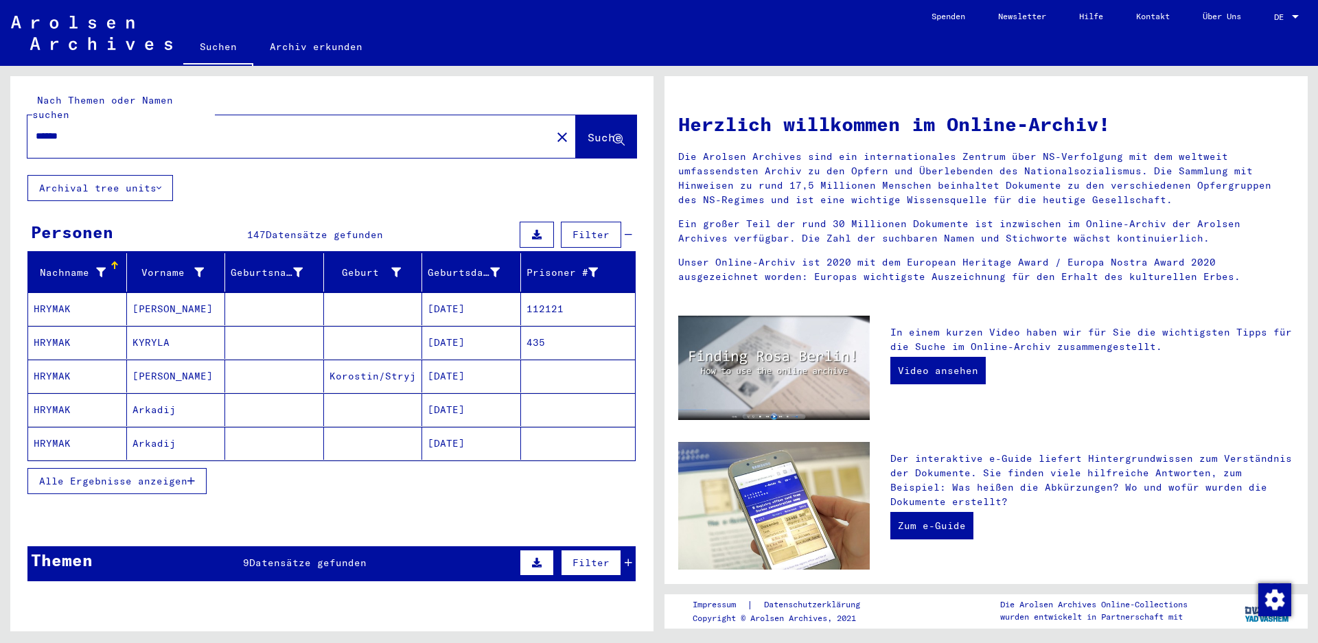
click at [134, 292] on mat-cell "[PERSON_NAME]" at bounding box center [176, 308] width 99 height 33
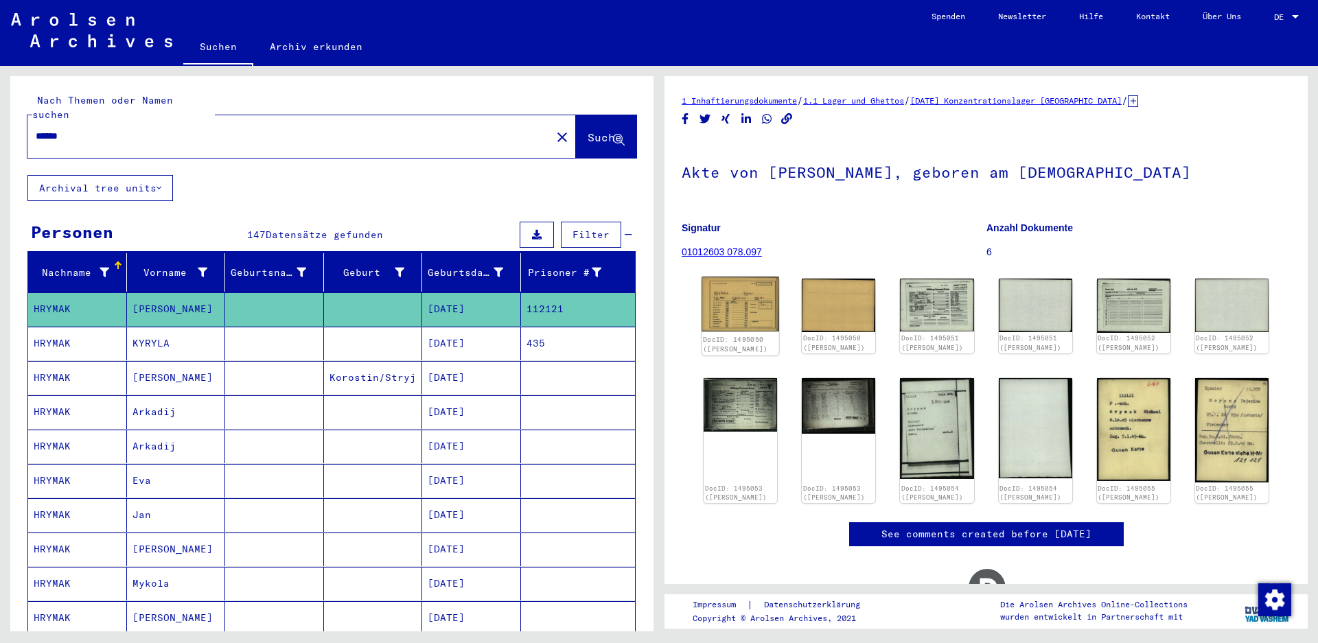
click at [727, 295] on img at bounding box center [741, 304] width 78 height 55
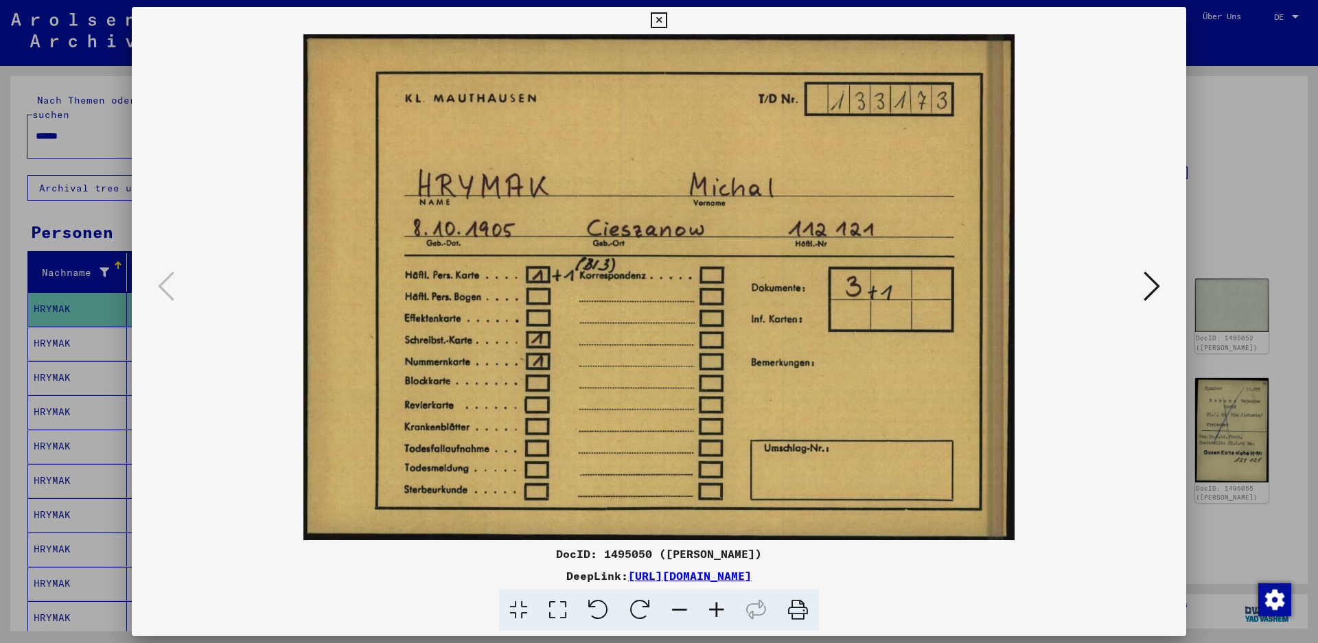
click at [1150, 293] on icon at bounding box center [1152, 286] width 16 height 33
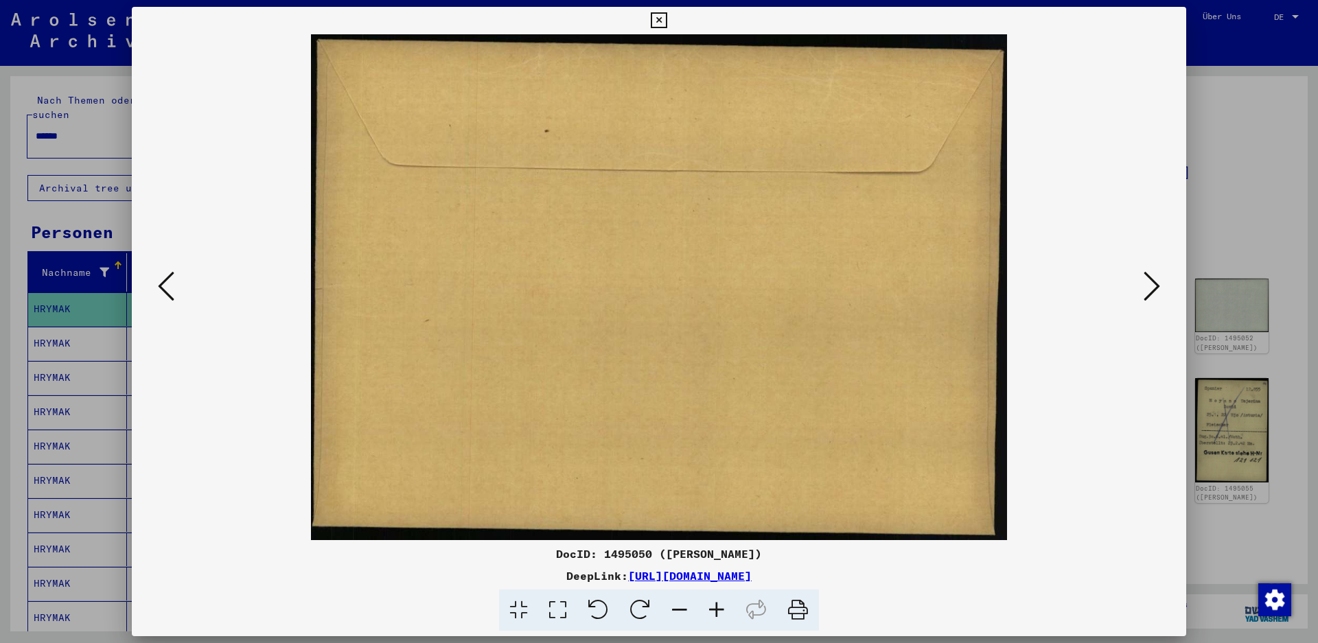
click at [1150, 293] on icon at bounding box center [1152, 286] width 16 height 33
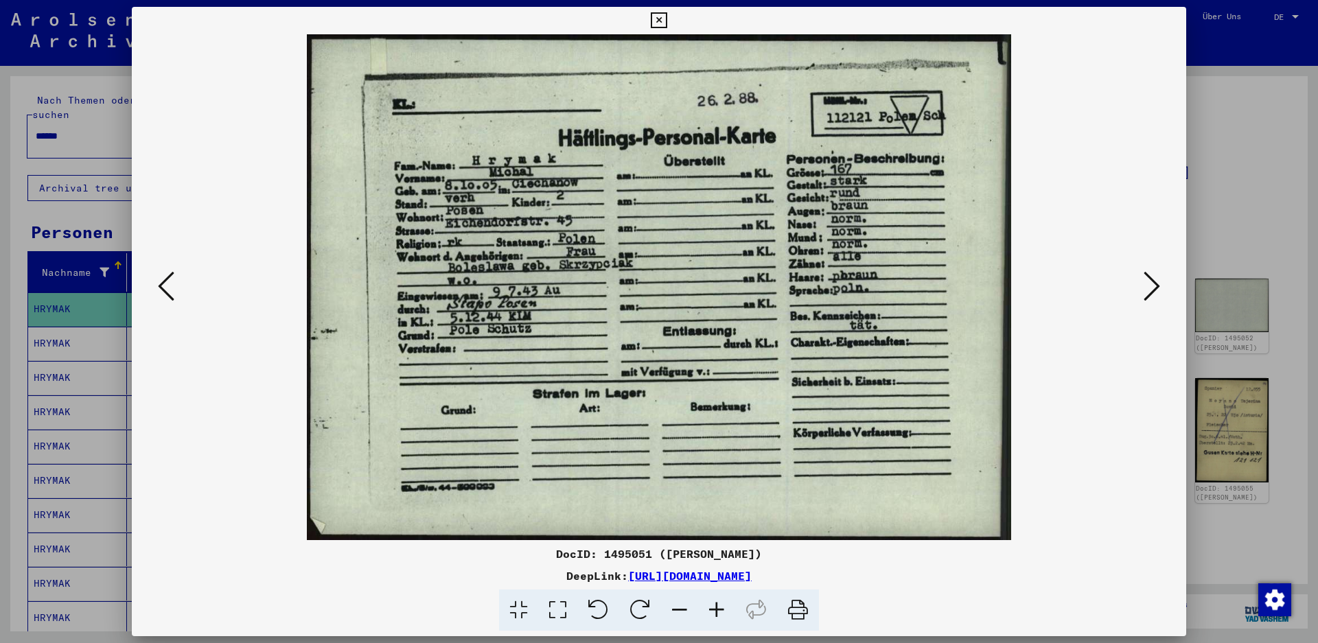
click at [1150, 293] on icon at bounding box center [1152, 286] width 16 height 33
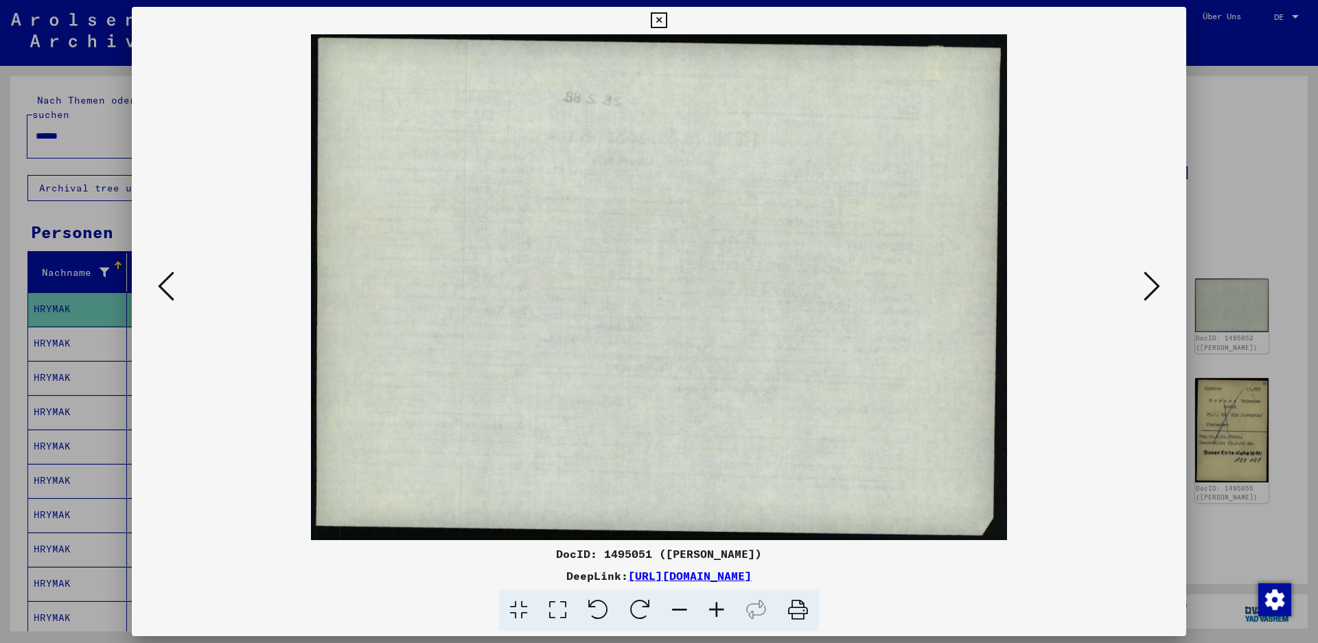
click at [1150, 293] on icon at bounding box center [1152, 286] width 16 height 33
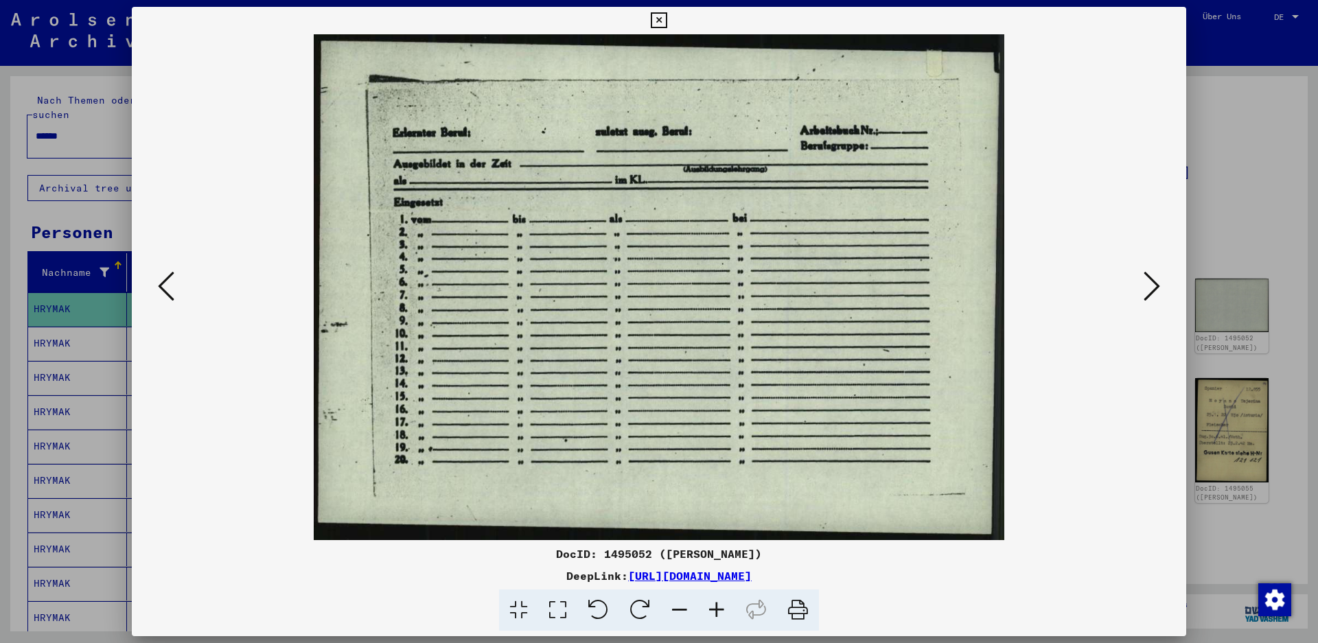
click at [1150, 293] on icon at bounding box center [1152, 286] width 16 height 33
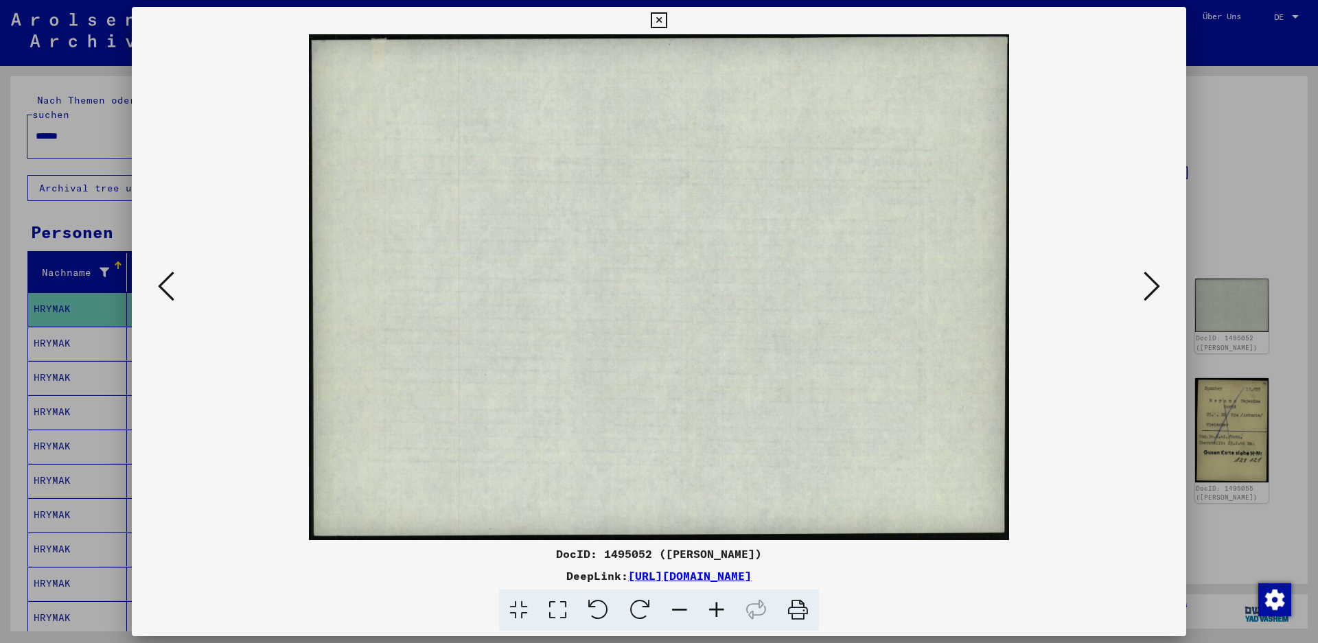
click at [1150, 293] on icon at bounding box center [1152, 286] width 16 height 33
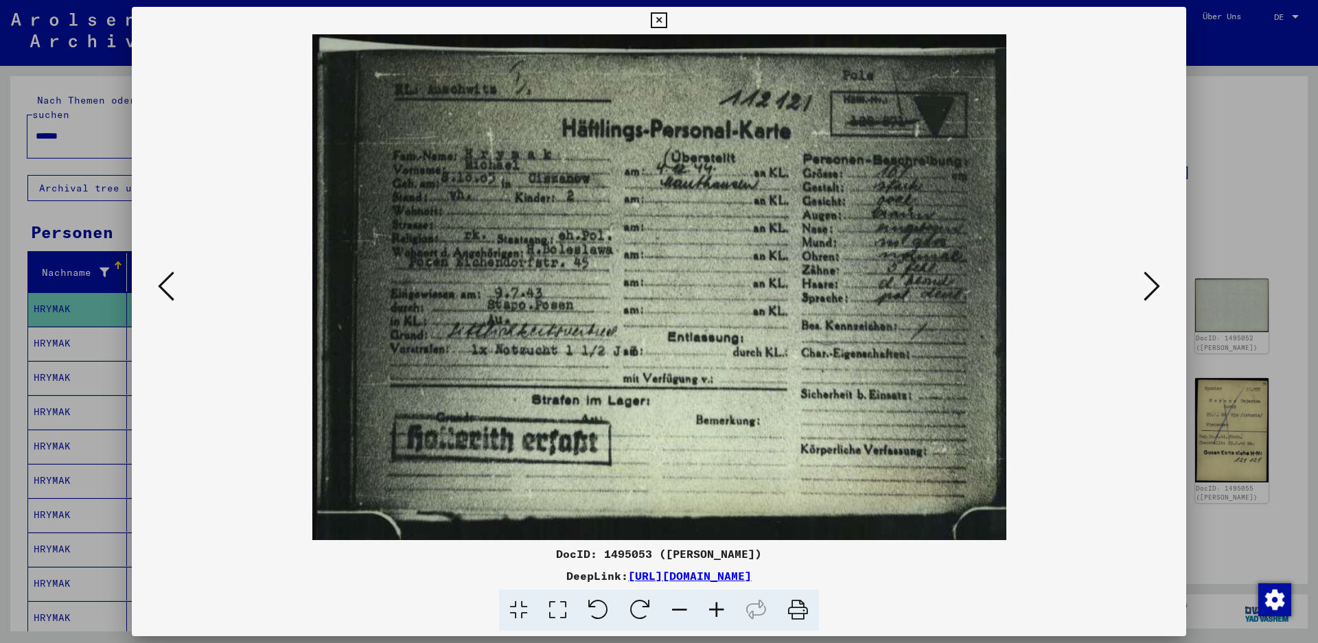
click at [1150, 293] on icon at bounding box center [1152, 286] width 16 height 33
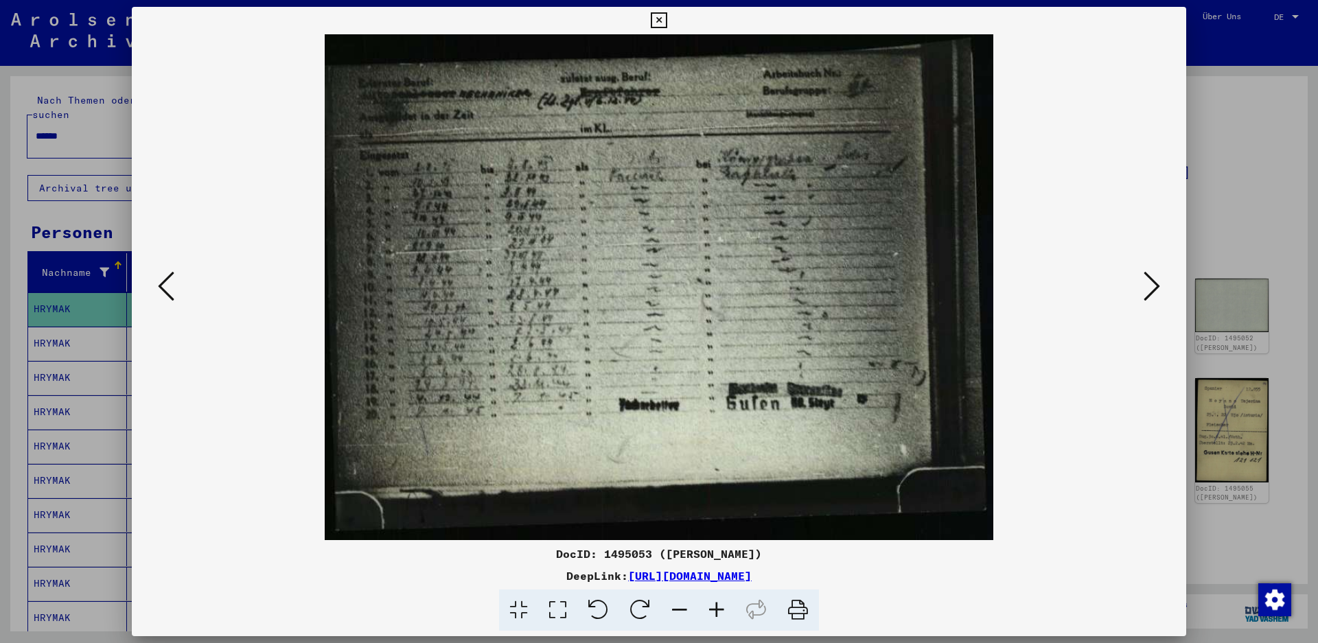
click at [1150, 293] on icon at bounding box center [1152, 286] width 16 height 33
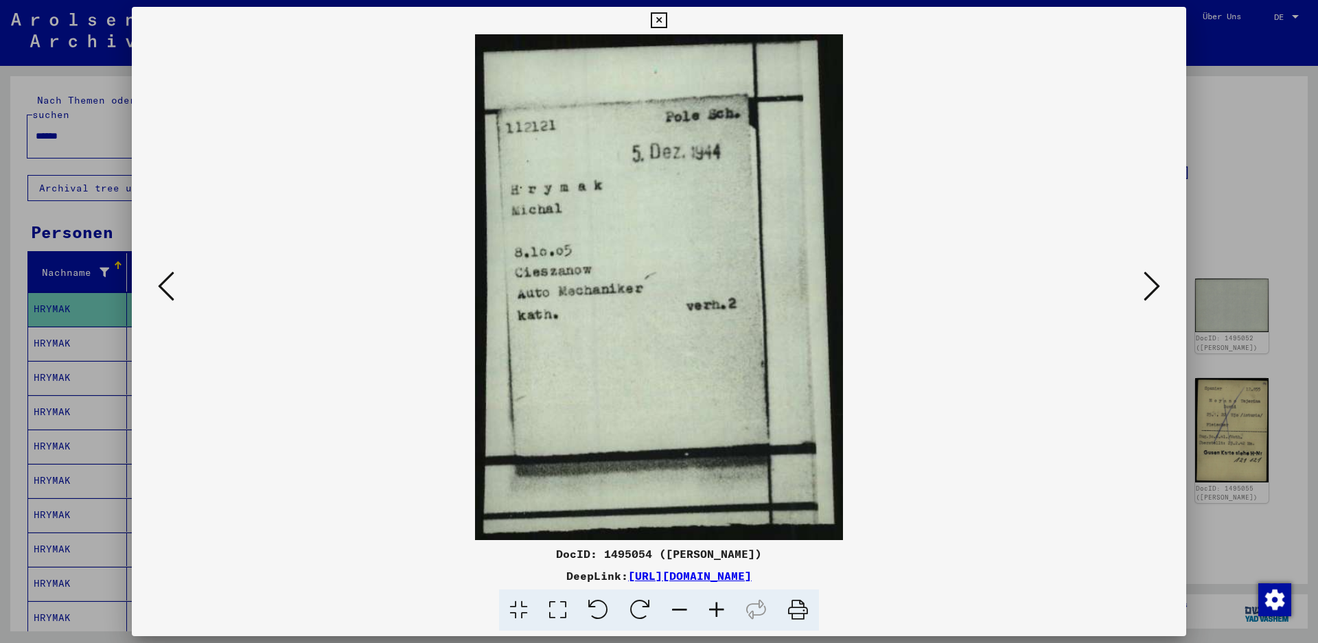
click at [1150, 293] on icon at bounding box center [1152, 286] width 16 height 33
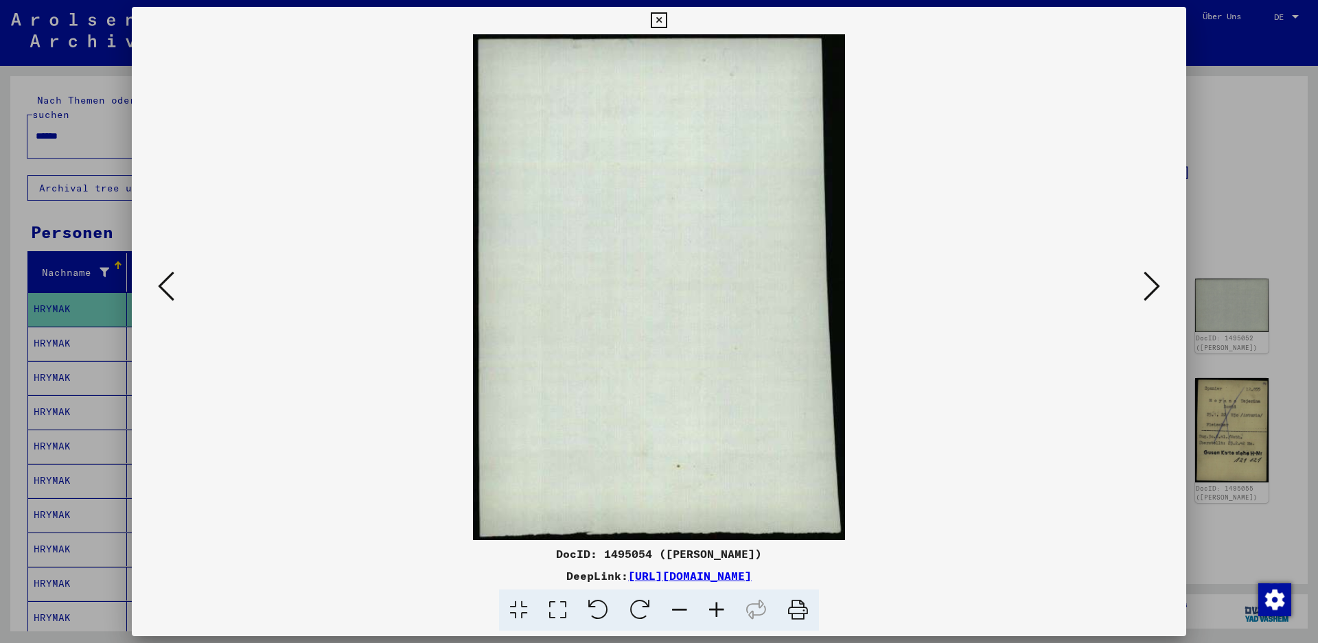
click at [1150, 293] on icon at bounding box center [1152, 286] width 16 height 33
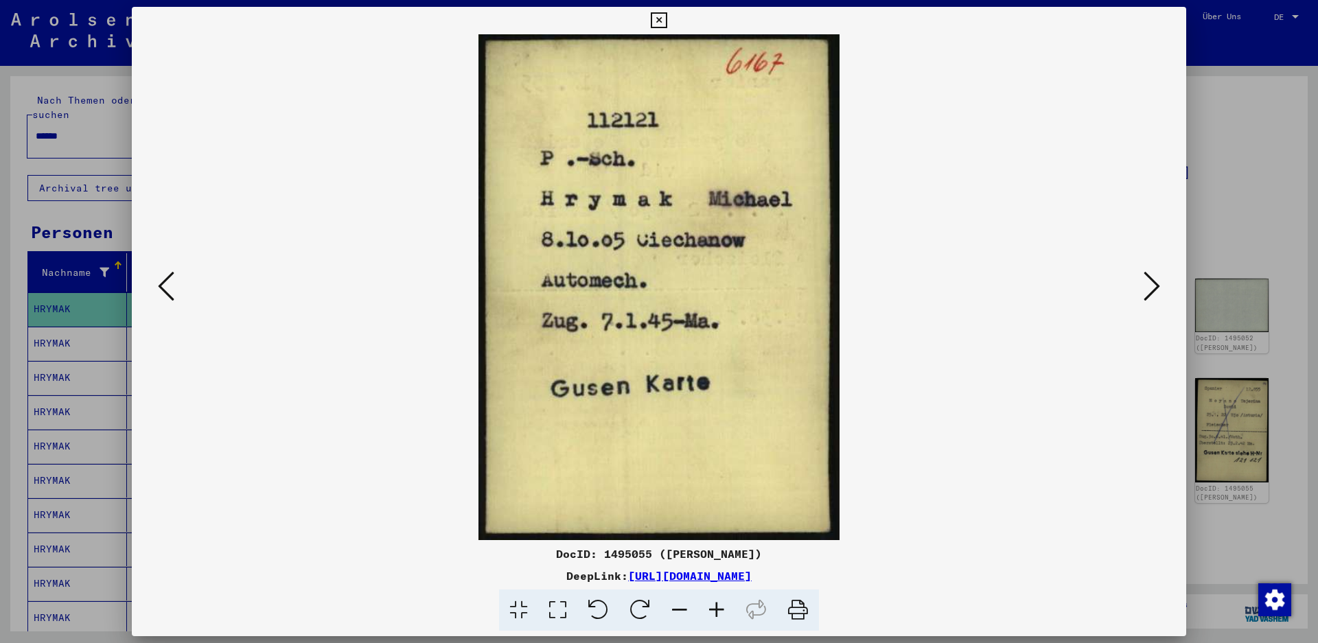
click at [1150, 293] on icon at bounding box center [1152, 286] width 16 height 33
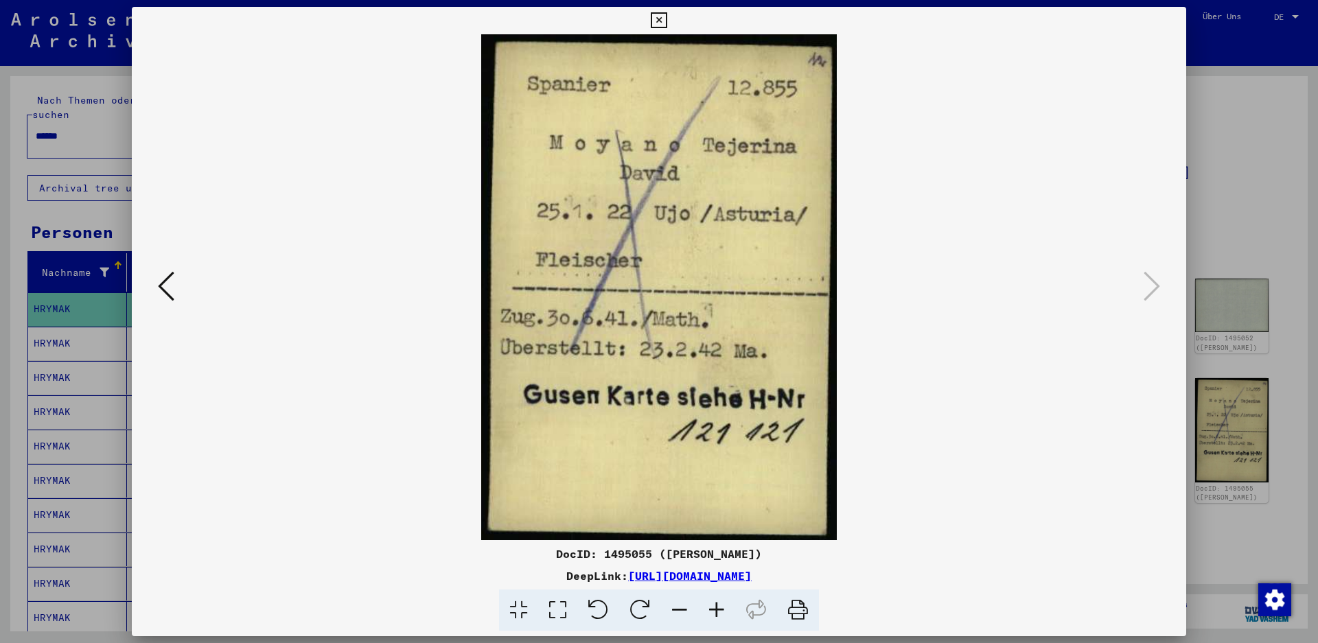
click at [1247, 112] on div at bounding box center [659, 321] width 1318 height 643
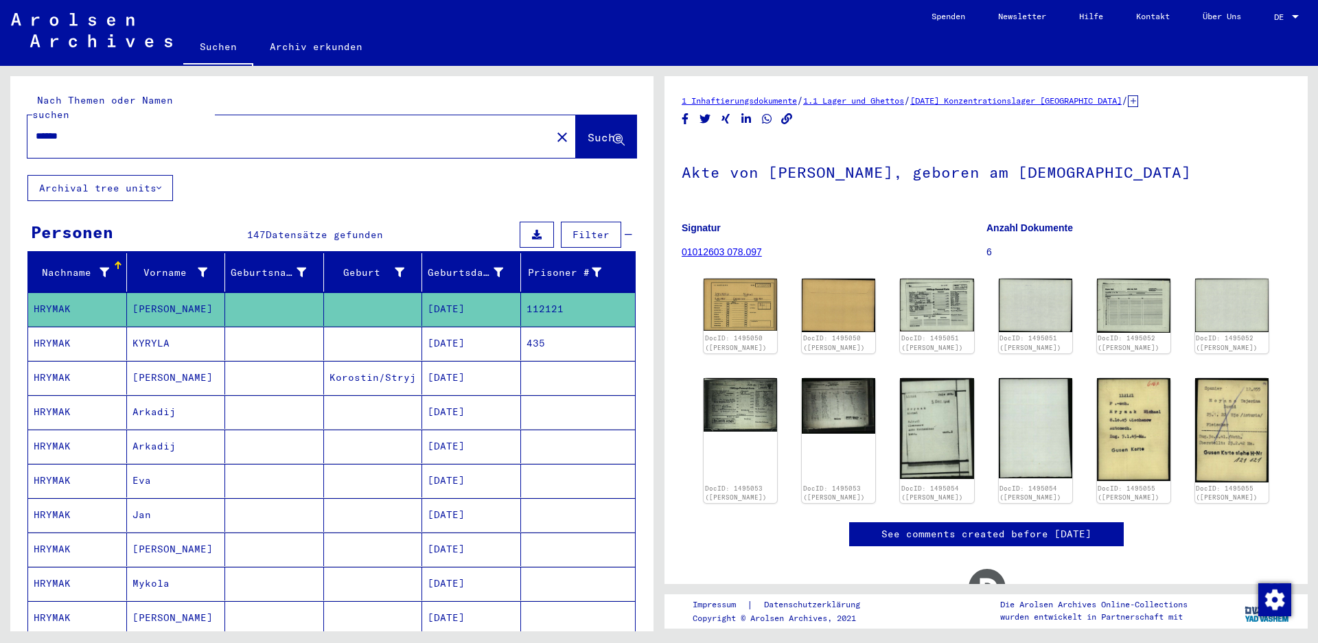
click at [110, 129] on input "******" at bounding box center [289, 136] width 507 height 14
type input "**********"
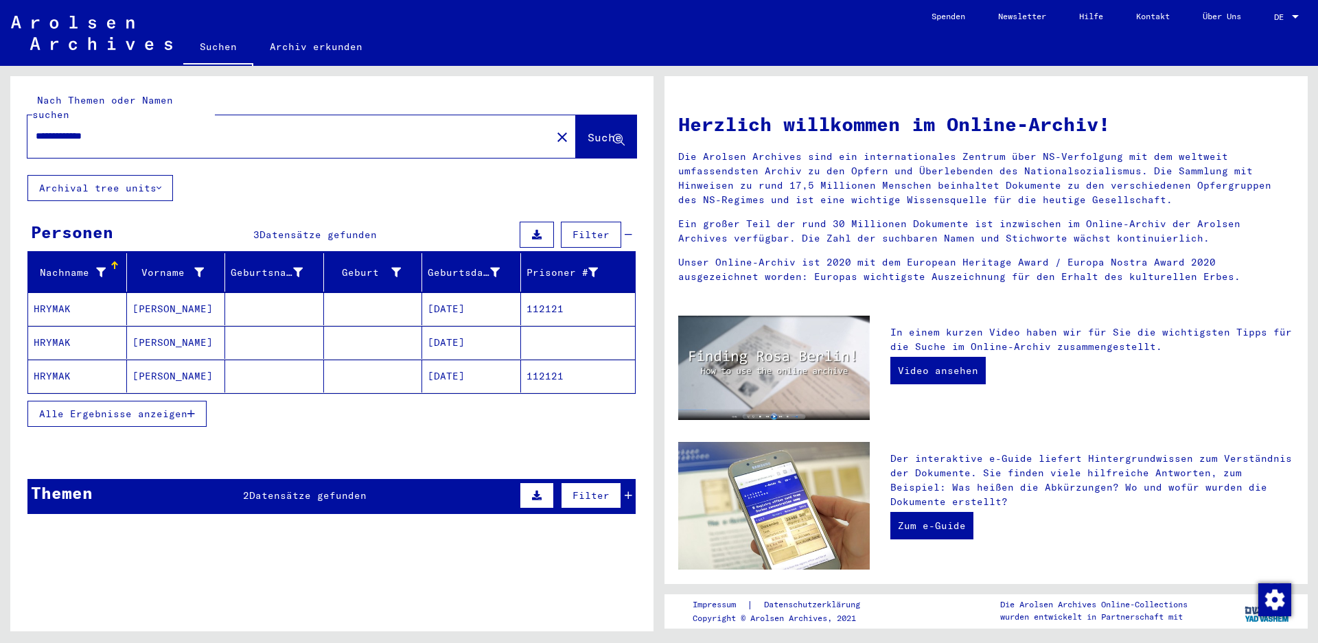
click at [183, 292] on mat-cell "[PERSON_NAME]" at bounding box center [176, 308] width 99 height 33
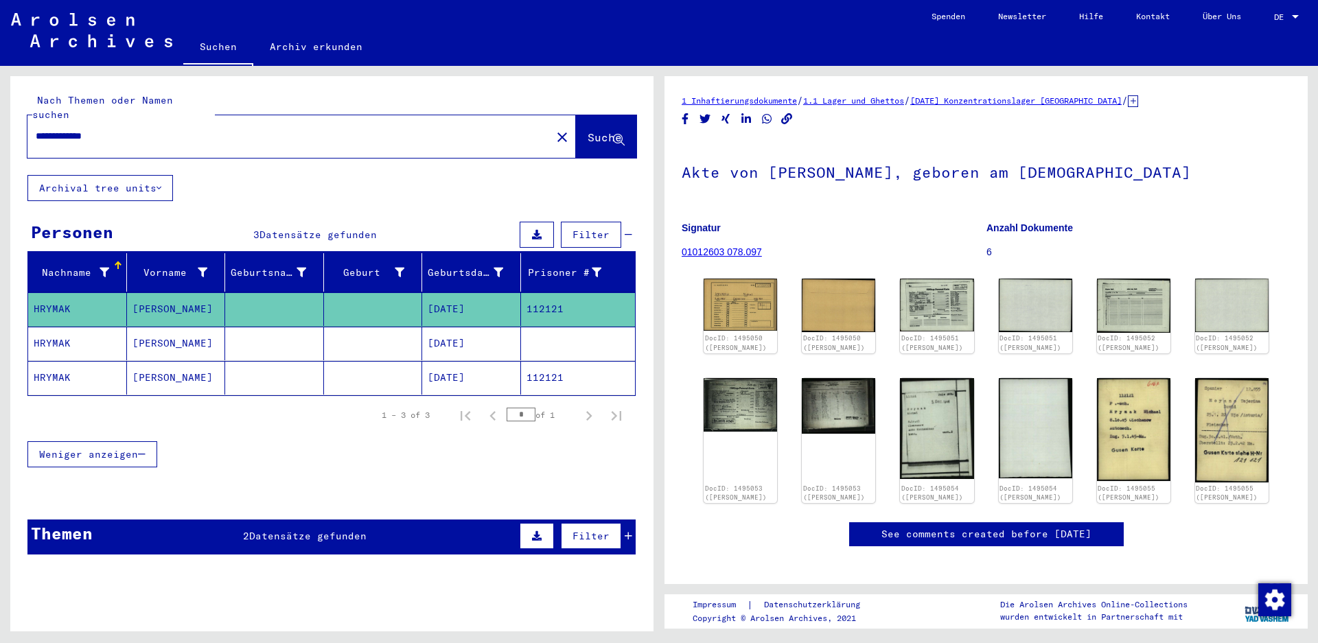
click at [183, 330] on mat-cell "[PERSON_NAME]" at bounding box center [176, 344] width 99 height 34
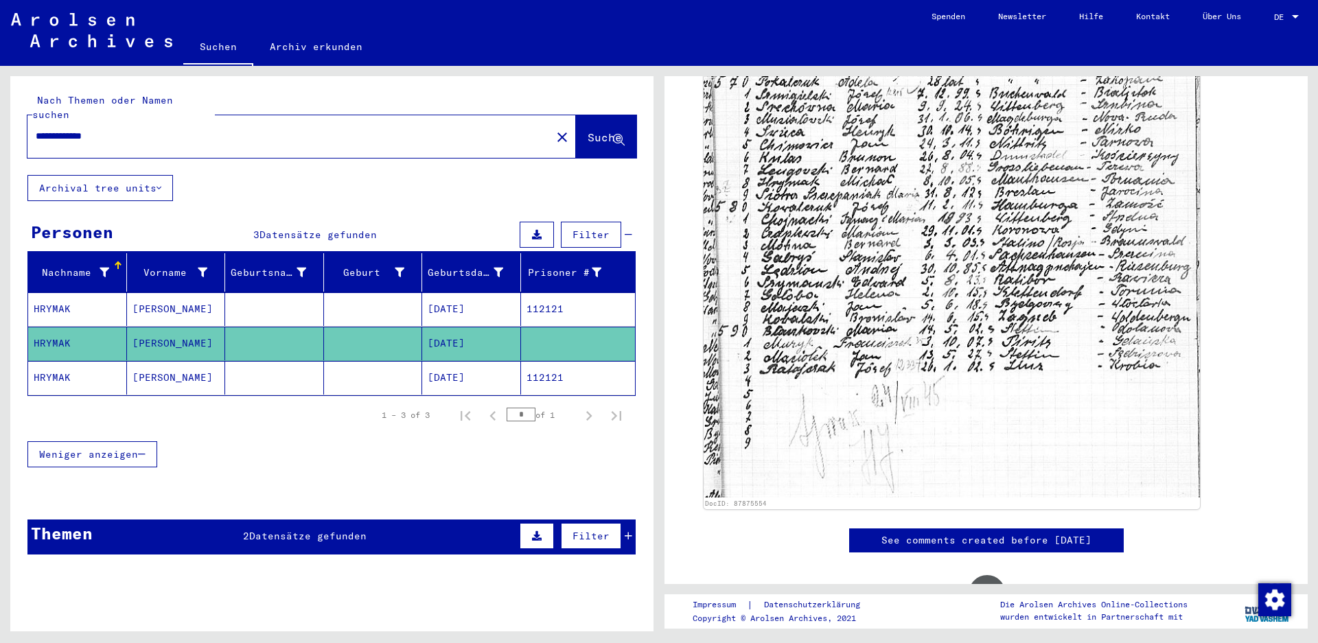
scroll to position [700, 0]
click at [150, 367] on mat-cell "[PERSON_NAME]" at bounding box center [176, 378] width 99 height 34
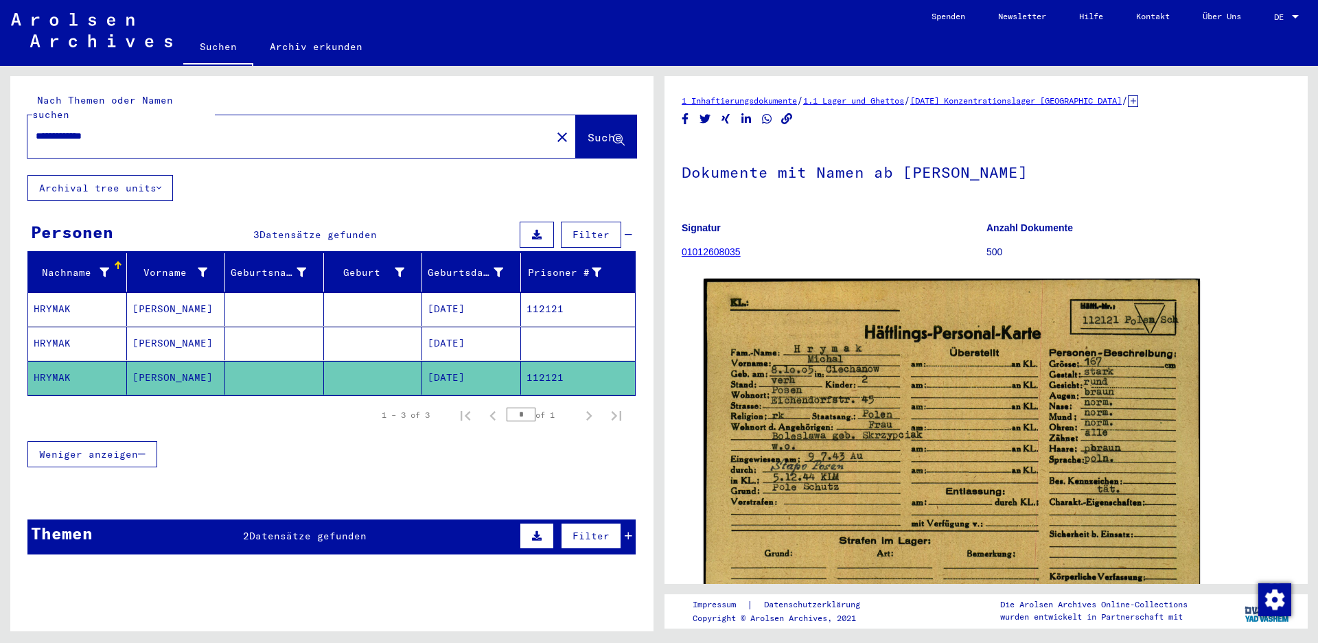
click at [173, 266] on div "Vorname" at bounding box center [171, 273] width 76 height 14
click at [200, 268] on icon at bounding box center [203, 273] width 10 height 10
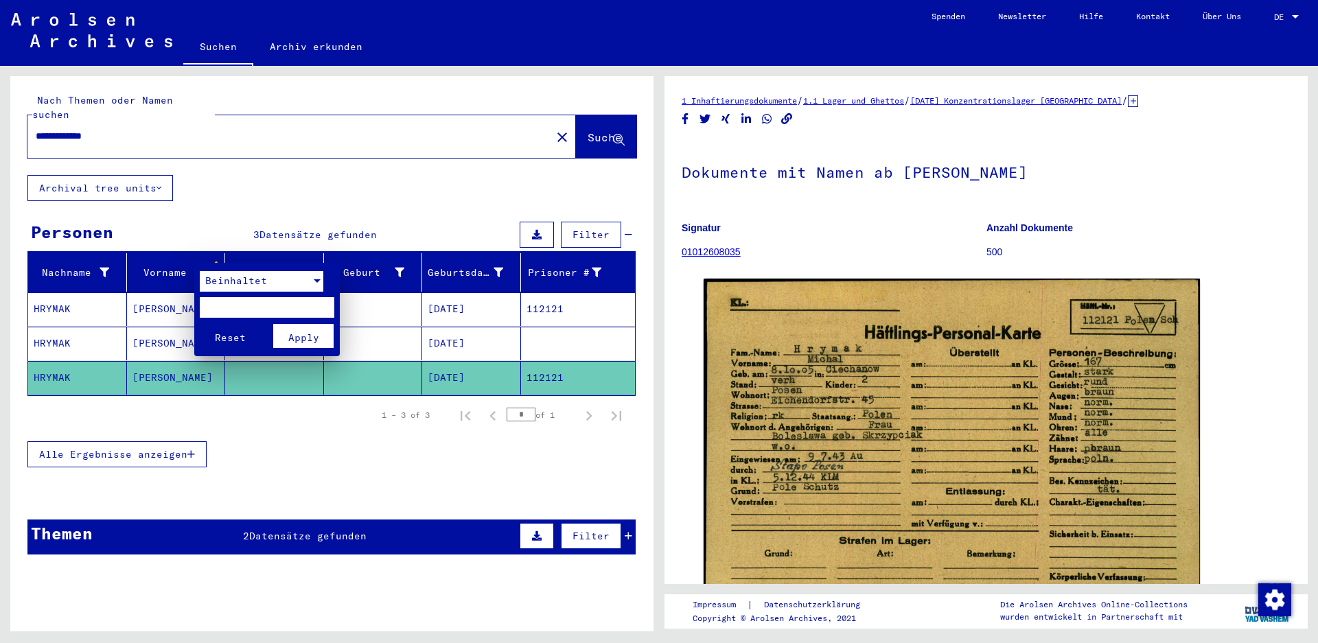
click at [262, 273] on div "Beinhaltet" at bounding box center [255, 281] width 111 height 21
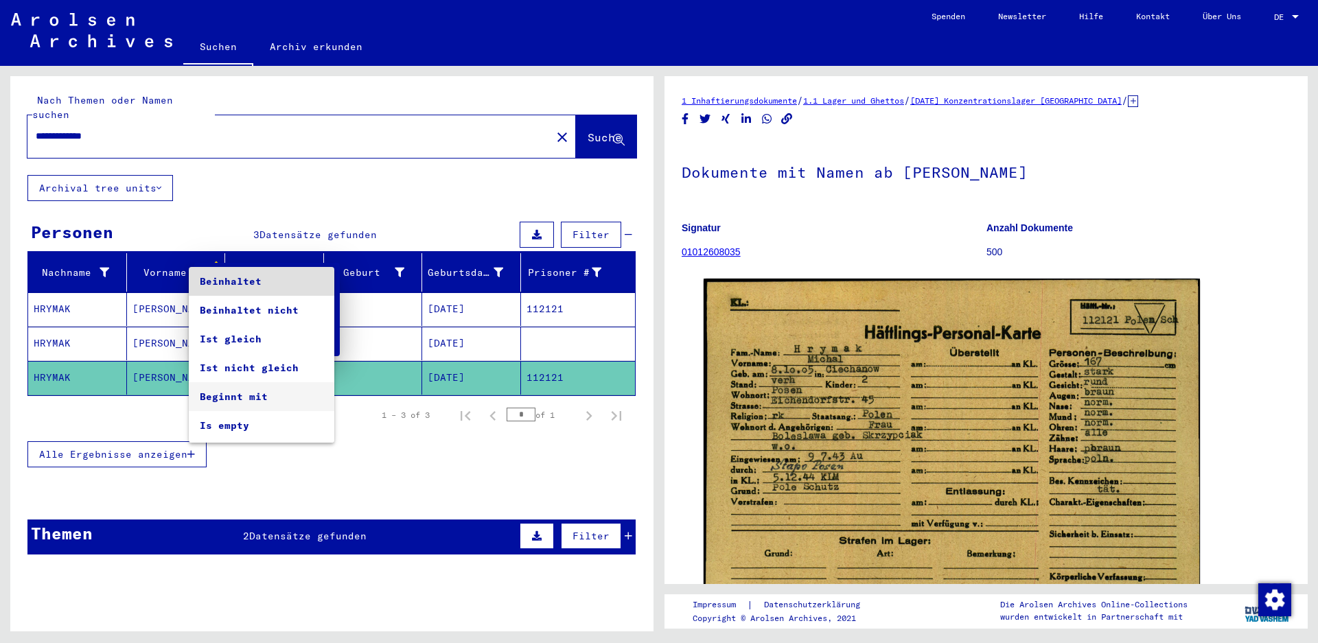
click at [268, 402] on span "Beginnt mit" at bounding box center [262, 396] width 124 height 29
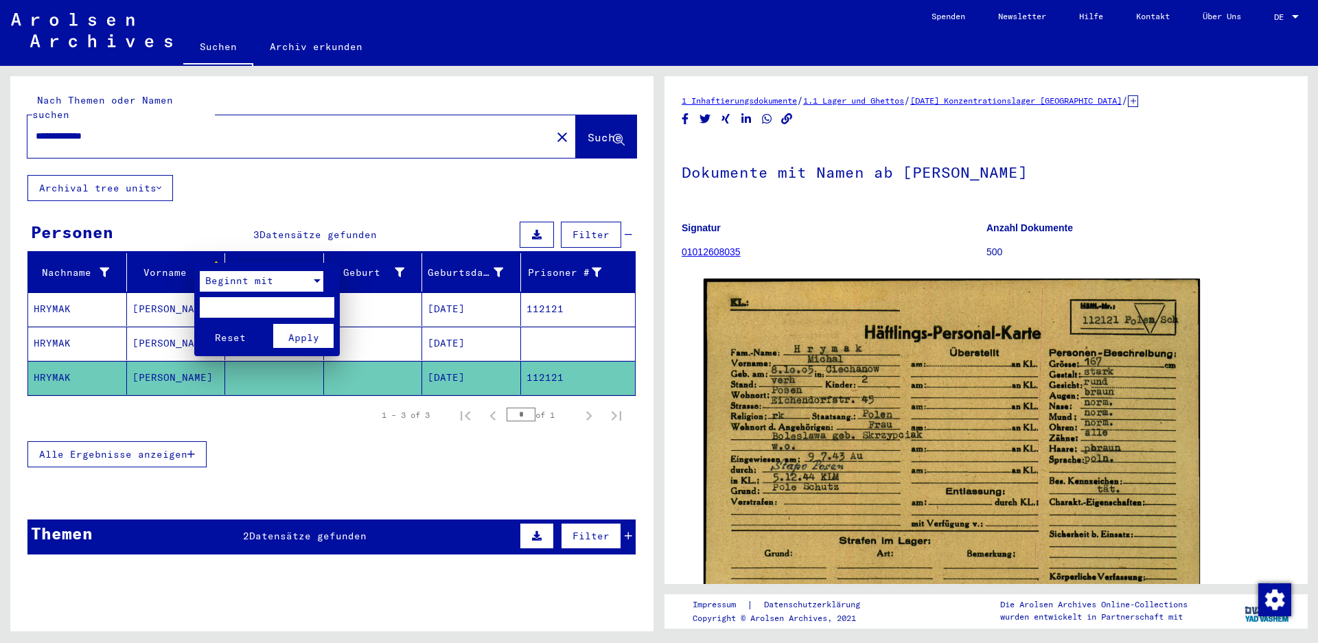
click at [231, 306] on input "text" at bounding box center [267, 307] width 135 height 21
type input "*"
click at [290, 336] on span "Apply" at bounding box center [303, 338] width 31 height 12
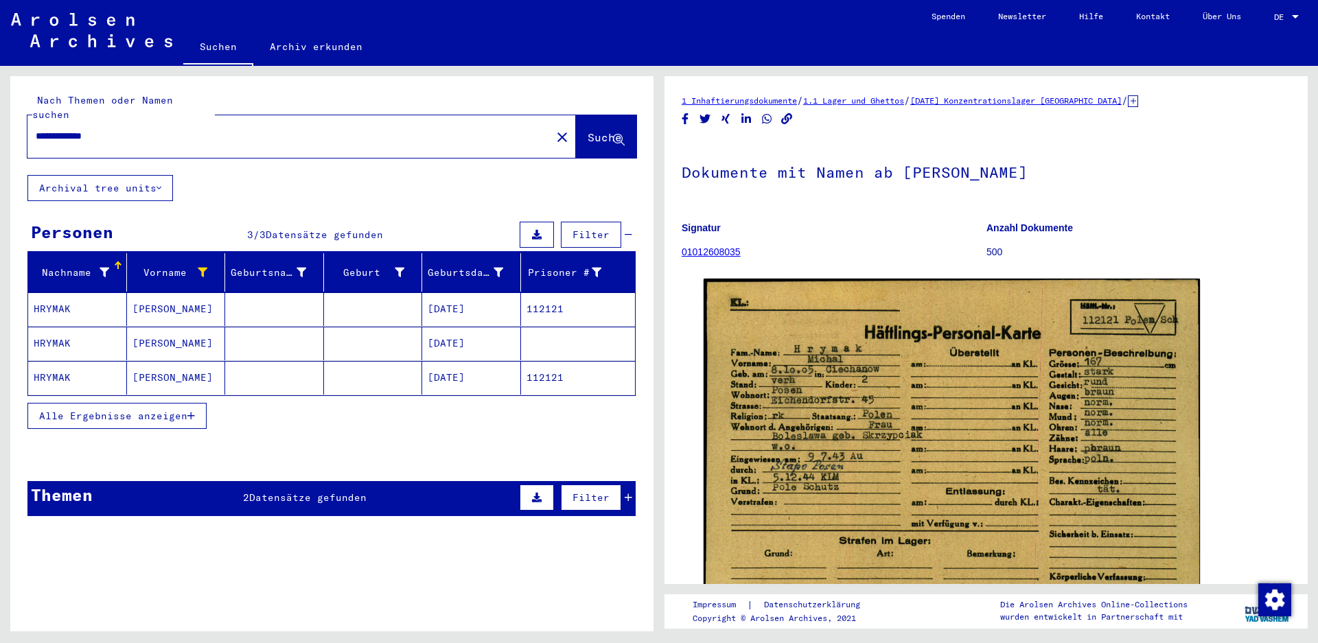
drag, startPoint x: 87, startPoint y: 126, endPoint x: 239, endPoint y: 117, distance: 152.0
click at [234, 129] on input "**********" at bounding box center [289, 136] width 507 height 14
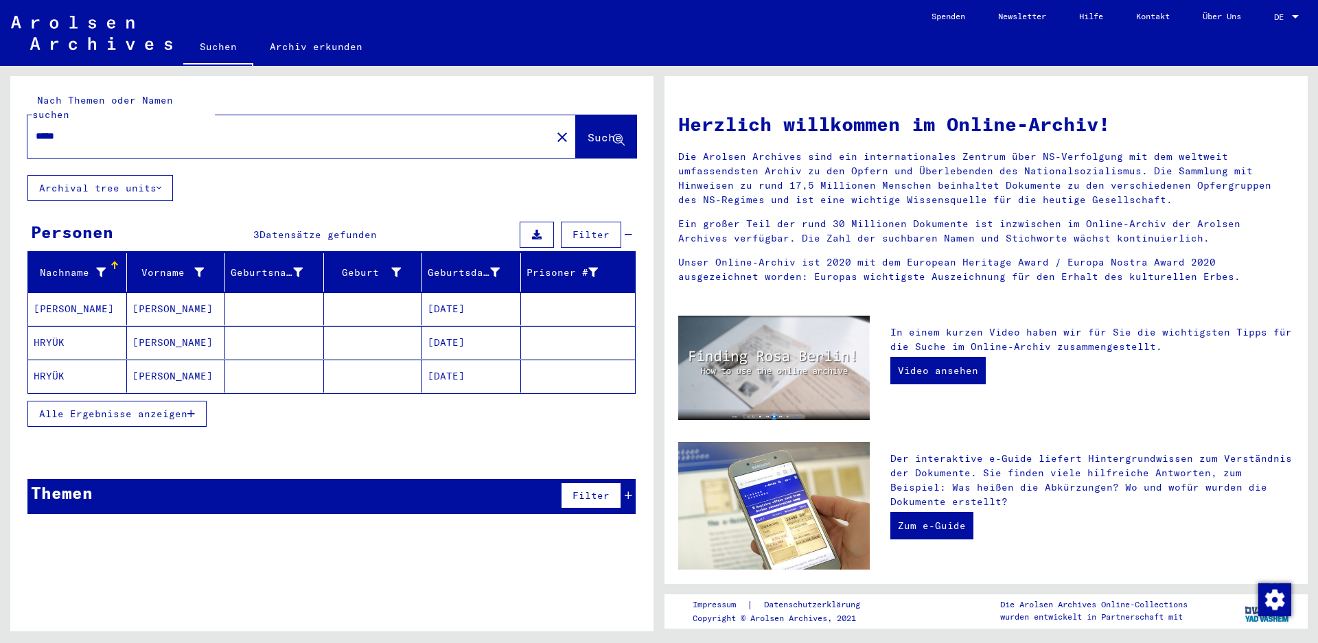
click at [83, 292] on mat-cell "[PERSON_NAME]" at bounding box center [77, 308] width 99 height 33
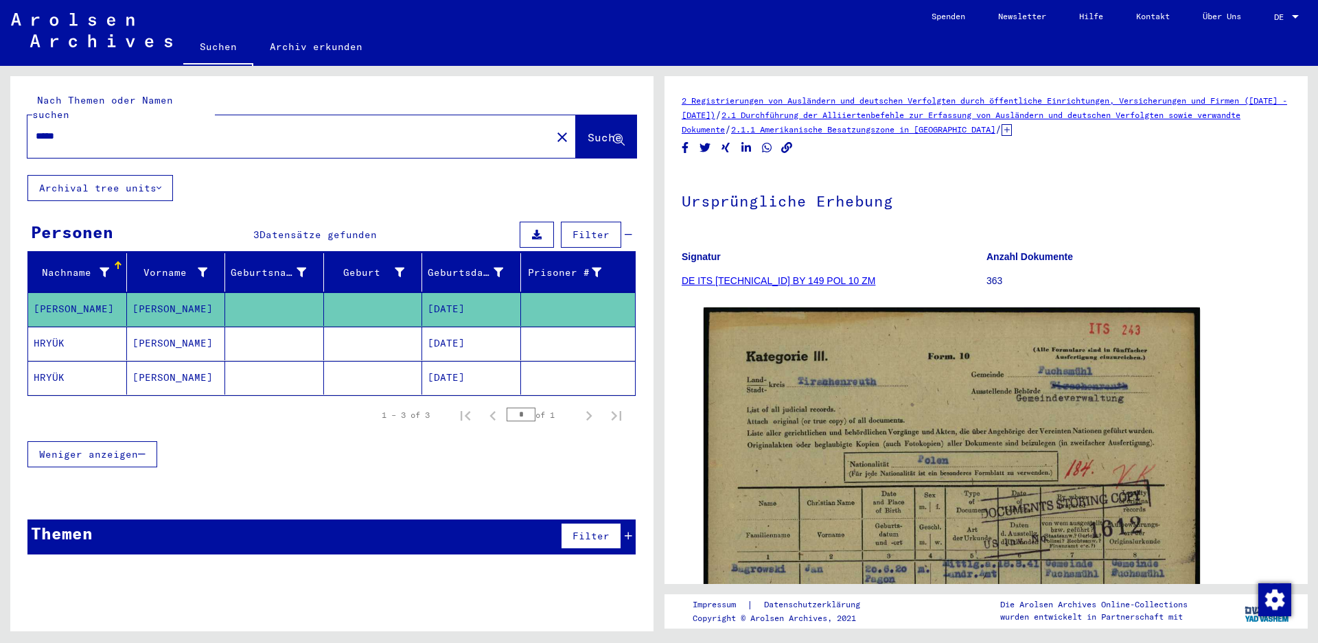
click at [77, 327] on mat-cell "HRYÜK" at bounding box center [77, 344] width 99 height 34
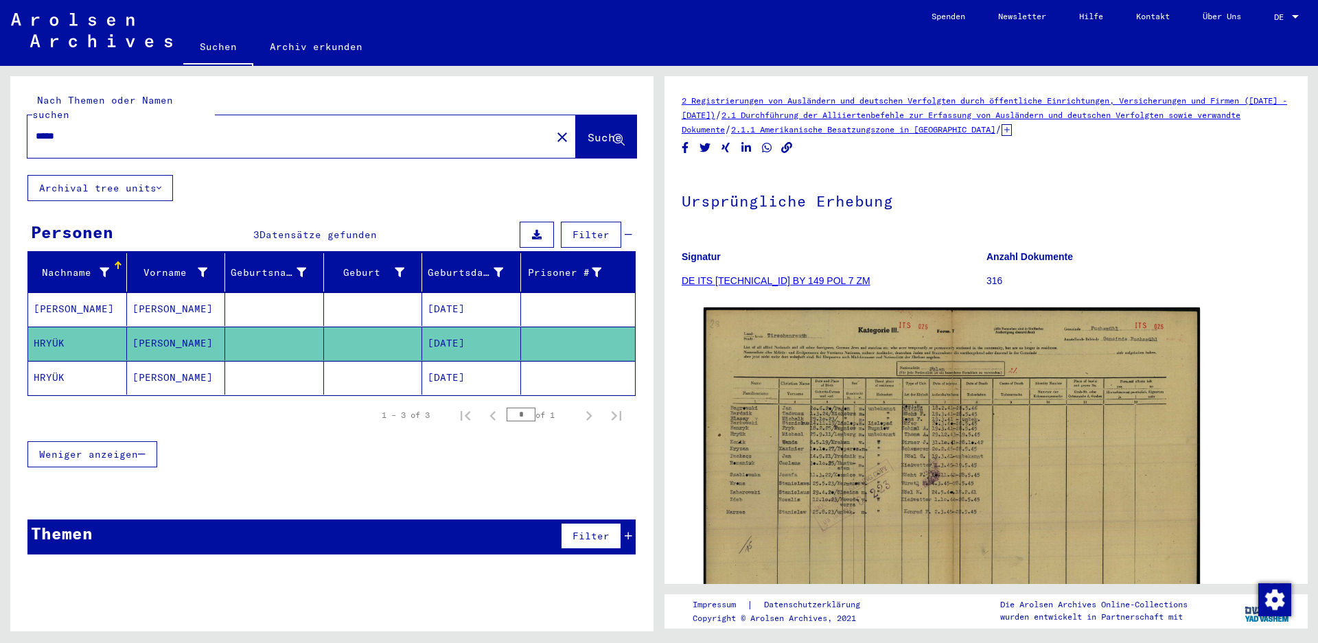
click at [81, 396] on div "1 – 3 of 3 * of 1" at bounding box center [331, 415] width 608 height 38
click at [55, 129] on input "*****" at bounding box center [289, 136] width 507 height 14
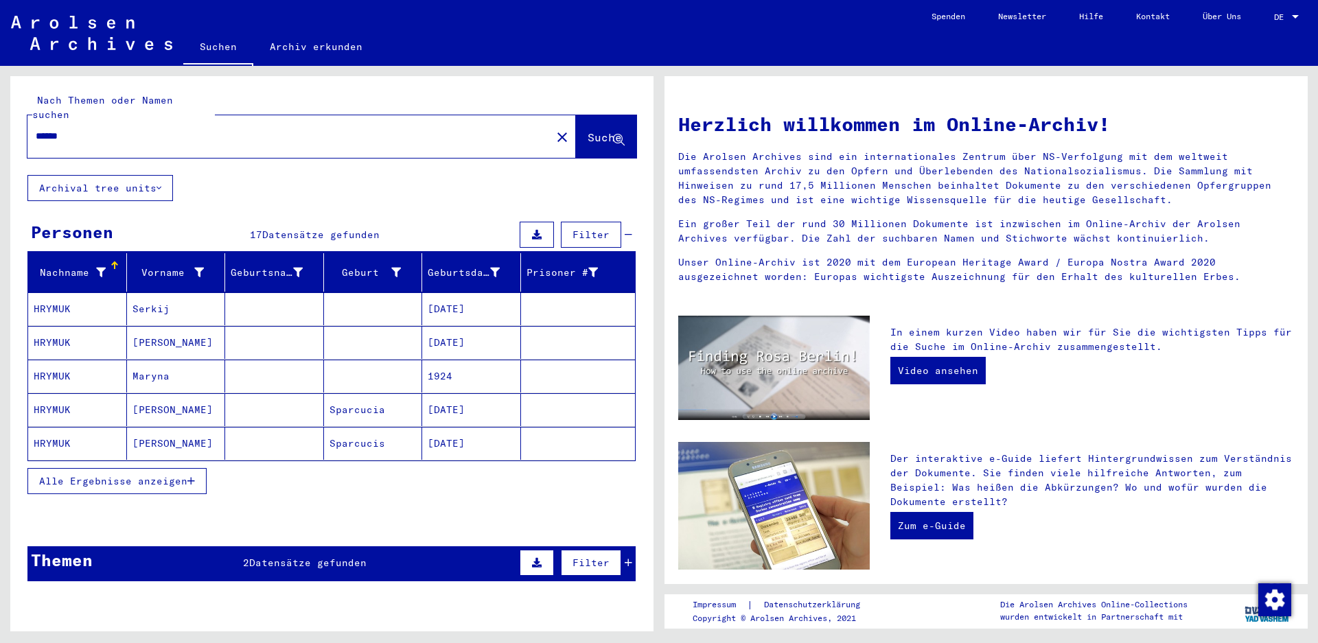
click at [181, 400] on mat-cell "[PERSON_NAME]" at bounding box center [176, 409] width 99 height 33
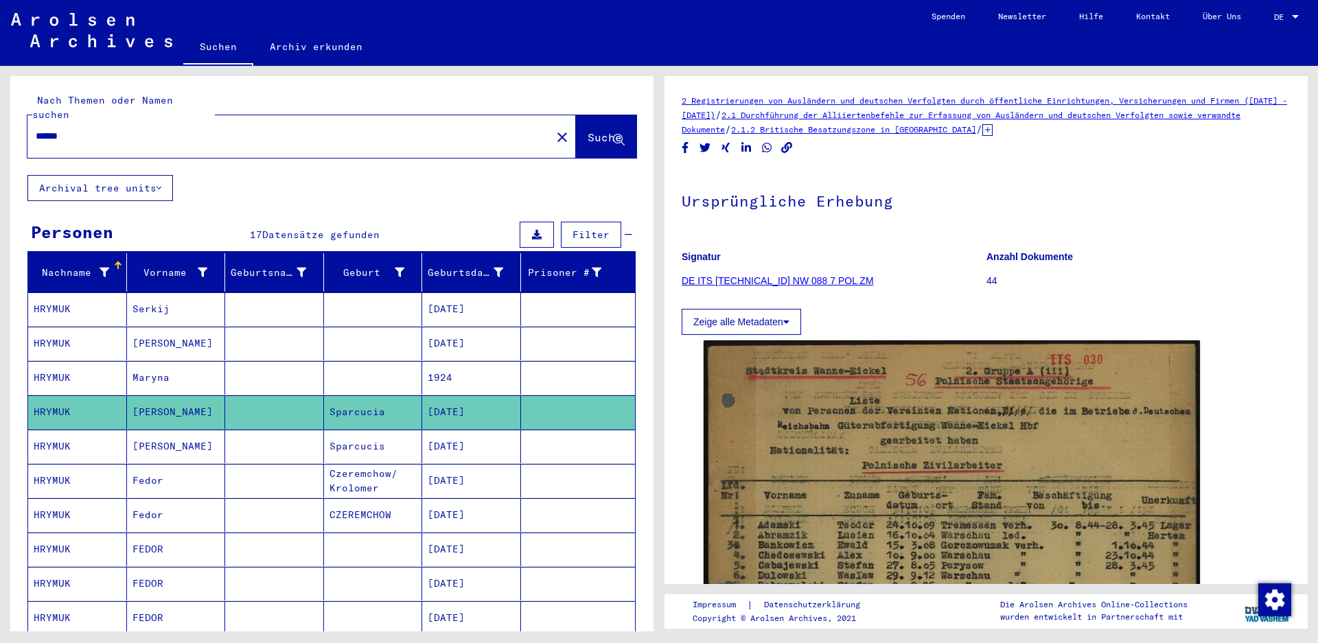
click at [60, 129] on input "******" at bounding box center [289, 136] width 507 height 14
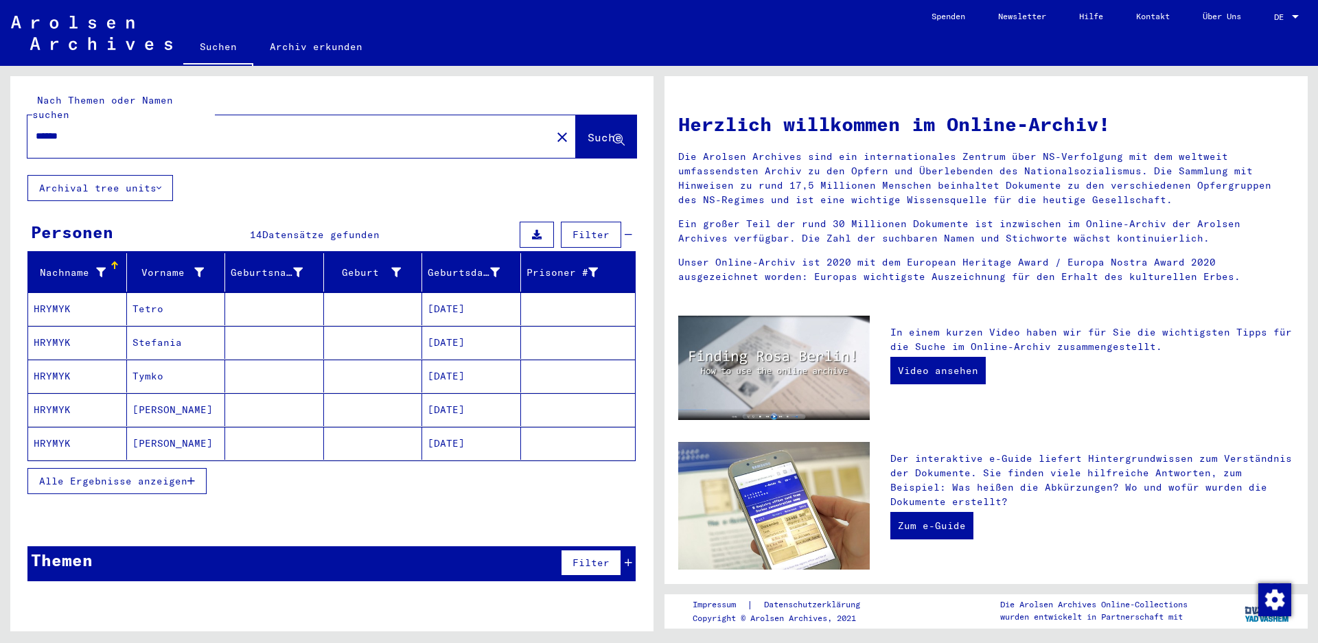
click at [148, 475] on span "Alle Ergebnisse anzeigen" at bounding box center [113, 481] width 148 height 12
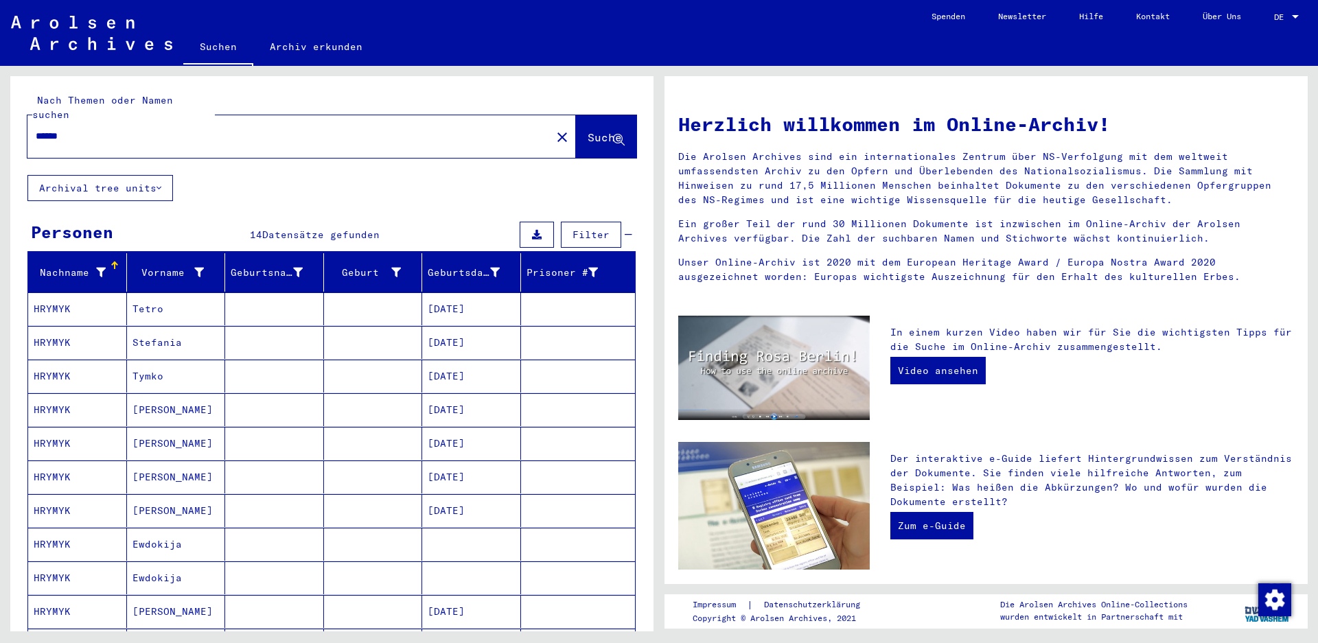
click at [122, 292] on mat-cell "HRYMYK" at bounding box center [77, 308] width 99 height 33
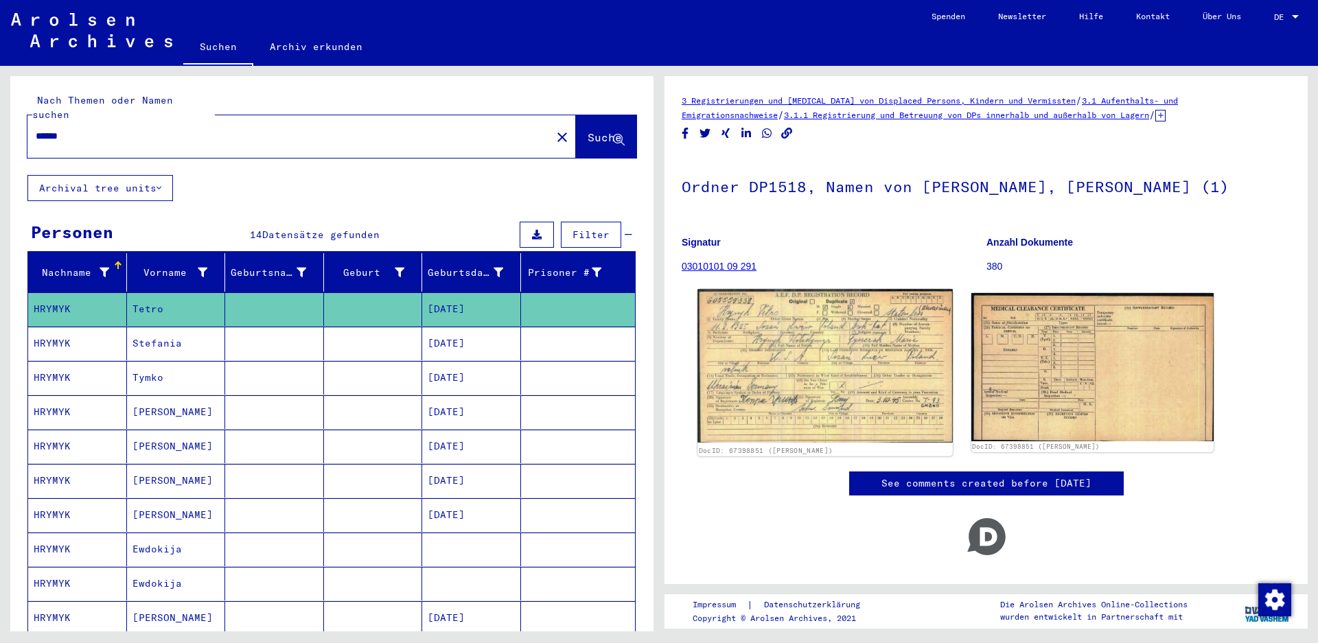
click at [899, 345] on img at bounding box center [825, 366] width 255 height 154
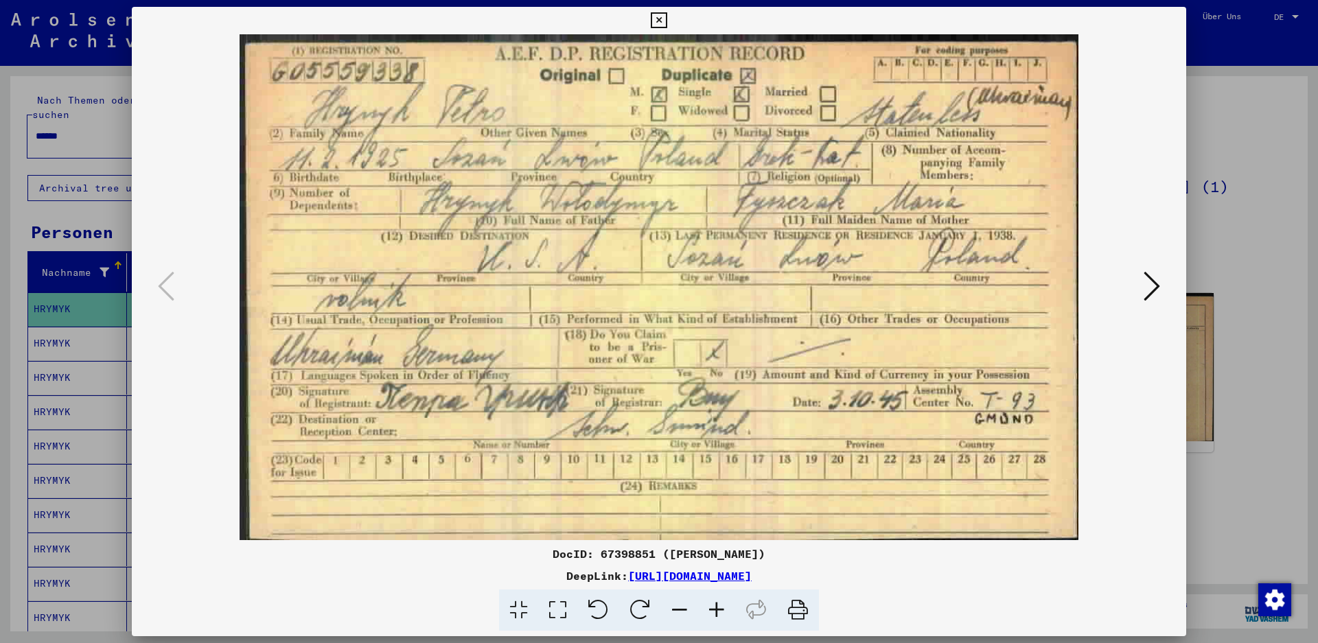
click at [1219, 59] on div at bounding box center [659, 321] width 1318 height 643
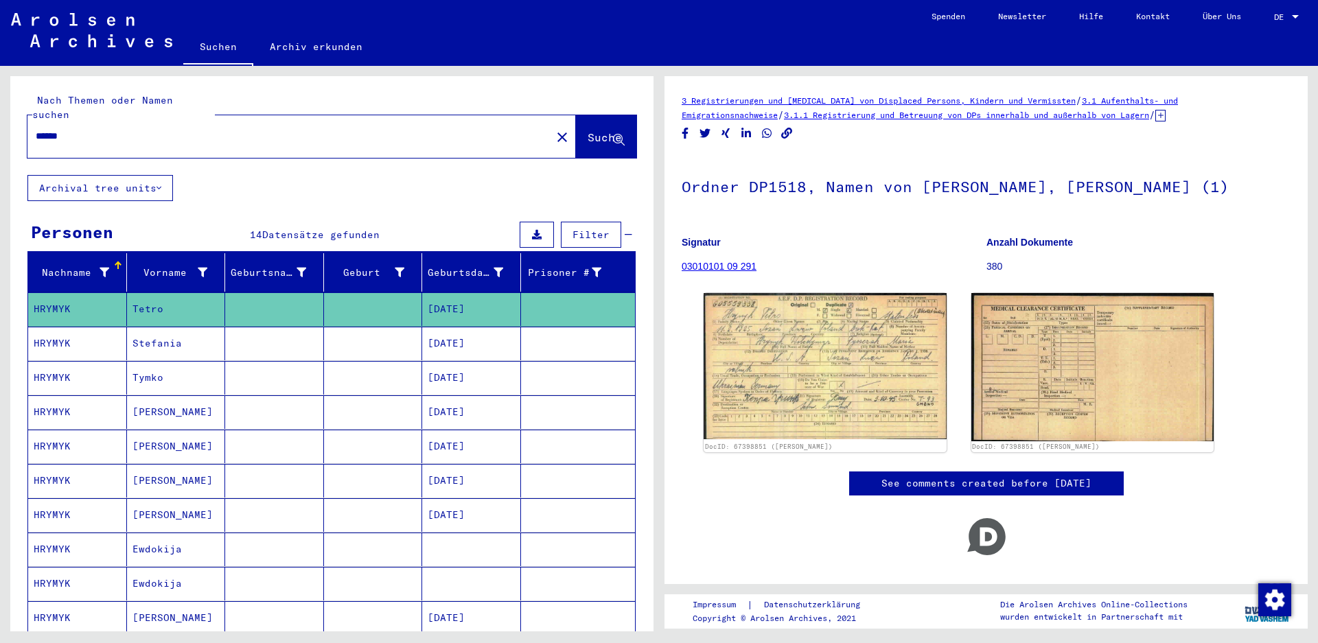
click at [192, 395] on mat-cell "[PERSON_NAME]" at bounding box center [176, 412] width 99 height 34
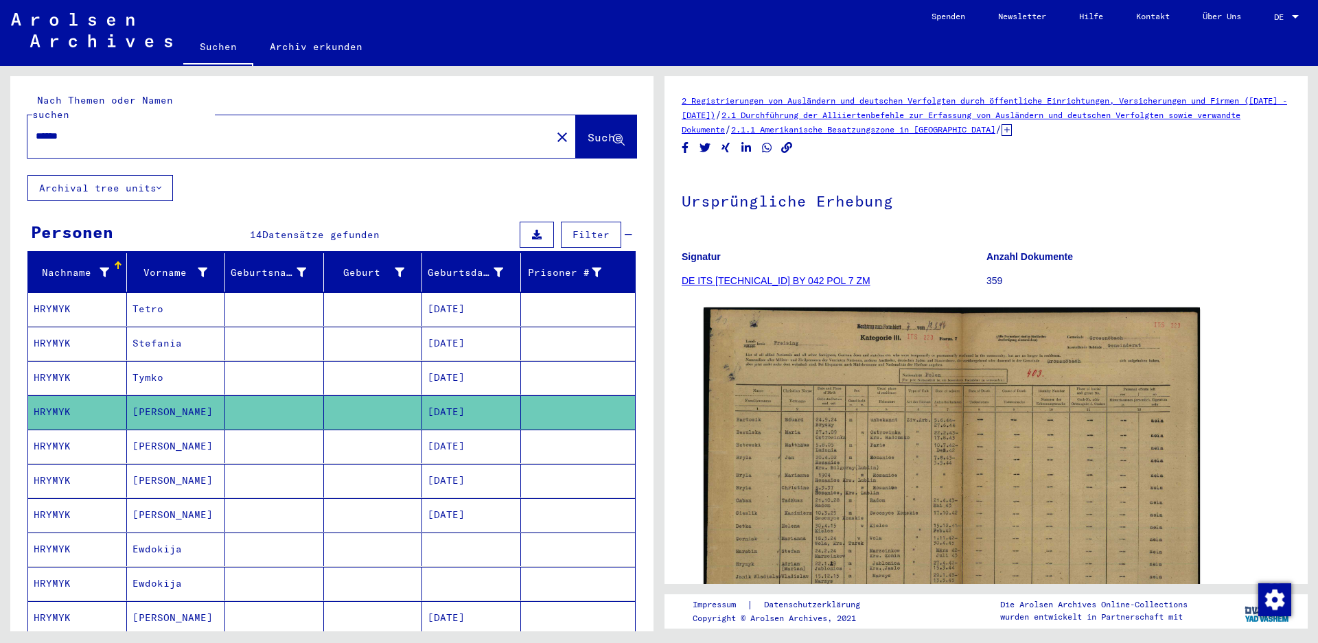
click at [317, 430] on mat-cell at bounding box center [274, 447] width 99 height 34
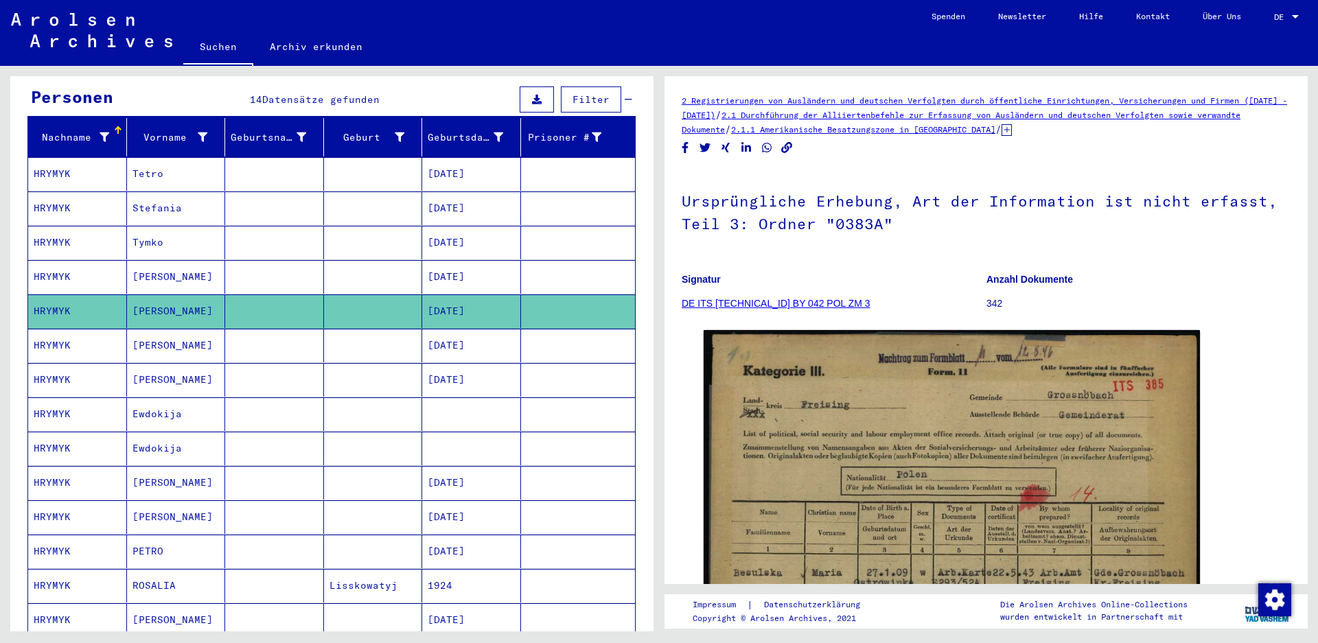
scroll to position [137, 0]
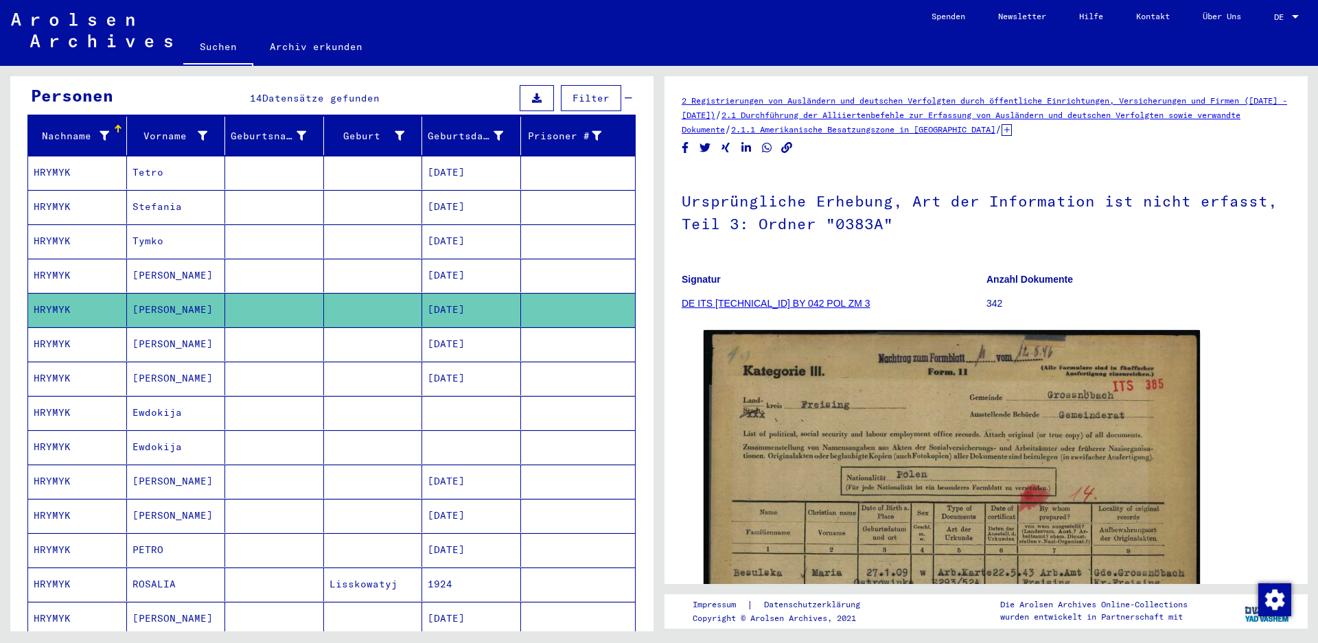
click at [472, 367] on mat-cell "[DATE]" at bounding box center [471, 379] width 99 height 34
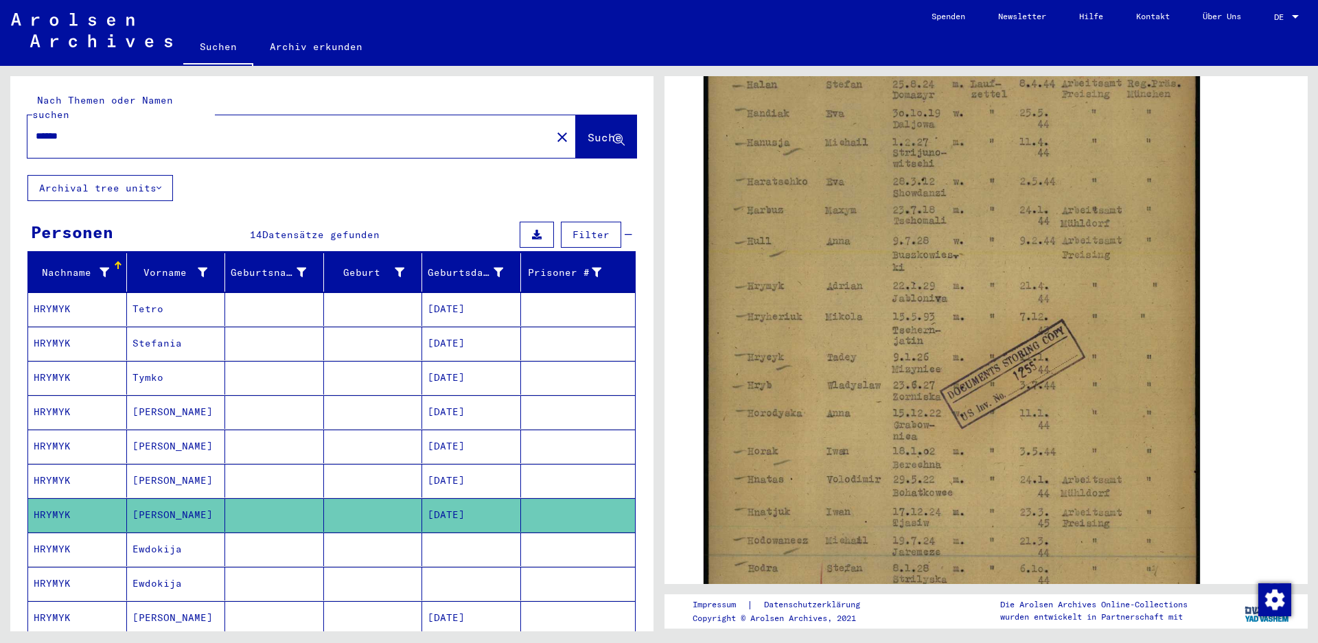
drag, startPoint x: 99, startPoint y: 130, endPoint x: -96, endPoint y: 115, distance: 195.6
click at [0, 115] on html "Suchen Archiv erkunden Spenden Newsletter Hilfe Kontakt Über Uns Suchen Archiv …" at bounding box center [659, 321] width 1318 height 643
click at [205, 129] on input "******" at bounding box center [289, 136] width 507 height 14
drag, startPoint x: 77, startPoint y: 129, endPoint x: -1, endPoint y: 129, distance: 78.3
click at [0, 129] on html "Suchen Archiv erkunden Spenden Newsletter Hilfe Kontakt Über Uns Suchen Archiv …" at bounding box center [659, 321] width 1318 height 643
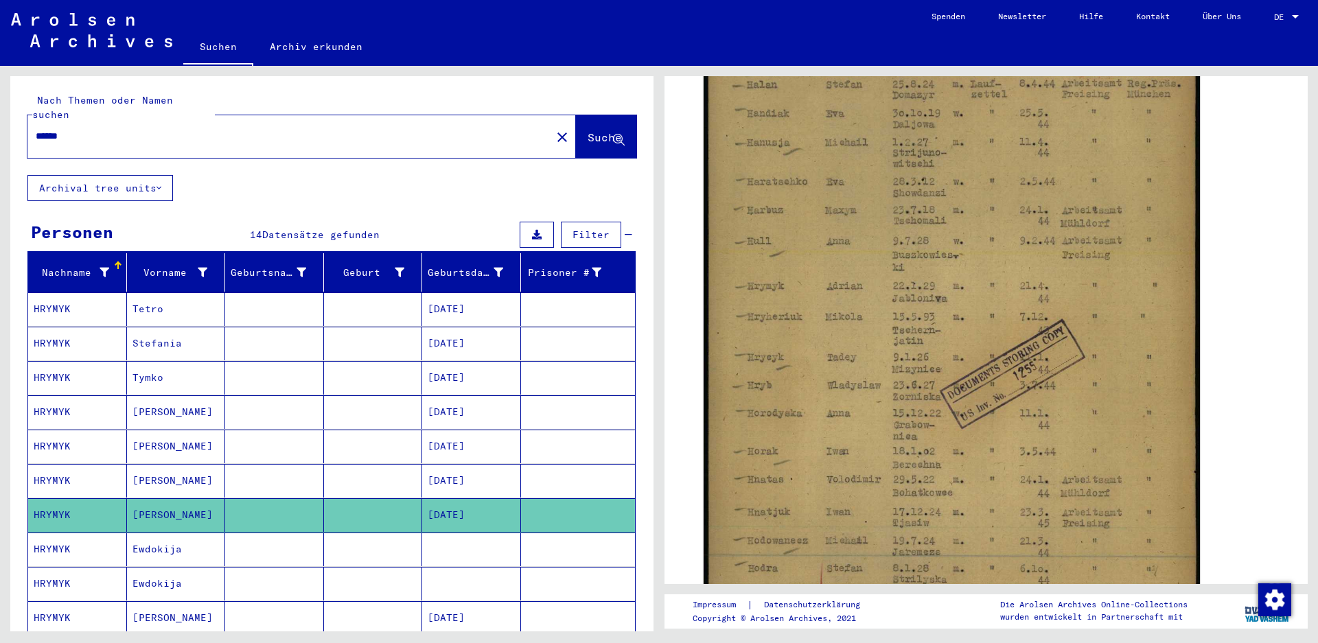
drag, startPoint x: -1, startPoint y: 129, endPoint x: 69, endPoint y: 139, distance: 70.8
click at [73, 139] on div "****** close" at bounding box center [301, 136] width 549 height 43
drag, startPoint x: 45, startPoint y: 122, endPoint x: 23, endPoint y: 120, distance: 22.0
click at [23, 120] on div "Nach Themen oder Namen suchen ****** close Suche" at bounding box center [331, 125] width 643 height 99
type input "******"
